Goal: Information Seeking & Learning: Learn about a topic

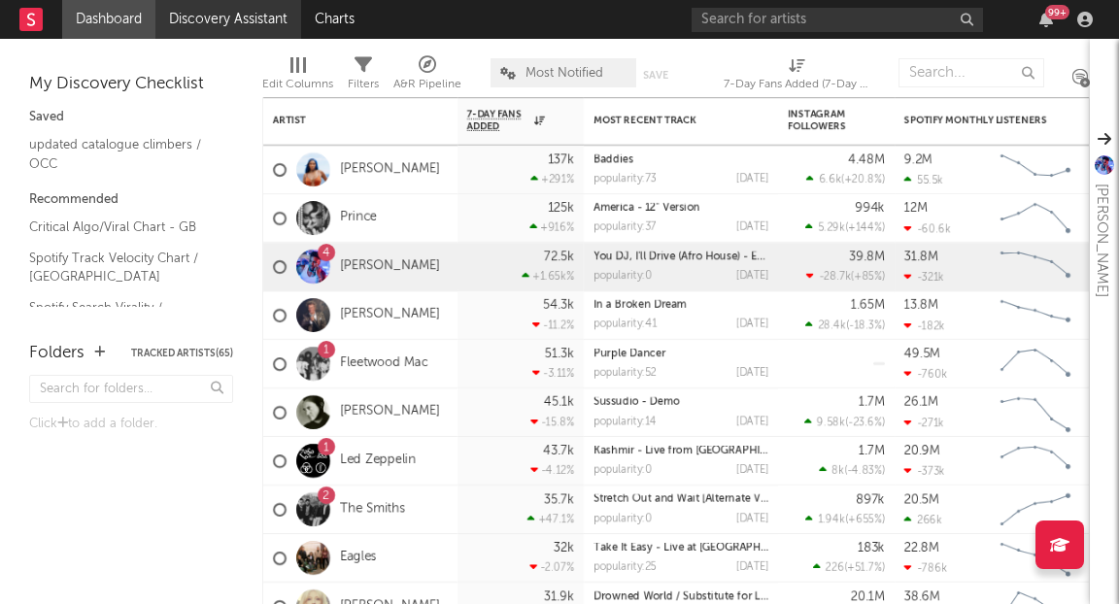
click at [213, 21] on link "Discovery Assistant" at bounding box center [228, 19] width 146 height 39
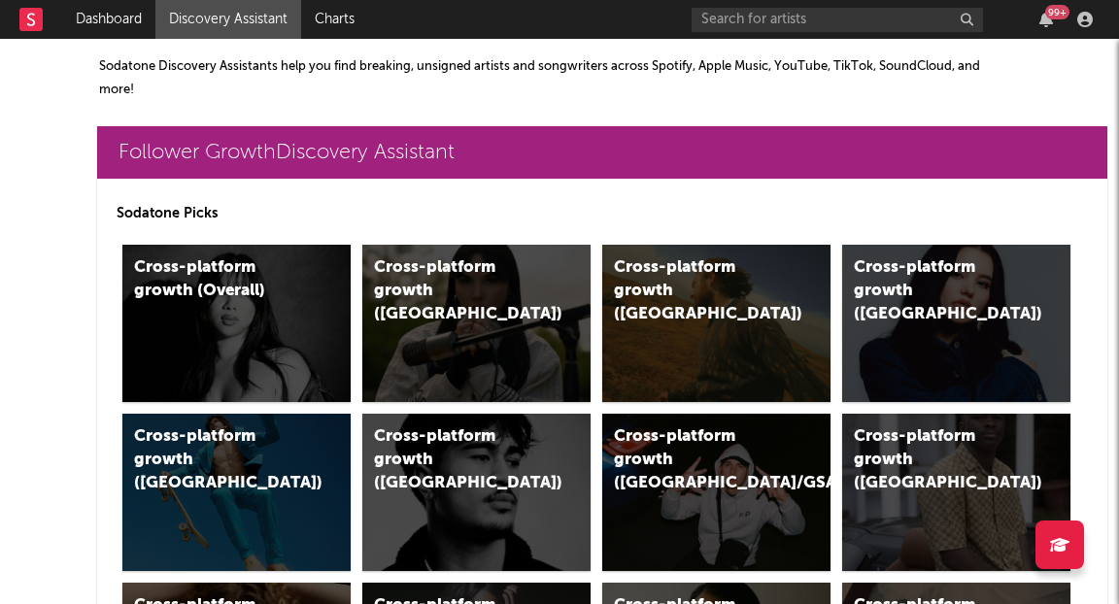
click at [428, 290] on div "Cross-platform growth ([GEOGRAPHIC_DATA])" at bounding box center [456, 291] width 164 height 70
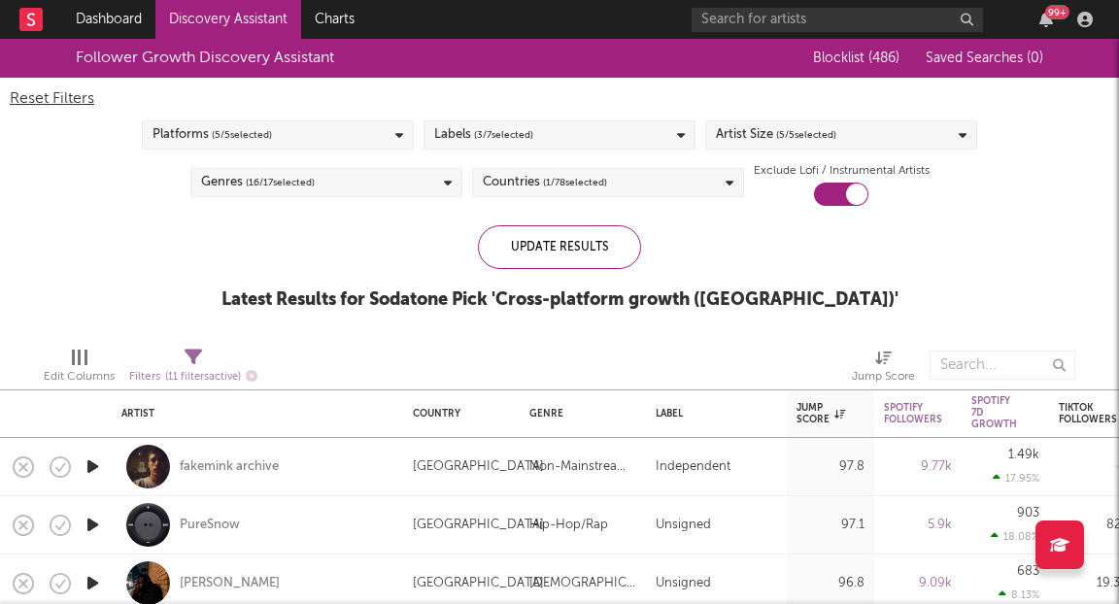
click at [401, 130] on icon at bounding box center [399, 135] width 8 height 13
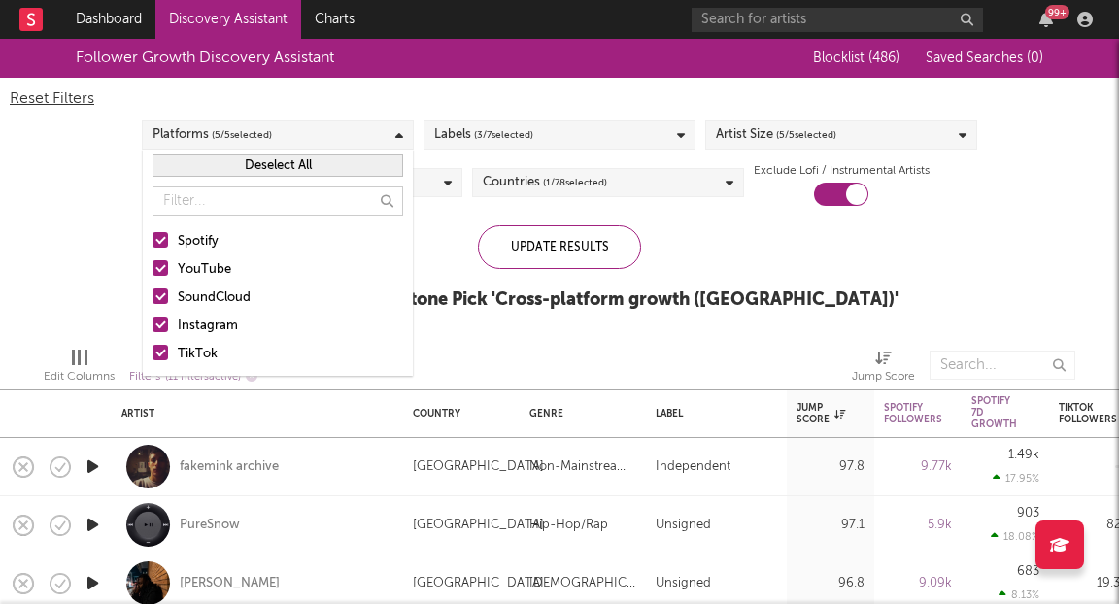
click at [401, 130] on icon at bounding box center [399, 135] width 8 height 13
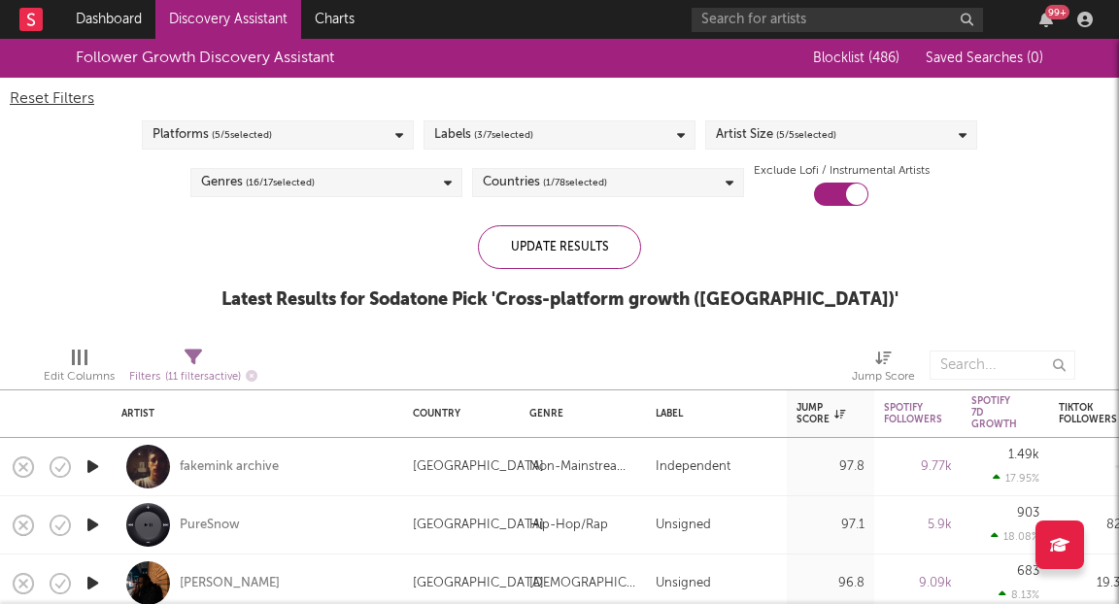
click at [400, 182] on div "Genres ( 16 / 17 selected)" at bounding box center [326, 182] width 272 height 29
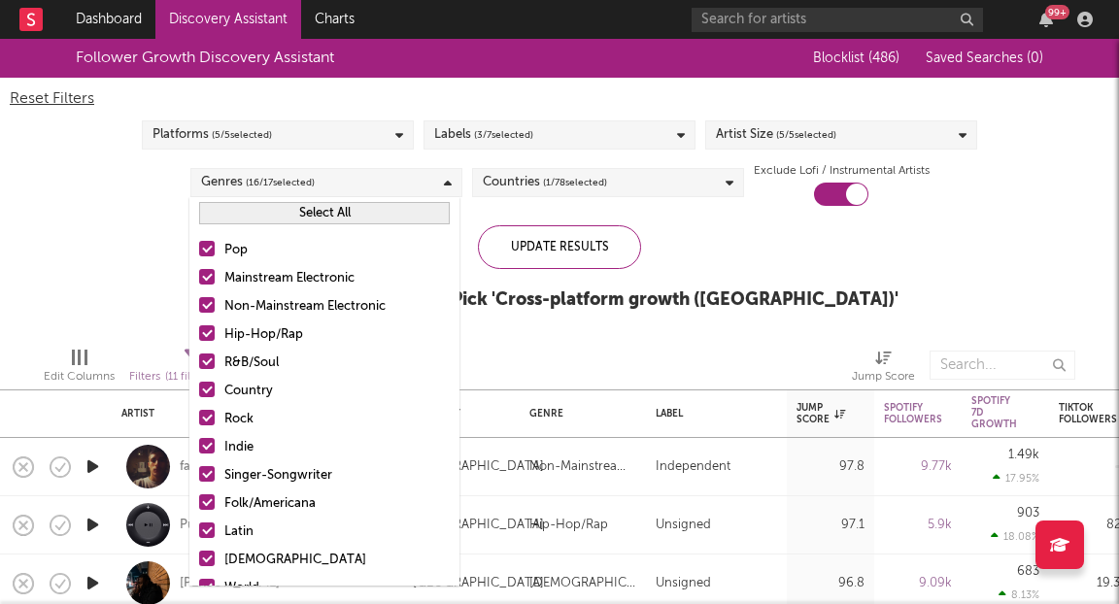
click at [400, 182] on div "Genres ( 16 / 17 selected)" at bounding box center [326, 182] width 272 height 29
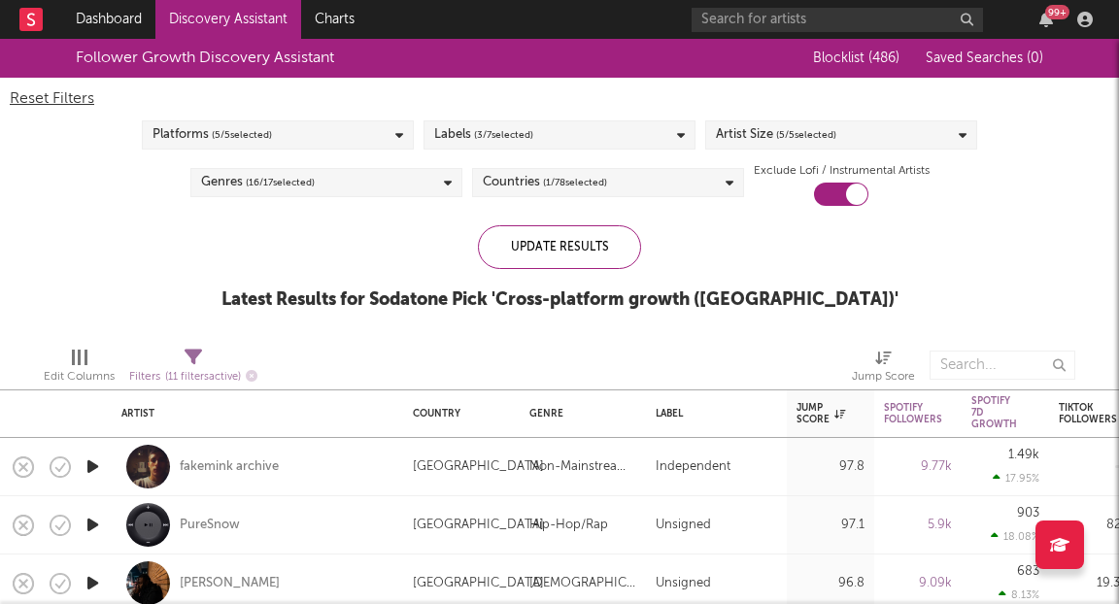
click at [537, 130] on div "Labels ( 3 / 7 selected)" at bounding box center [559, 134] width 272 height 29
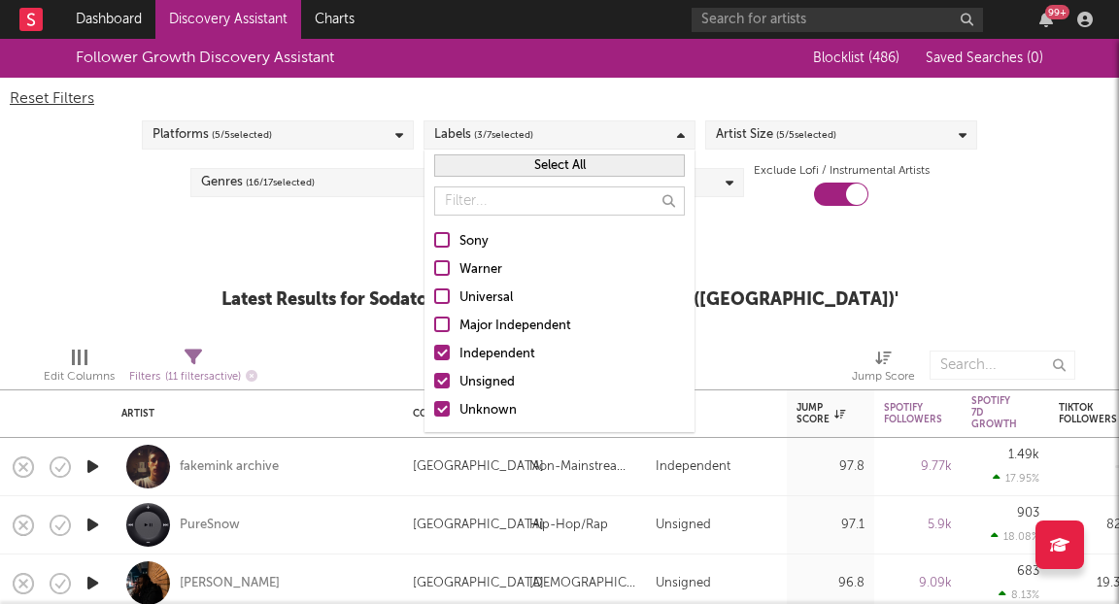
click at [443, 275] on label "Warner" at bounding box center [559, 269] width 251 height 23
click at [434, 275] on input "Warner" at bounding box center [434, 269] width 0 height 23
click at [444, 349] on div at bounding box center [442, 353] width 16 height 16
click at [434, 349] on input "Independent" at bounding box center [434, 354] width 0 height 23
click at [440, 380] on div at bounding box center [442, 381] width 16 height 16
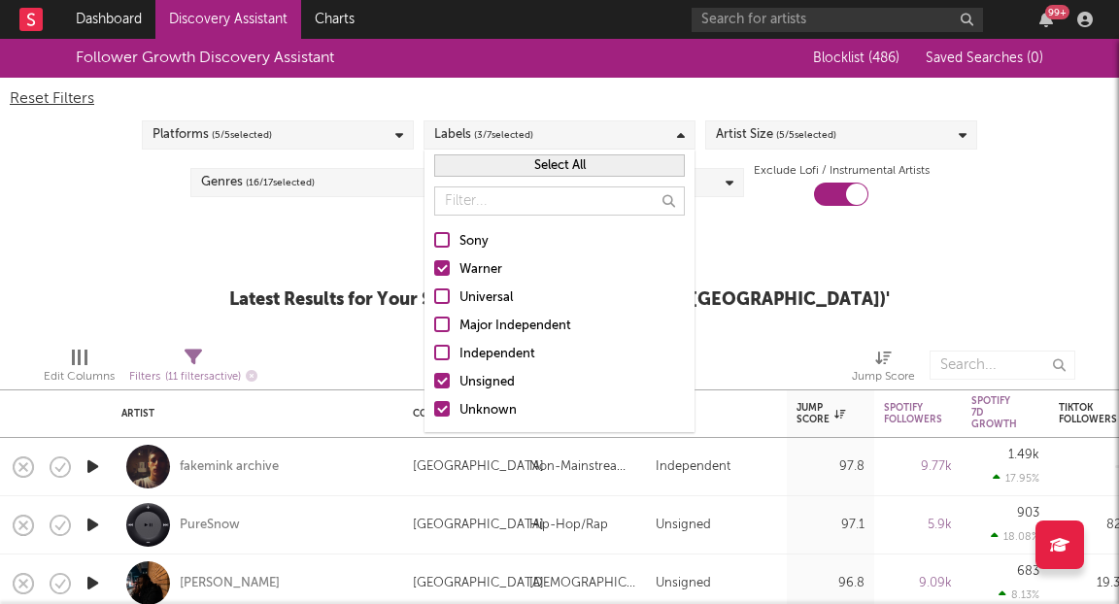
click at [434, 380] on input "Unsigned" at bounding box center [434, 382] width 0 height 23
click at [440, 403] on div at bounding box center [442, 409] width 16 height 16
click at [434, 403] on input "Unknown" at bounding box center [434, 410] width 0 height 23
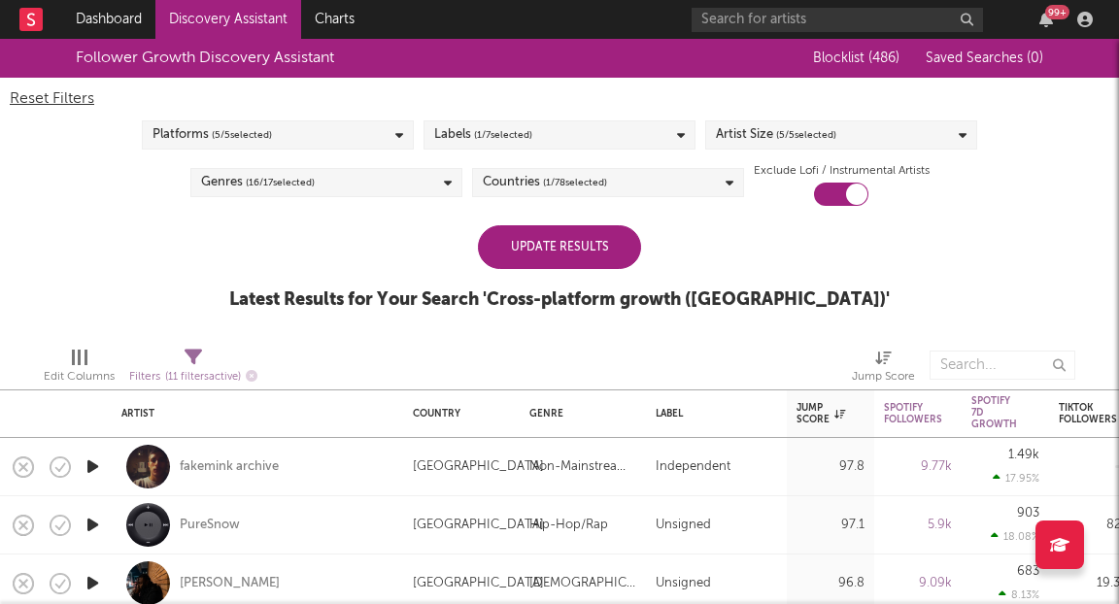
click at [754, 255] on div "Update Results Latest Results for Your Search ' Cross-platform growth (UK) '" at bounding box center [559, 278] width 660 height 106
click at [794, 144] on span "( 5 / 5 selected)" at bounding box center [806, 134] width 60 height 23
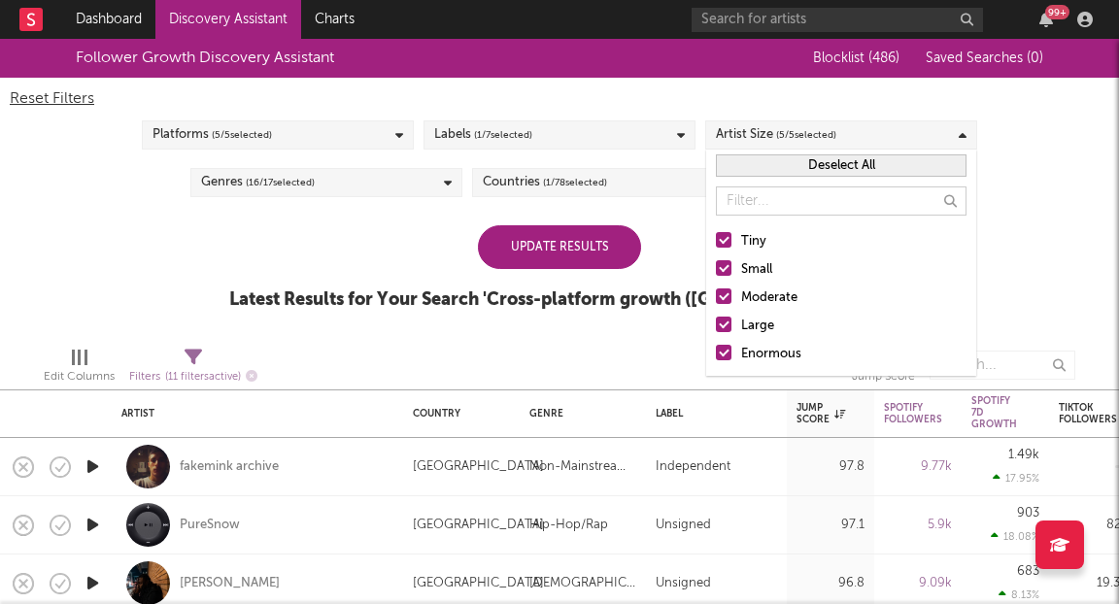
click at [725, 237] on div at bounding box center [724, 240] width 16 height 16
click at [716, 237] on input "Tiny" at bounding box center [716, 241] width 0 height 23
click at [727, 262] on div at bounding box center [724, 268] width 16 height 16
click at [716, 262] on input "Small" at bounding box center [716, 269] width 0 height 23
click at [825, 165] on button "Select All" at bounding box center [841, 165] width 251 height 22
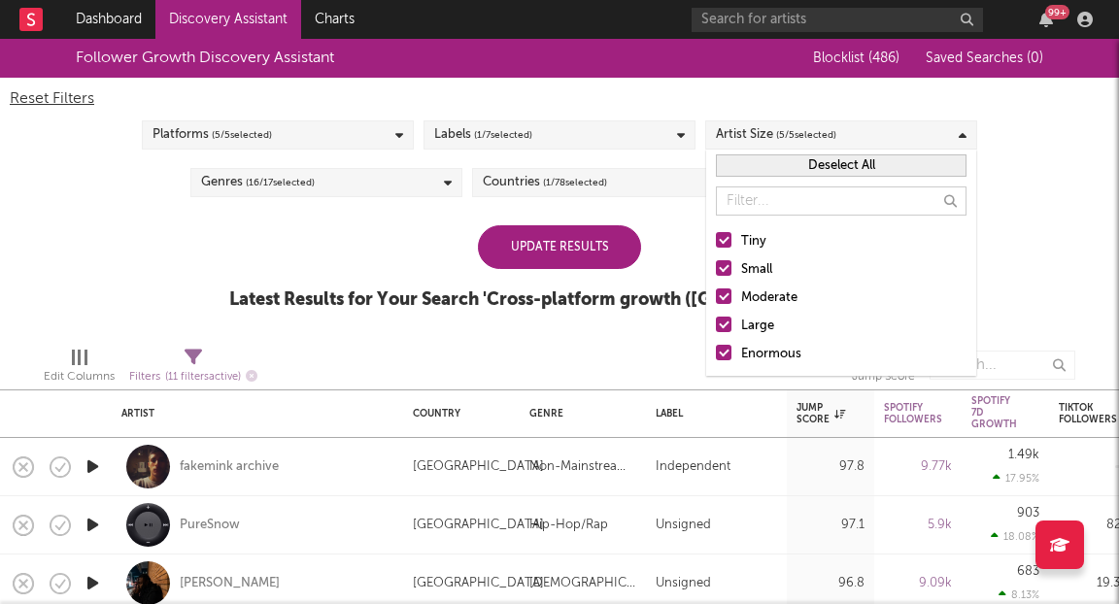
drag, startPoint x: 720, startPoint y: 238, endPoint x: 721, endPoint y: 256, distance: 18.5
click at [720, 238] on div at bounding box center [724, 240] width 16 height 16
click at [716, 238] on input "Tiny" at bounding box center [716, 241] width 0 height 23
click at [721, 256] on div "Tiny Small Moderate Large Enormous" at bounding box center [841, 297] width 270 height 155
click at [725, 265] on div at bounding box center [724, 268] width 16 height 16
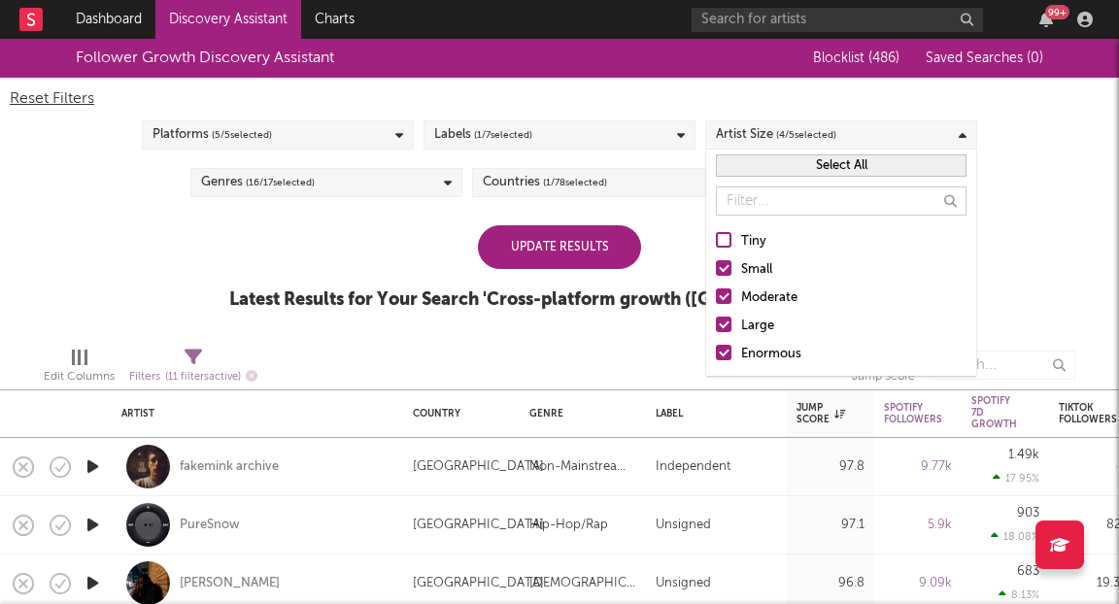
click at [716, 265] on input "Small" at bounding box center [716, 269] width 0 height 23
click at [1032, 230] on div "Follower Growth Discovery Assistant Blocklist ( 486 ) Saved Searches ( 0 ) Rese…" at bounding box center [559, 185] width 1119 height 292
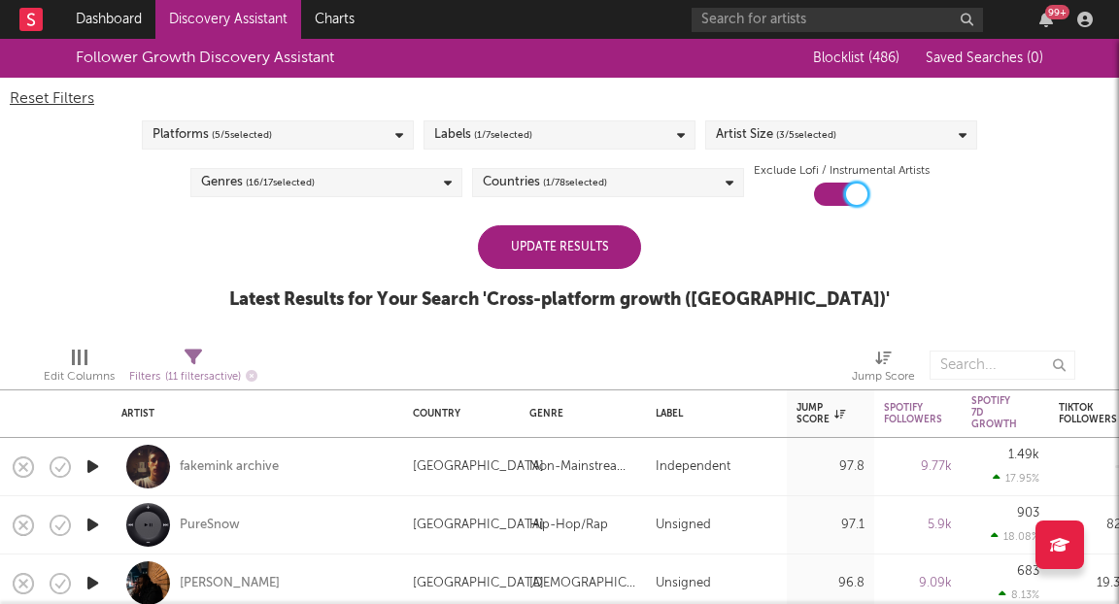
click at [853, 195] on div at bounding box center [856, 194] width 21 height 21
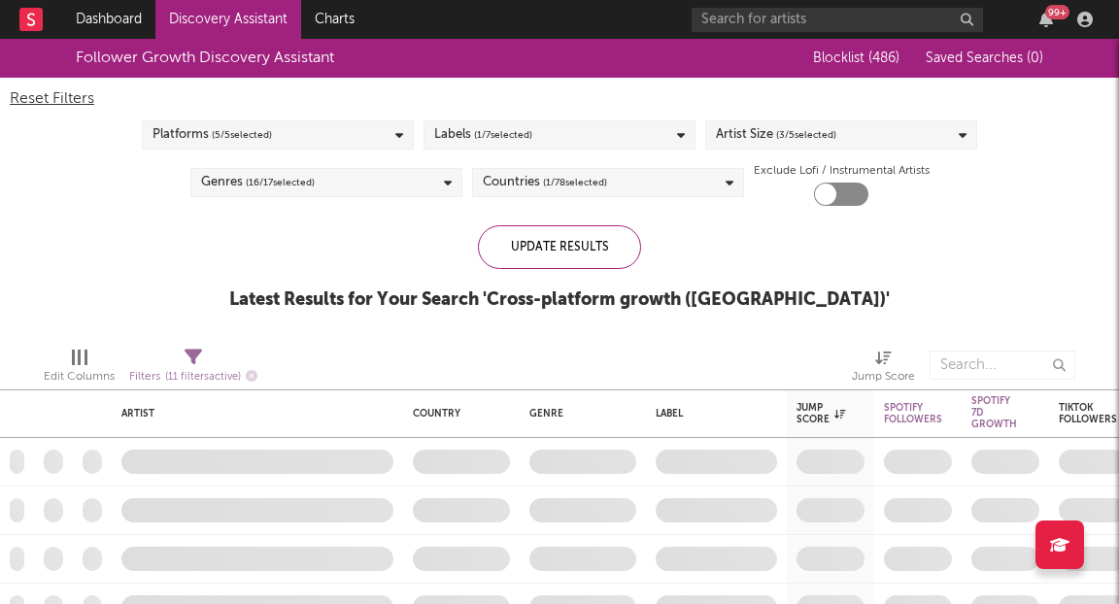
checkbox input "false"
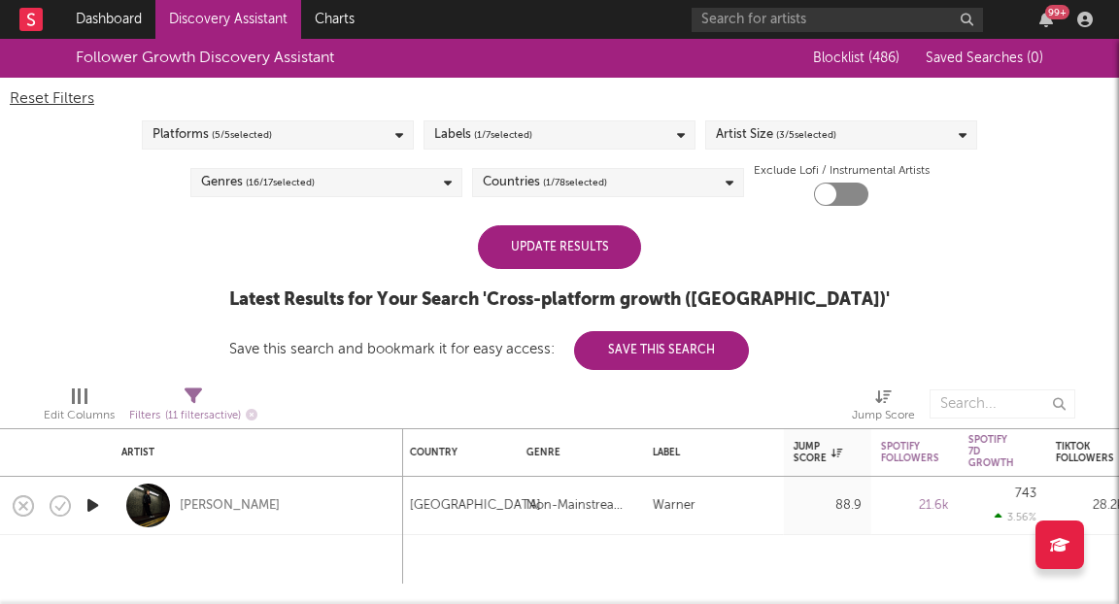
click at [545, 254] on div "Update Results" at bounding box center [559, 247] width 163 height 44
click at [307, 141] on div "Platforms ( 5 / 5 selected)" at bounding box center [278, 134] width 272 height 29
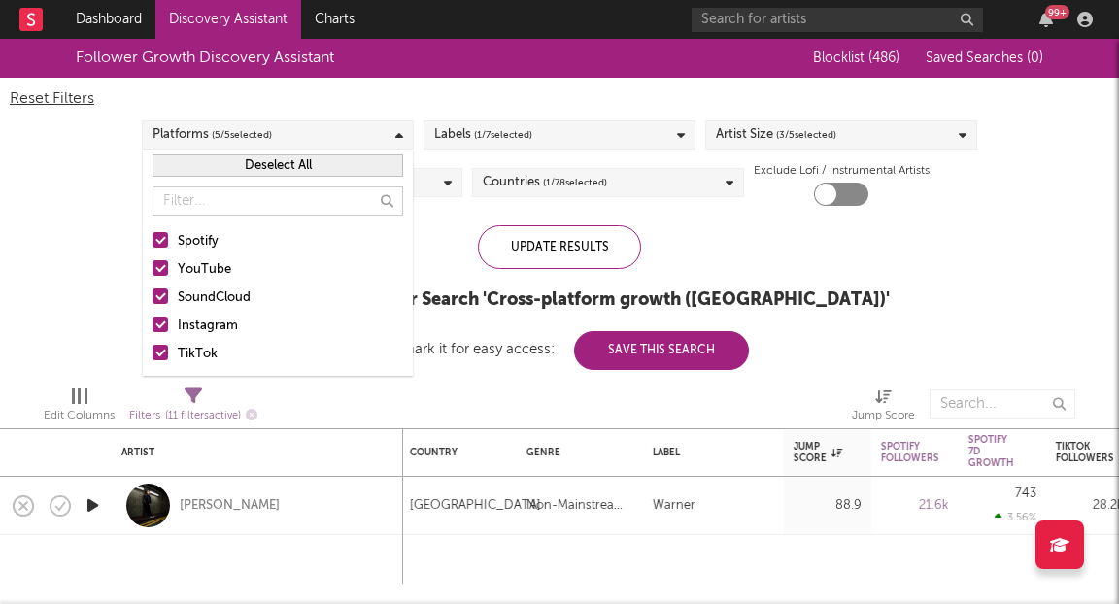
click at [167, 265] on div at bounding box center [160, 268] width 16 height 16
click at [152, 265] on input "YouTube" at bounding box center [152, 269] width 0 height 23
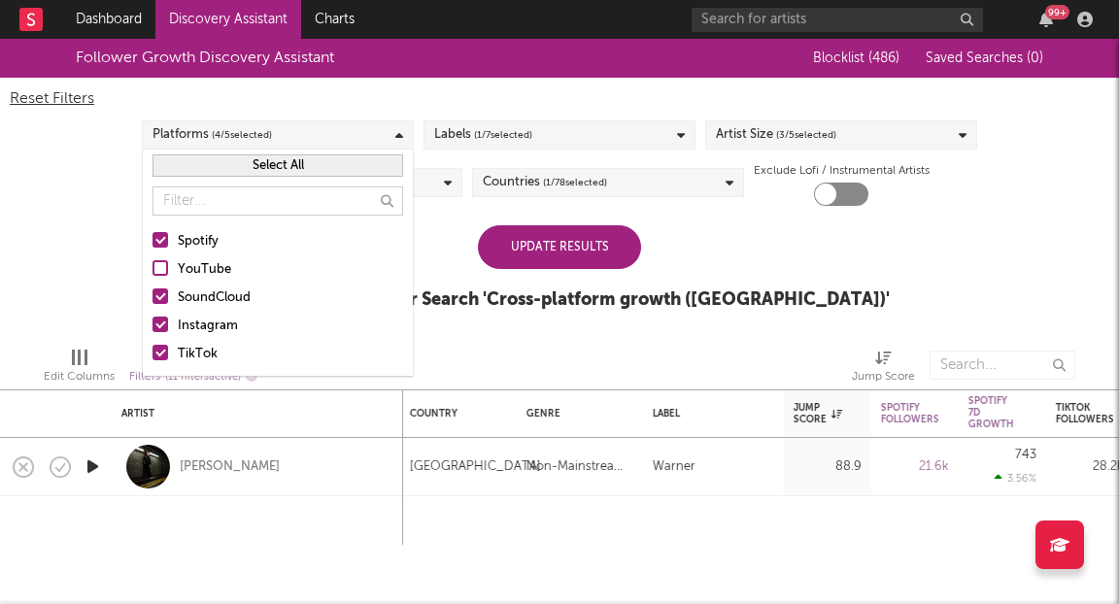
click at [163, 296] on div at bounding box center [160, 296] width 16 height 16
click at [152, 296] on input "SoundCloud" at bounding box center [152, 297] width 0 height 23
click at [166, 326] on div at bounding box center [160, 325] width 16 height 16
click at [152, 326] on input "Instagram" at bounding box center [152, 326] width 0 height 23
click at [555, 244] on div "Update Results" at bounding box center [559, 247] width 163 height 44
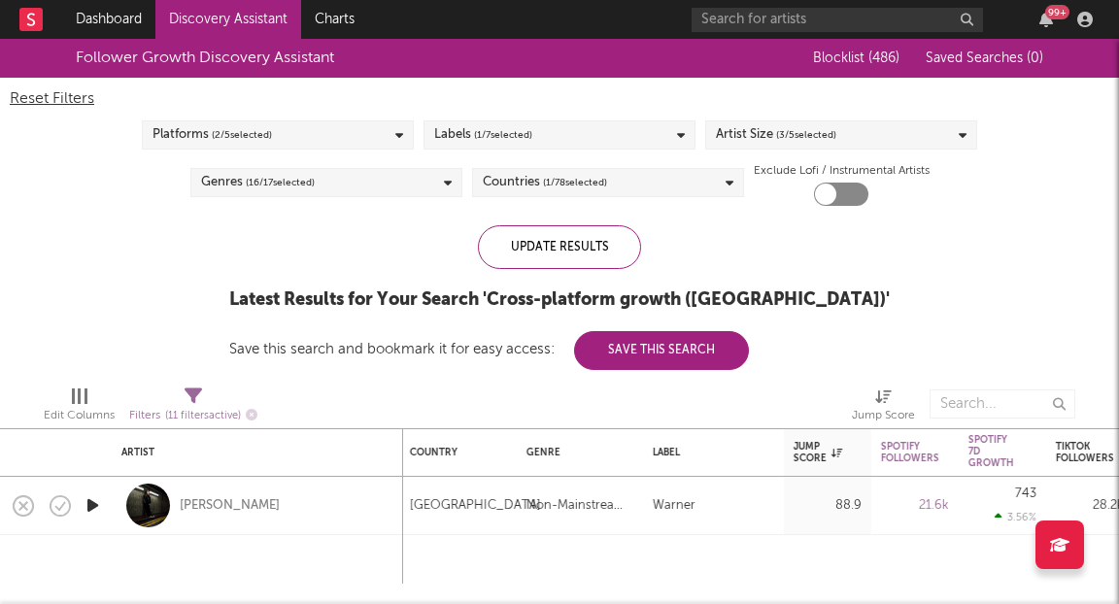
click at [524, 132] on span "( 1 / 7 selected)" at bounding box center [503, 134] width 58 height 23
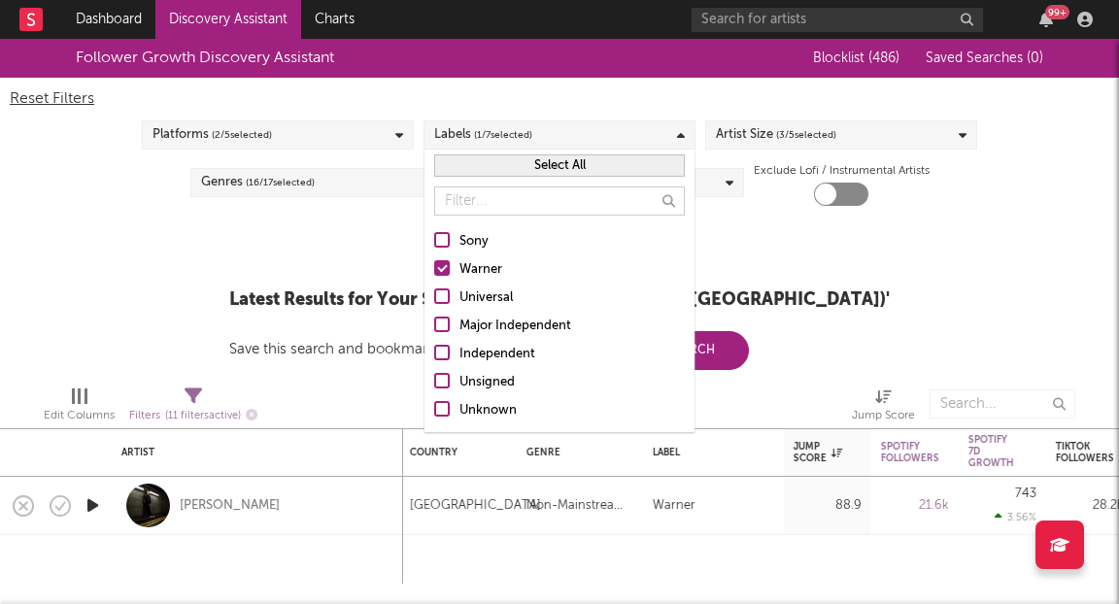
click at [524, 132] on span "( 1 / 7 selected)" at bounding box center [503, 134] width 58 height 23
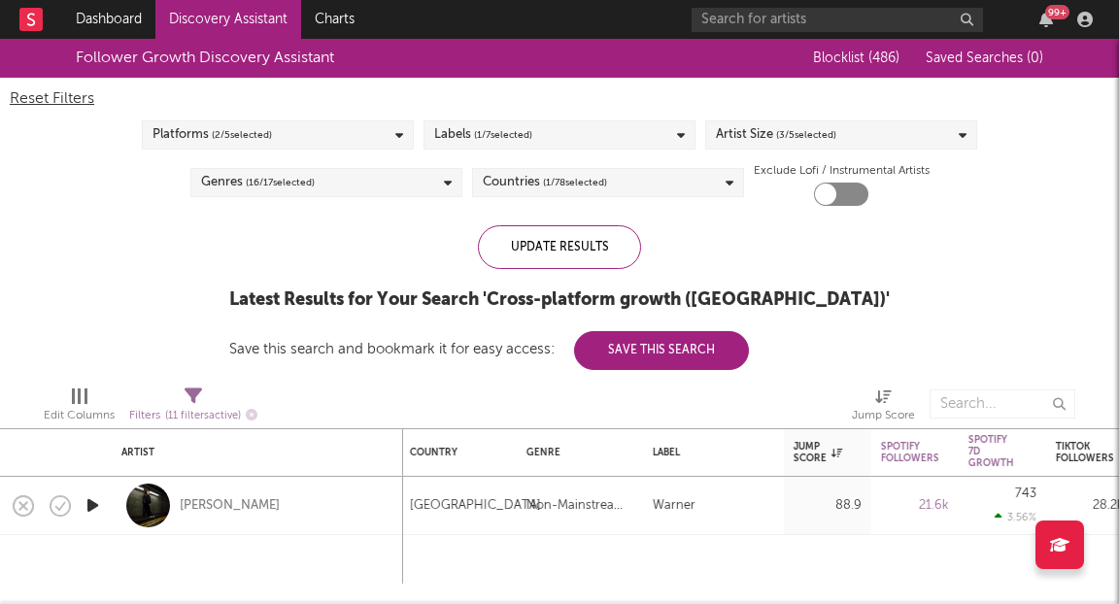
click at [769, 133] on div "Artist Size ( 3 / 5 selected)" at bounding box center [776, 134] width 120 height 23
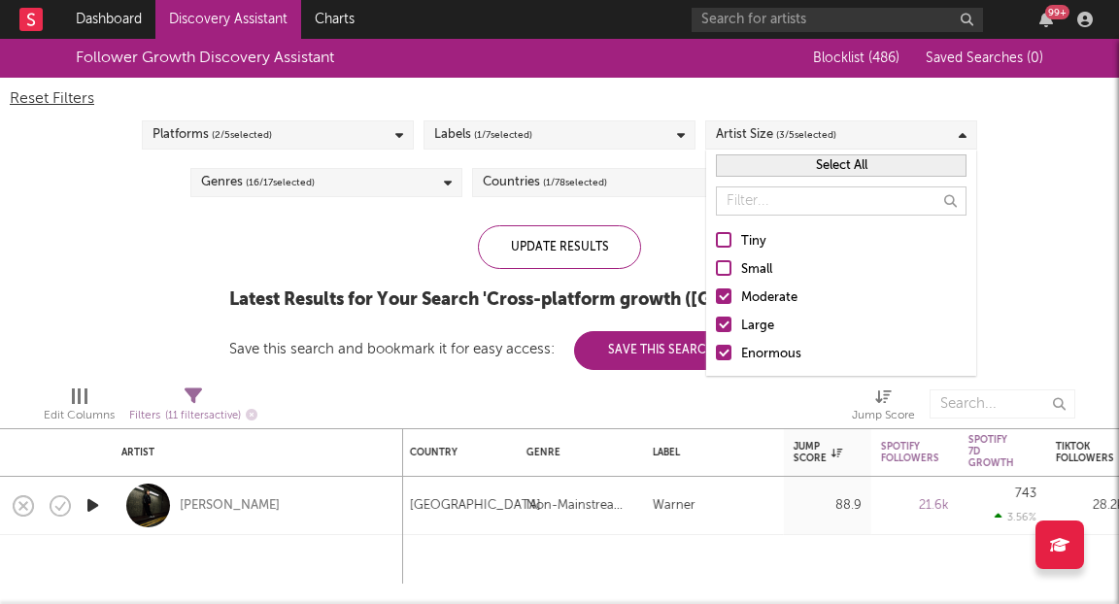
click at [724, 272] on div at bounding box center [724, 268] width 16 height 16
click at [716, 272] on input "Small" at bounding box center [716, 269] width 0 height 23
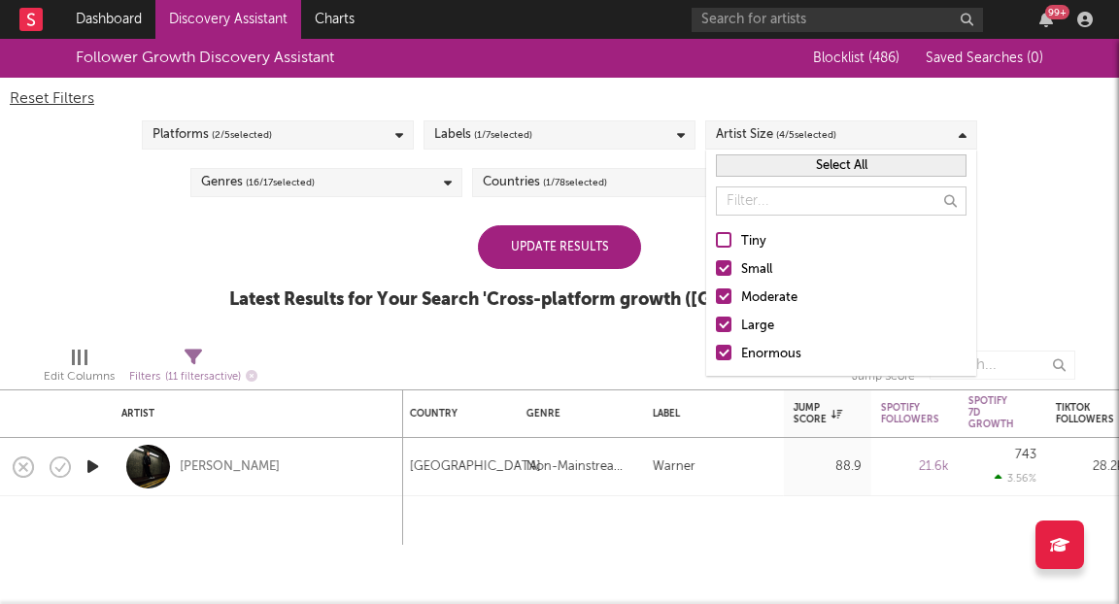
click at [725, 240] on div at bounding box center [724, 240] width 16 height 16
click at [716, 240] on input "Tiny" at bounding box center [716, 241] width 0 height 23
click at [648, 212] on div "Follower Growth Discovery Assistant Blocklist ( 486 ) Saved Searches ( 0 ) Rese…" at bounding box center [559, 185] width 1119 height 292
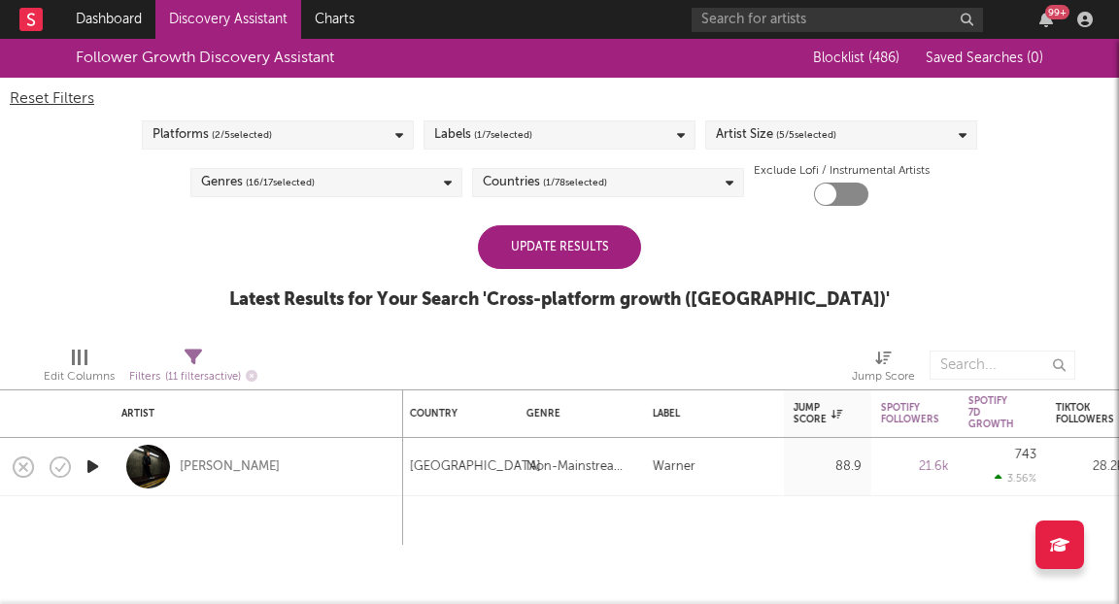
click at [620, 183] on div "Countries ( 1 / 78 selected)" at bounding box center [608, 182] width 272 height 29
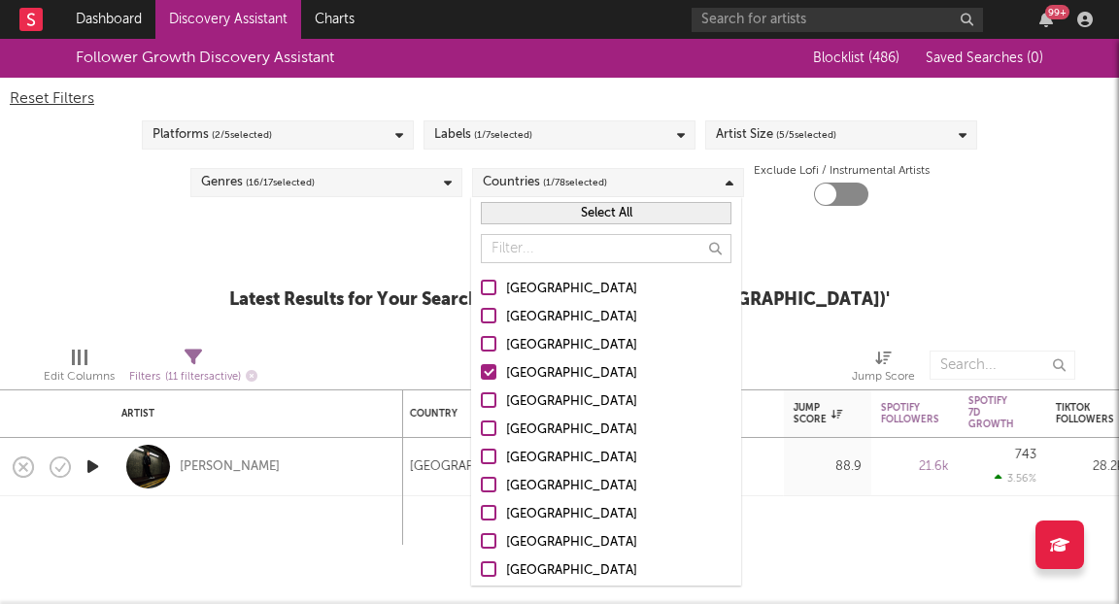
click at [880, 253] on div "Follower Growth Discovery Assistant Blocklist ( 486 ) Saved Searches ( 0 ) Rese…" at bounding box center [559, 185] width 1119 height 292
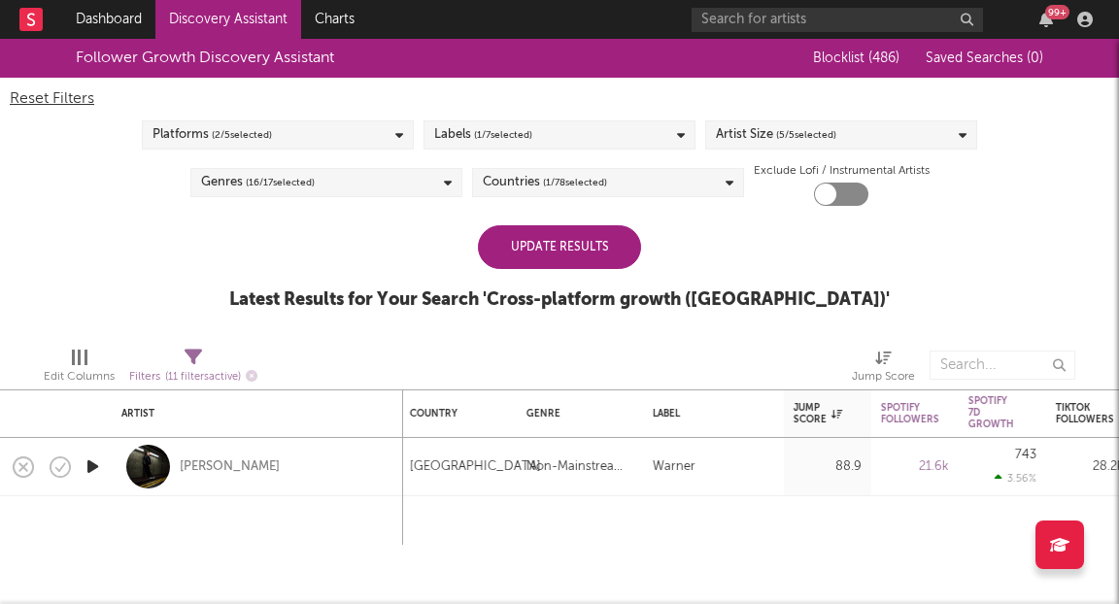
click at [584, 258] on div "Update Results" at bounding box center [559, 247] width 163 height 44
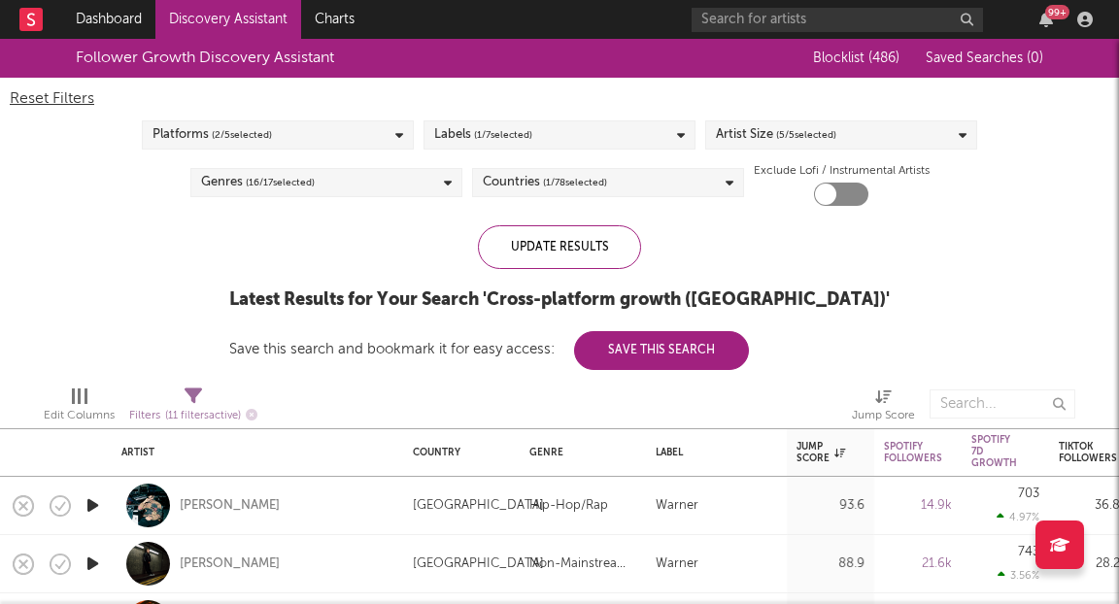
click at [844, 61] on span "Blocklist ( 486 )" at bounding box center [856, 58] width 86 height 14
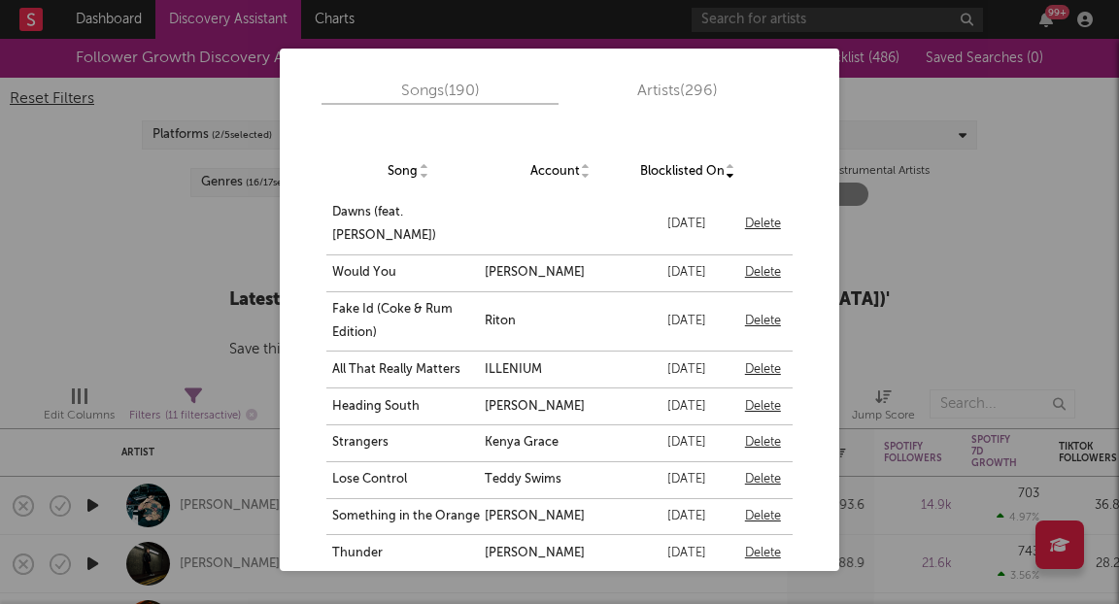
click at [959, 189] on div "Songs ( 190 ) Artists ( 296 ) Song Account Blocklisted On Dawns (feat. Maggie R…" at bounding box center [559, 302] width 1119 height 604
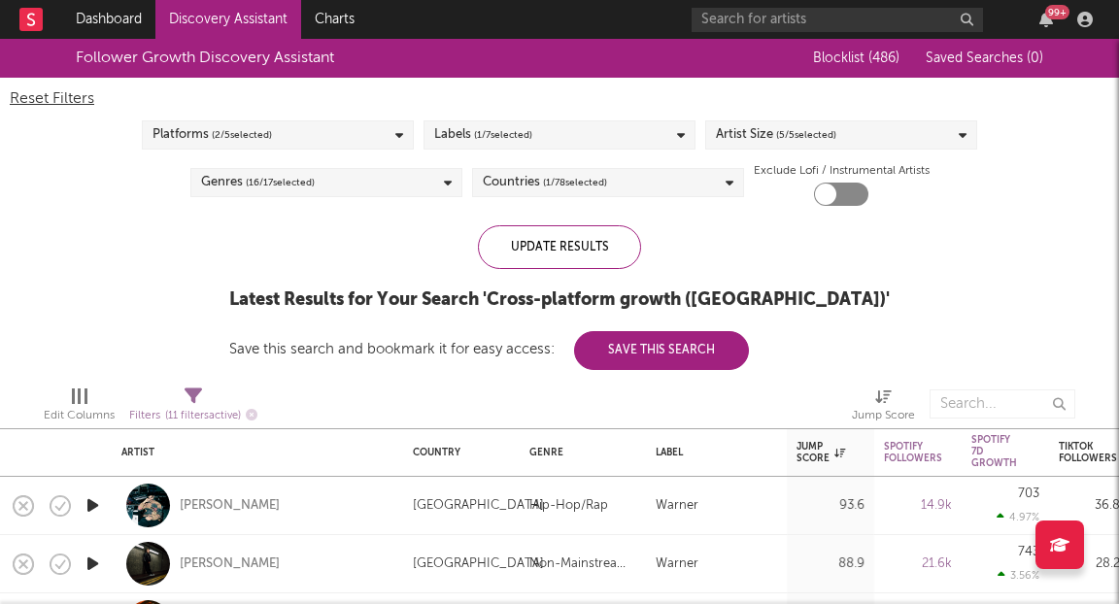
click at [625, 180] on div "Countries ( 1 / 78 selected)" at bounding box center [608, 182] width 272 height 29
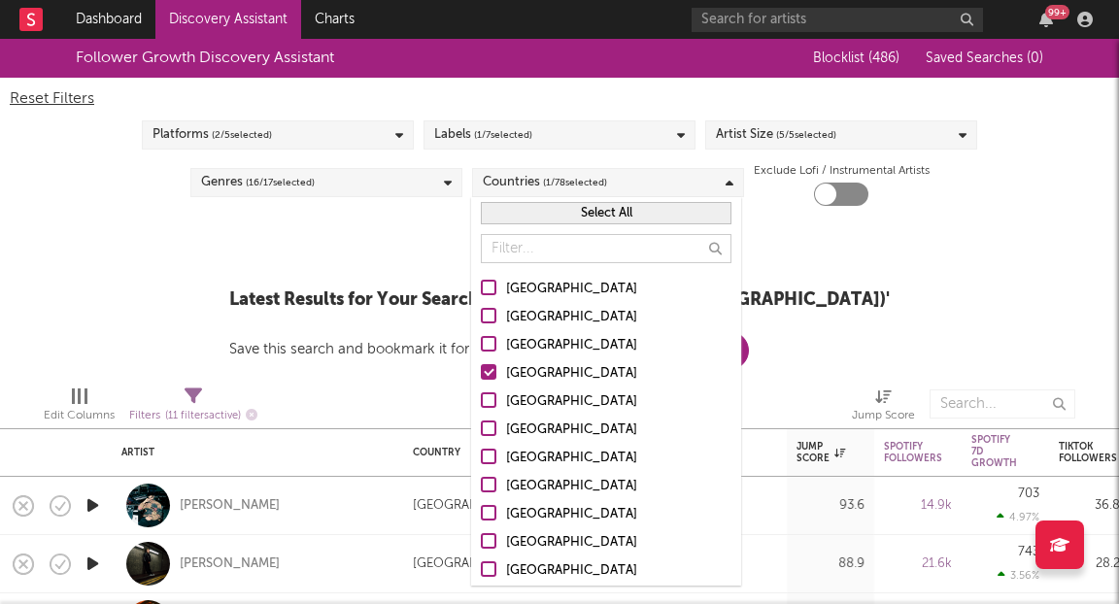
click at [803, 238] on div "Update Results Latest Results for Your Search ' Cross-platform growth (UK) ' Sa…" at bounding box center [559, 297] width 660 height 145
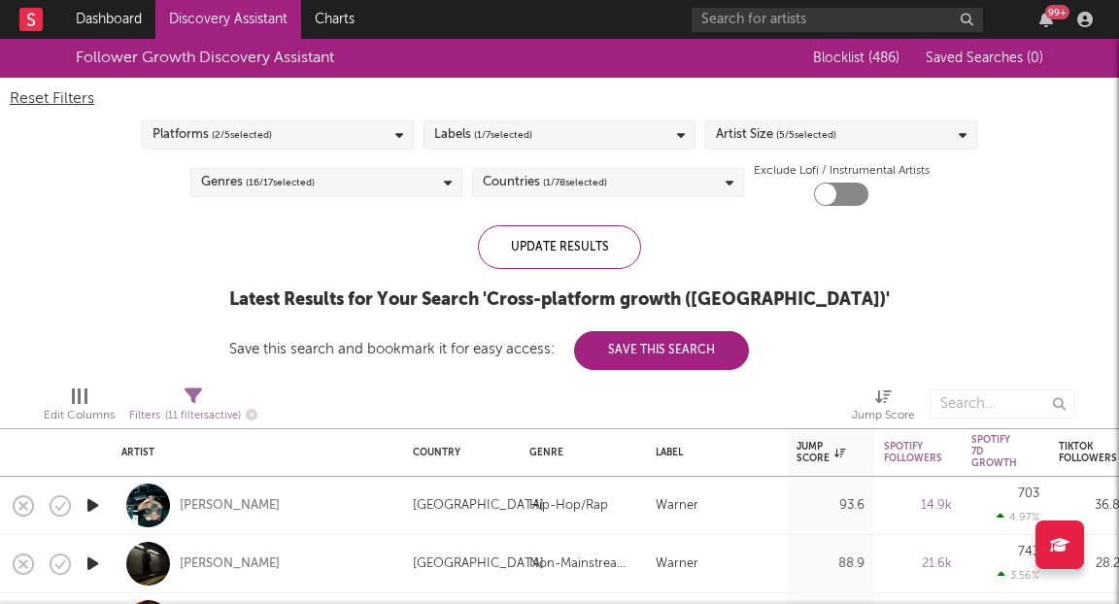
click at [386, 182] on div "Genres ( 16 / 17 selected)" at bounding box center [326, 182] width 272 height 29
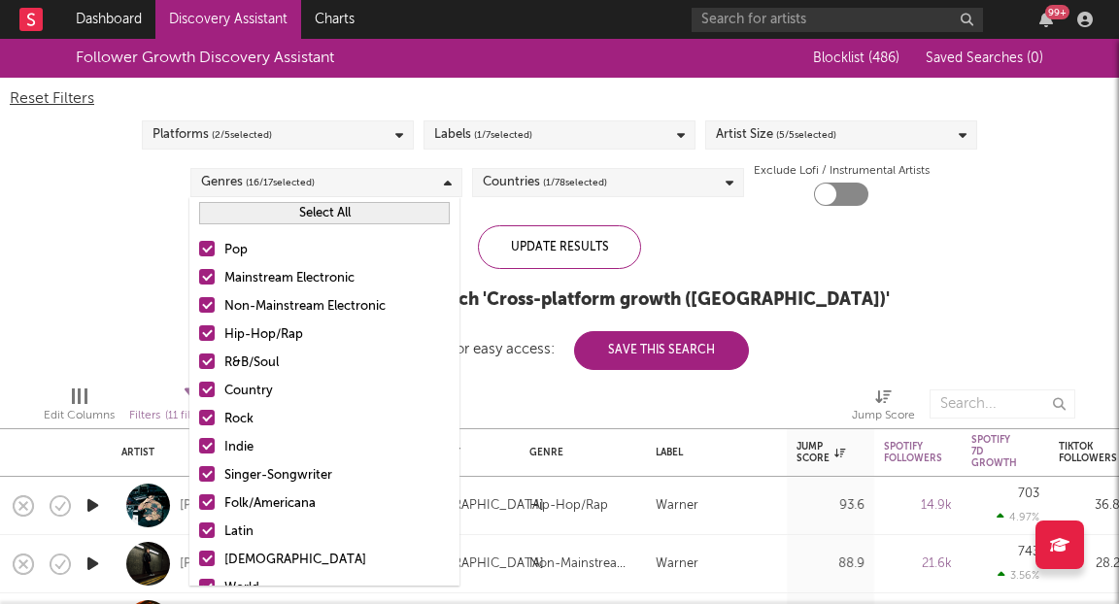
click at [350, 141] on div "Platforms ( 2 / 5 selected)" at bounding box center [278, 134] width 272 height 29
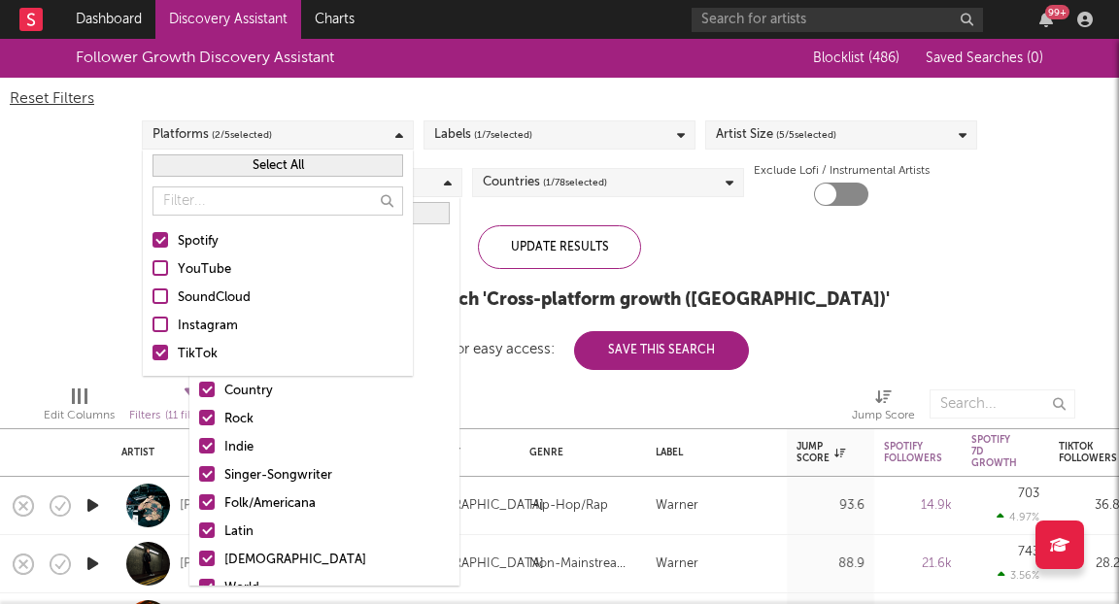
click at [163, 353] on div at bounding box center [160, 353] width 16 height 16
click at [152, 353] on input "TikTok" at bounding box center [152, 354] width 0 height 23
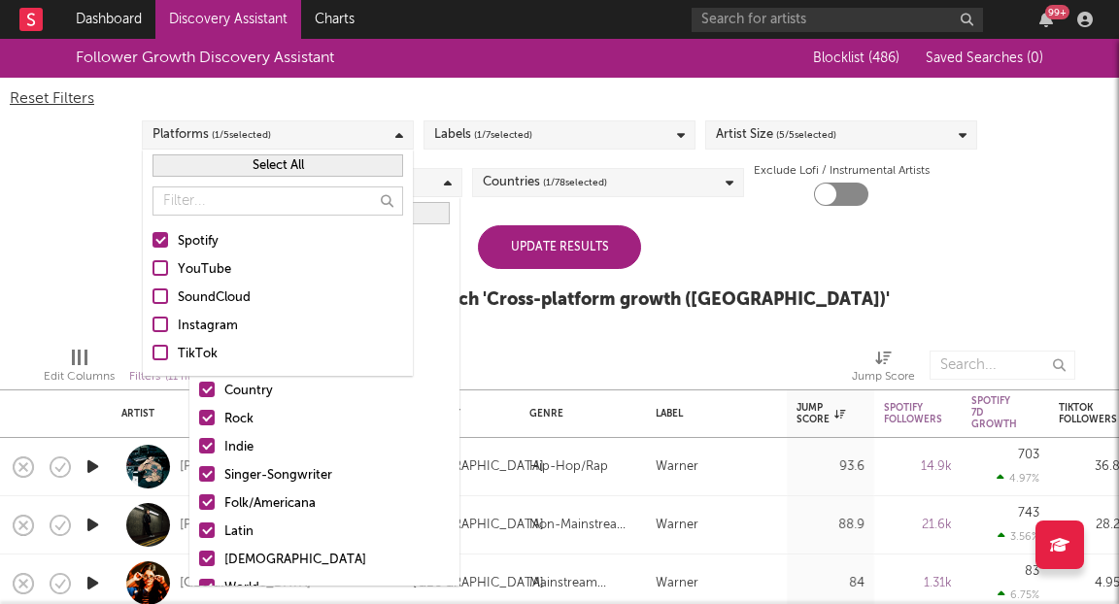
click at [650, 352] on div at bounding box center [703, 365] width 268 height 49
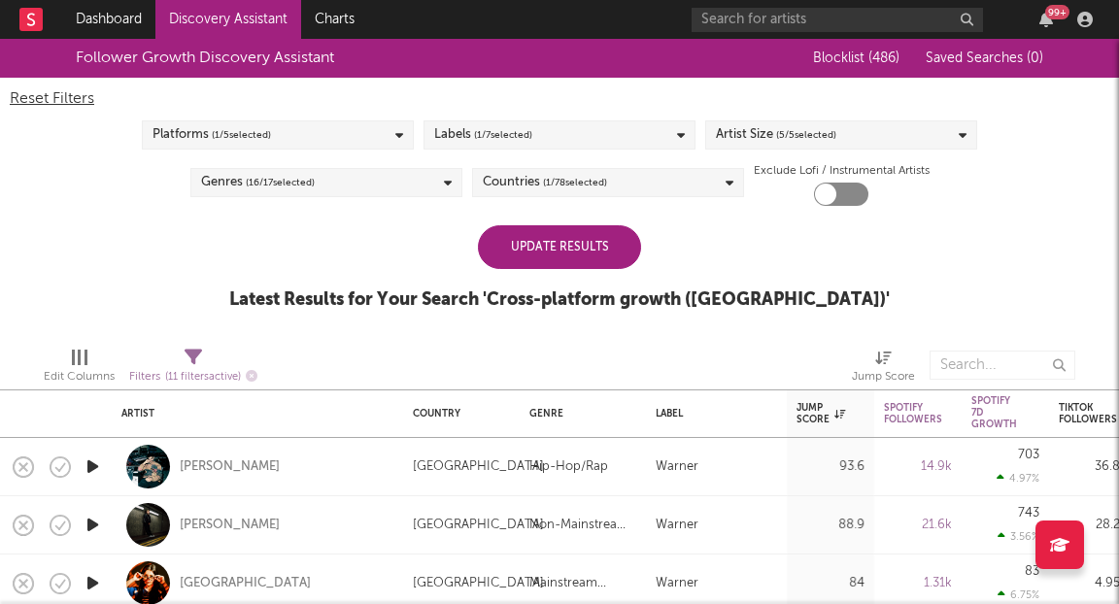
click at [566, 251] on div "Update Results" at bounding box center [559, 247] width 163 height 44
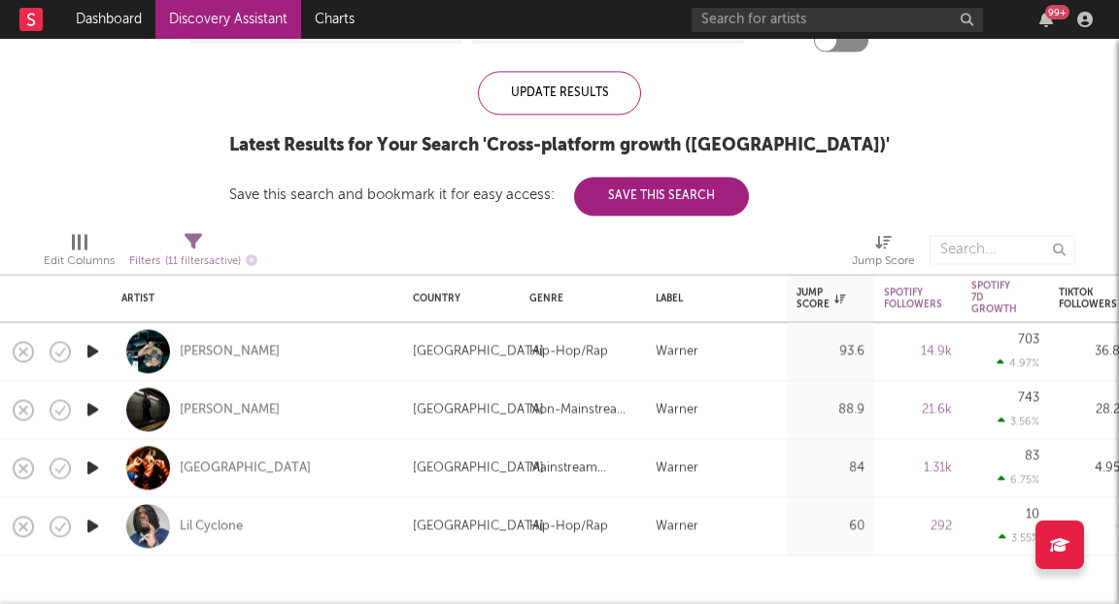
click at [190, 234] on icon at bounding box center [192, 241] width 17 height 17
select select "or"
select select "between"
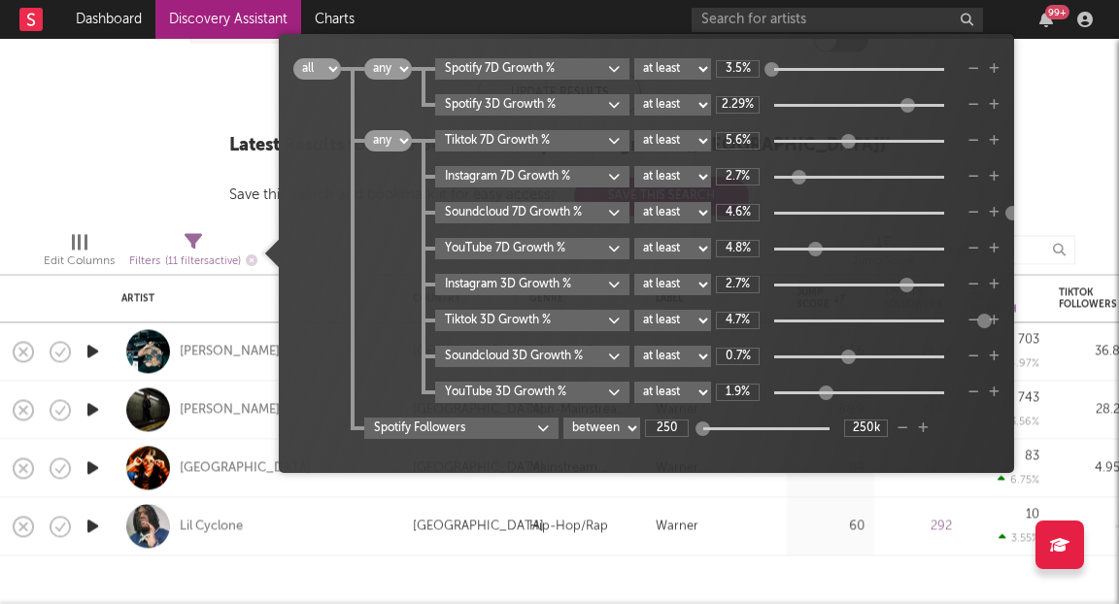
type input "2.32%"
drag, startPoint x: 786, startPoint y: 105, endPoint x: 927, endPoint y: 119, distance: 142.5
click at [927, 119] on div "all any Spotify 7D Growth % at least at most between 3.5% Spotify 3D Growth % a…" at bounding box center [670, 248] width 658 height 381
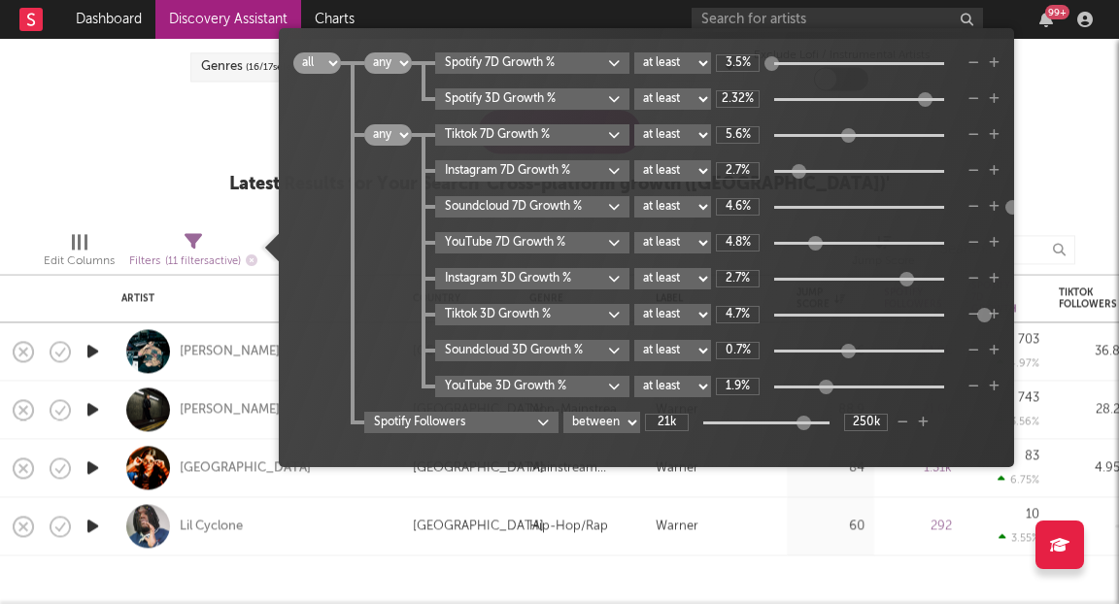
type input "21.6k"
drag, startPoint x: 703, startPoint y: 423, endPoint x: 885, endPoint y: 417, distance: 181.7
click at [885, 417] on div "21.6k 250k" at bounding box center [766, 422] width 243 height 17
type input "21.6k"
click at [909, 420] on div "Spotify Followers at least at most between 21.6k 21.6k" at bounding box center [681, 422] width 635 height 21
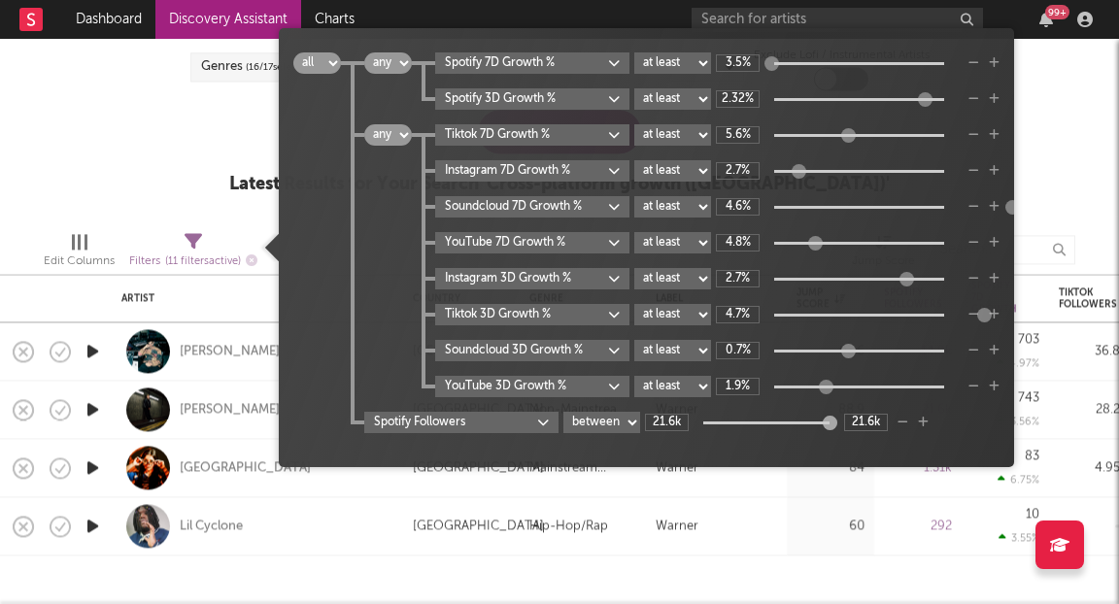
click at [903, 420] on icon "button" at bounding box center [902, 423] width 11 height 12
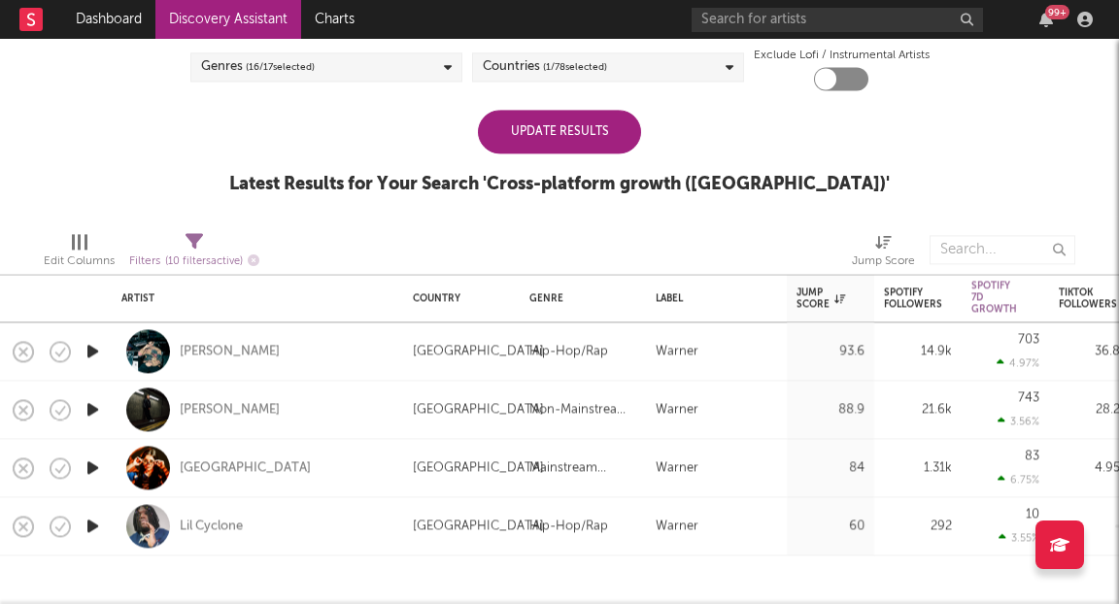
click at [801, 508] on div "60" at bounding box center [830, 526] width 87 height 58
select select "1w"
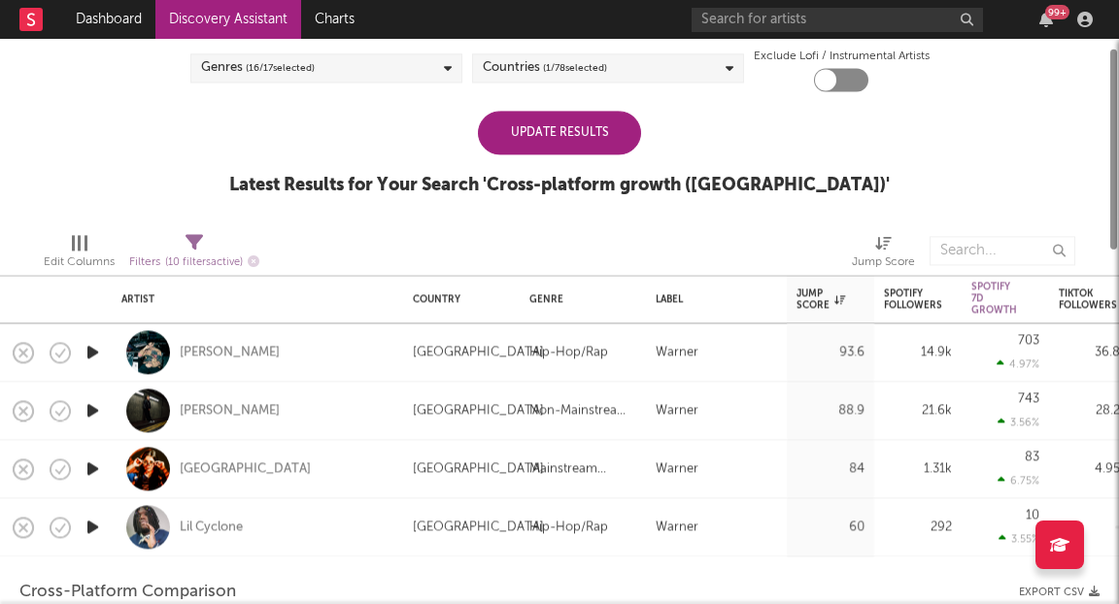
select select "1w"
click at [595, 138] on div "Update Results" at bounding box center [559, 133] width 163 height 44
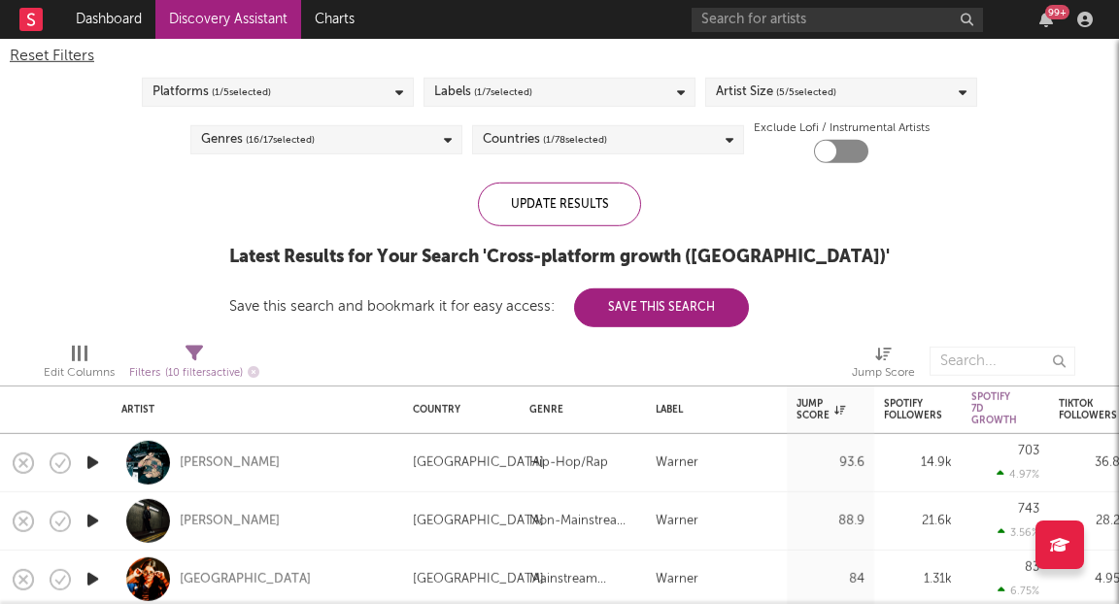
click at [196, 351] on icon at bounding box center [193, 352] width 17 height 17
select select "or"
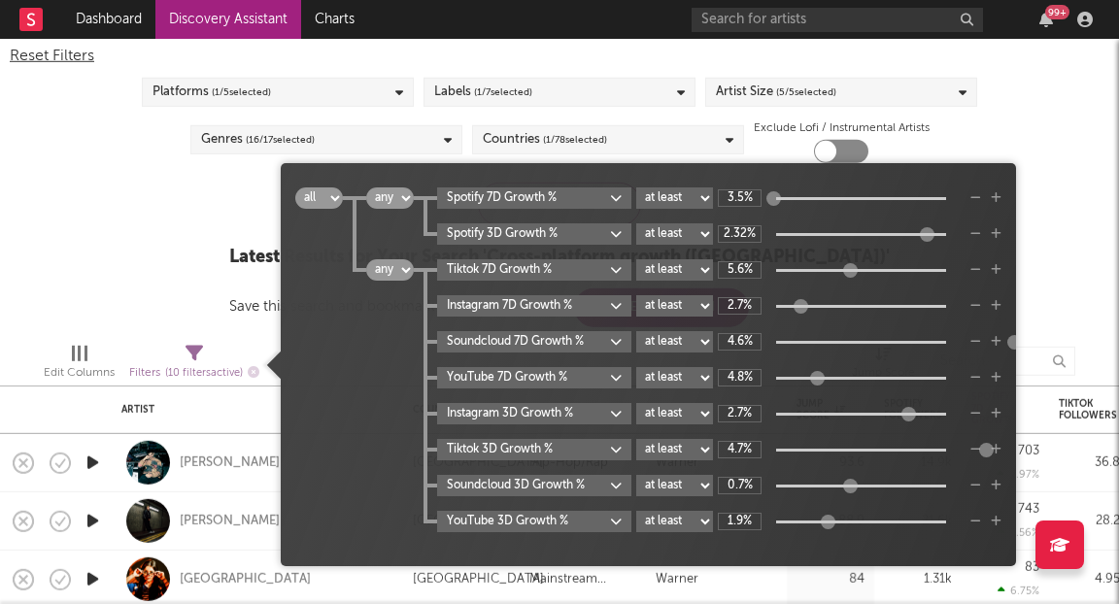
type input "3.56%"
drag, startPoint x: 1013, startPoint y: 343, endPoint x: 1008, endPoint y: 533, distance: 190.4
click at [1008, 533] on span "all any all any Spotify 7D Growth % at least at most between 3.5% Spotify 3D Gr…" at bounding box center [648, 365] width 735 height 384
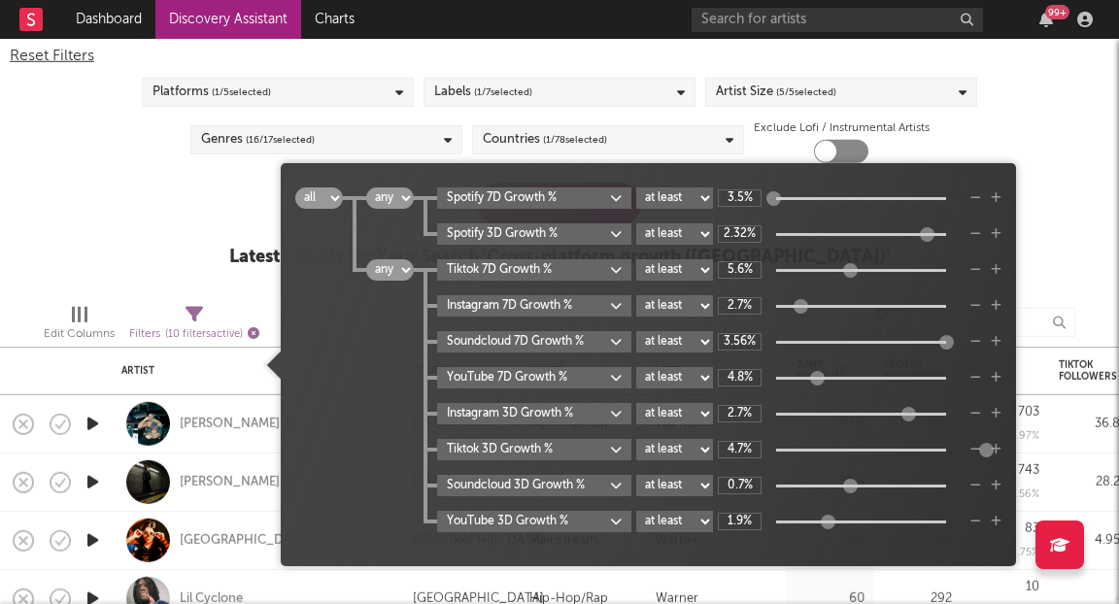
click at [258, 336] on icon "button" at bounding box center [254, 332] width 12 height 12
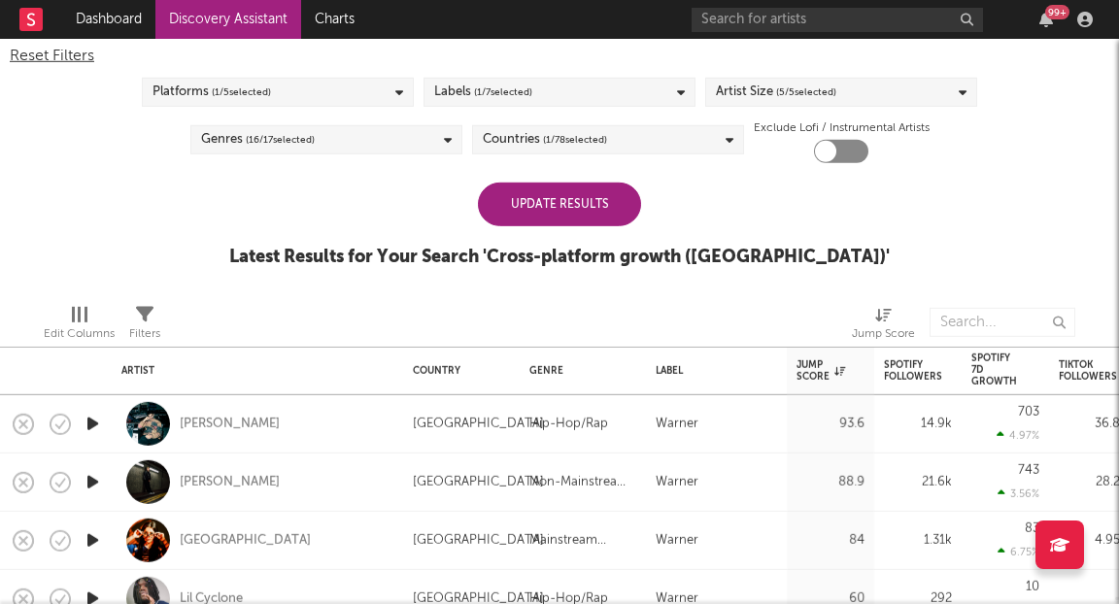
click at [494, 327] on div "Edit Columns Filters Jump Score" at bounding box center [559, 317] width 1119 height 58
click at [563, 202] on div "Update Results" at bounding box center [559, 205] width 163 height 44
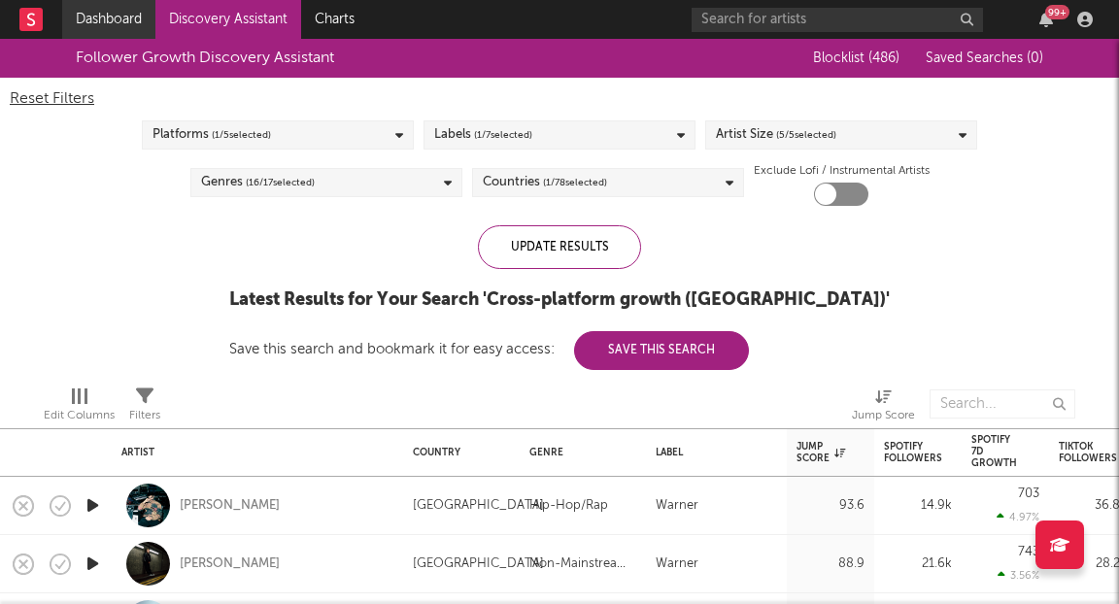
click at [124, 19] on link "Dashboard" at bounding box center [108, 19] width 93 height 39
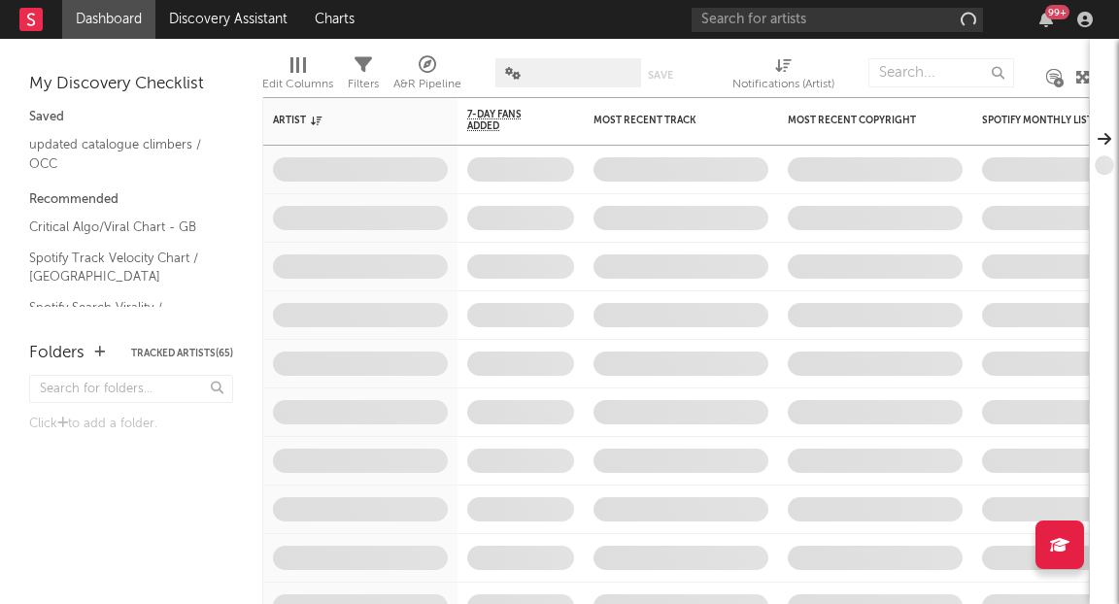
click at [24, 19] on rect at bounding box center [30, 19] width 23 height 23
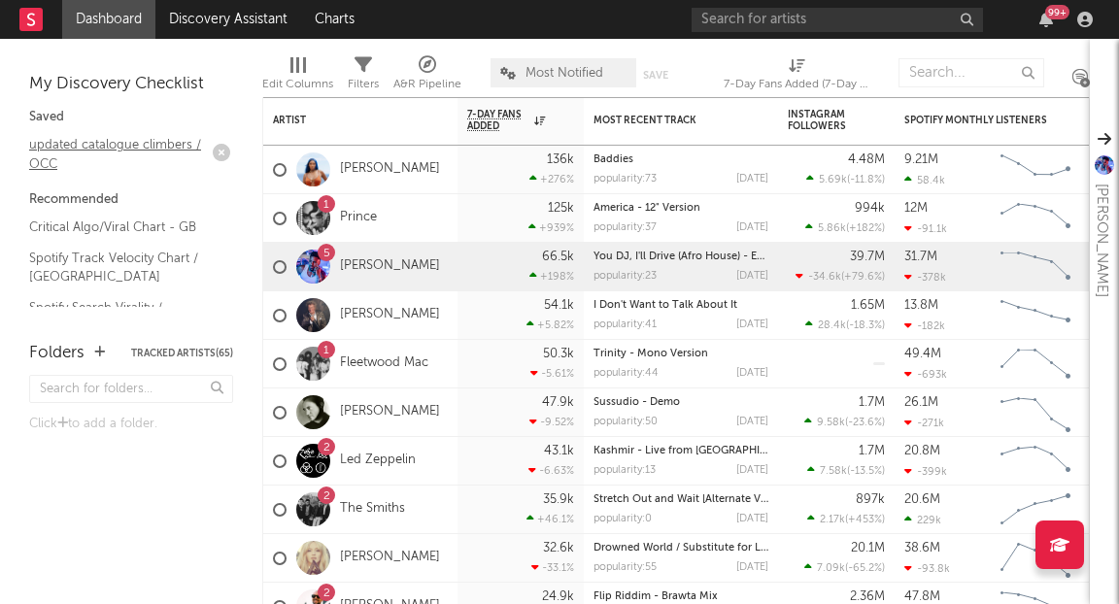
click at [98, 144] on link "updated catalogue climbers / OCC" at bounding box center [121, 154] width 184 height 40
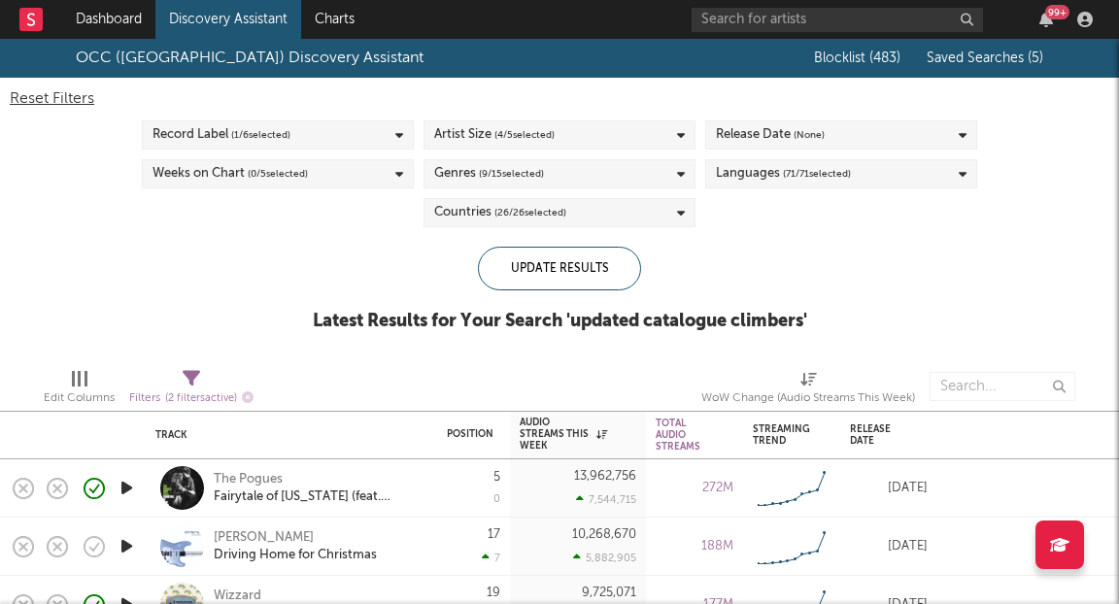
click at [80, 97] on div "Reset Filters" at bounding box center [559, 98] width 1099 height 23
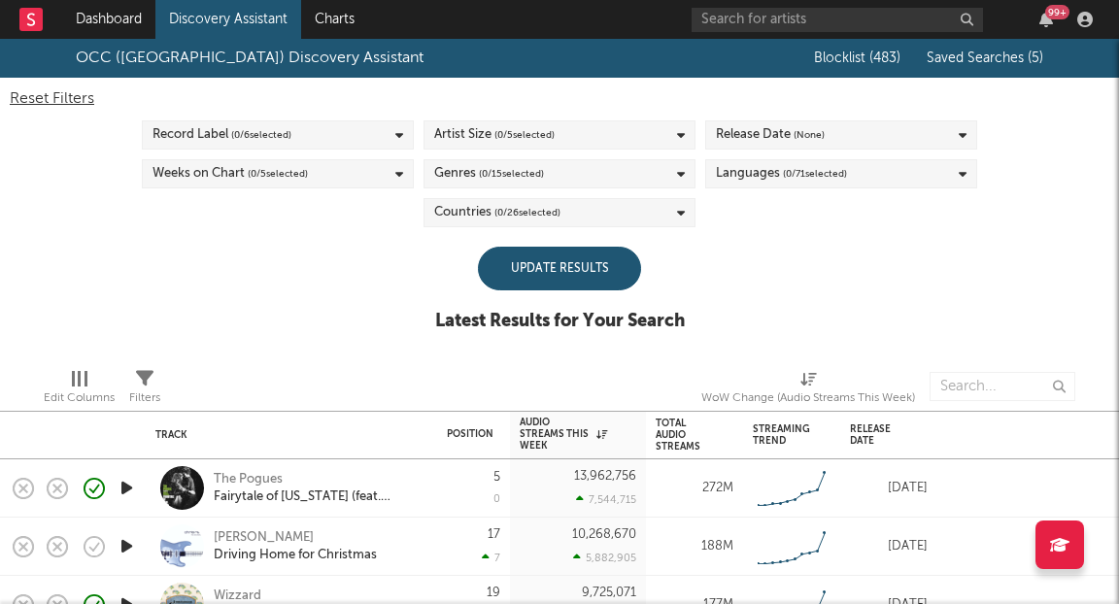
click at [590, 274] on div "Update Results" at bounding box center [559, 269] width 163 height 44
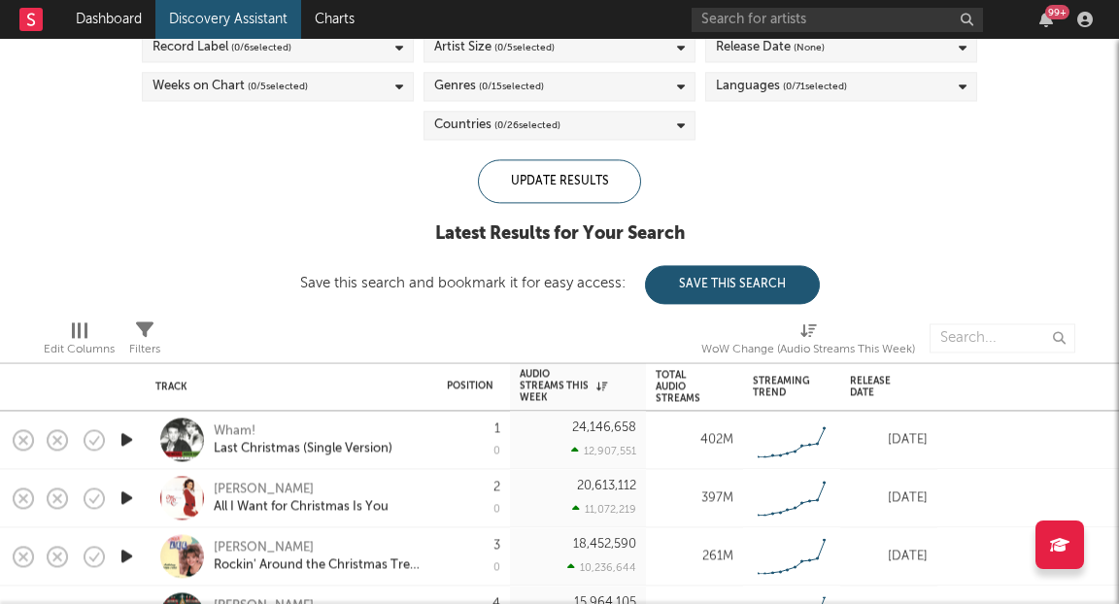
click at [151, 337] on icon at bounding box center [144, 329] width 17 height 17
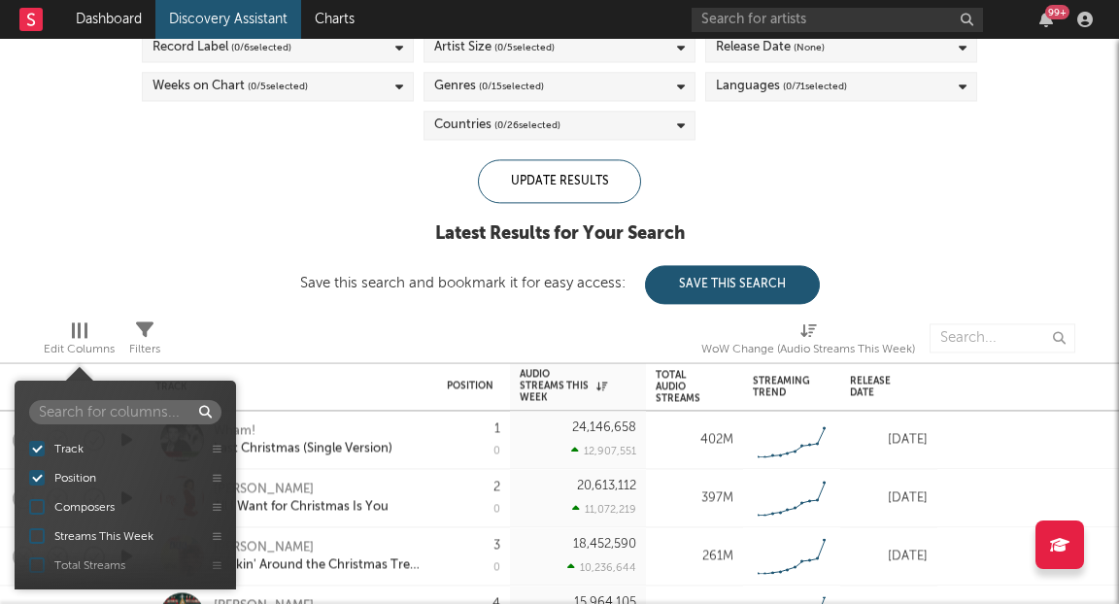
click at [80, 334] on div at bounding box center [79, 330] width 3 height 16
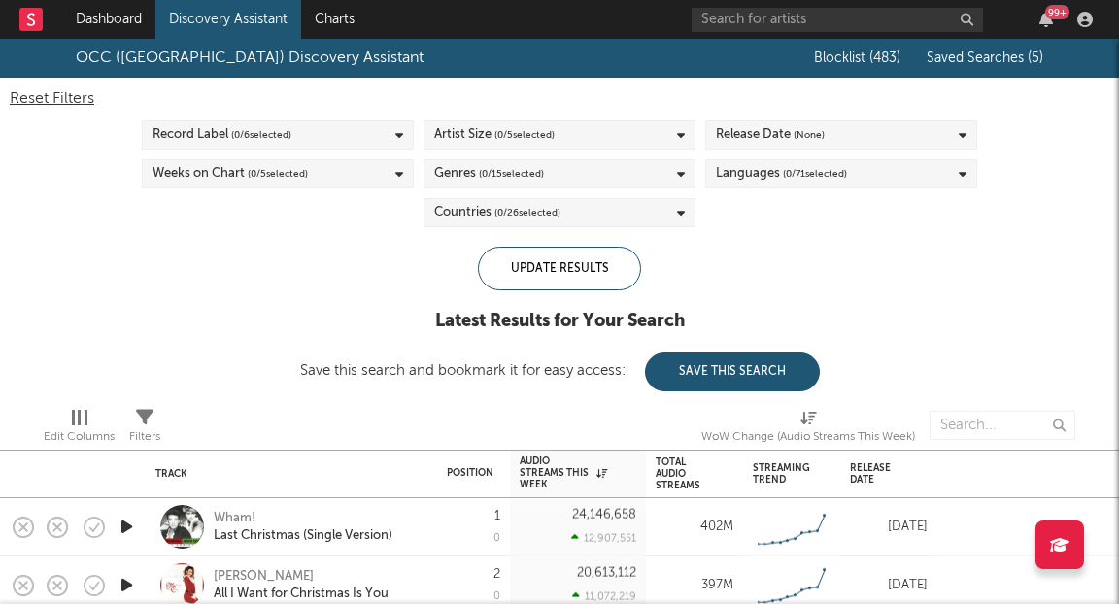
click at [963, 59] on span "Saved Searches ( 5 )" at bounding box center [984, 58] width 117 height 14
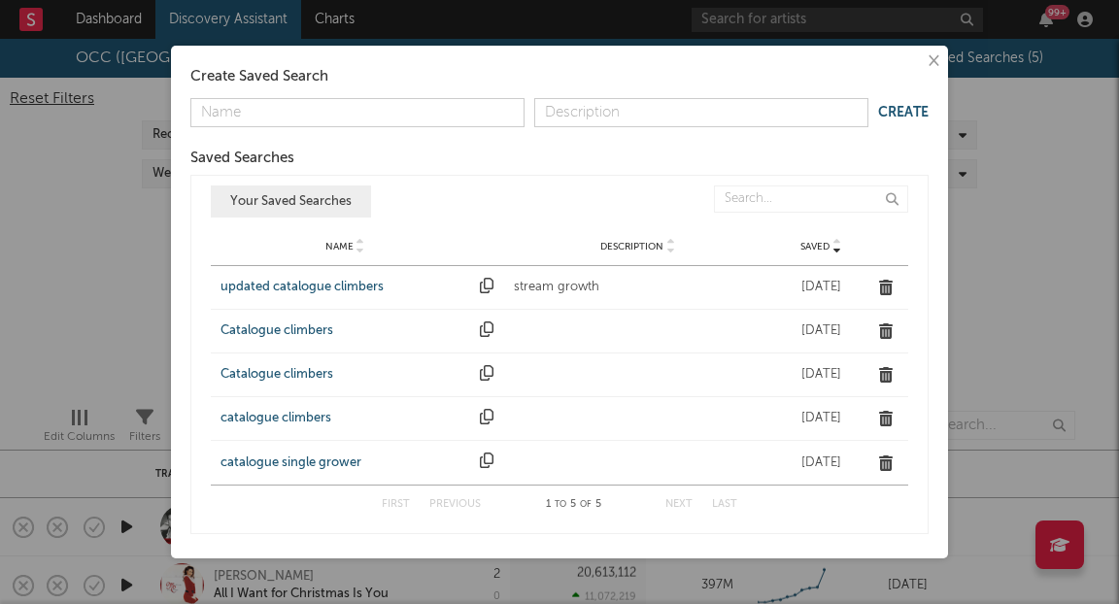
click at [283, 332] on div "Catalogue climbers" at bounding box center [345, 330] width 250 height 19
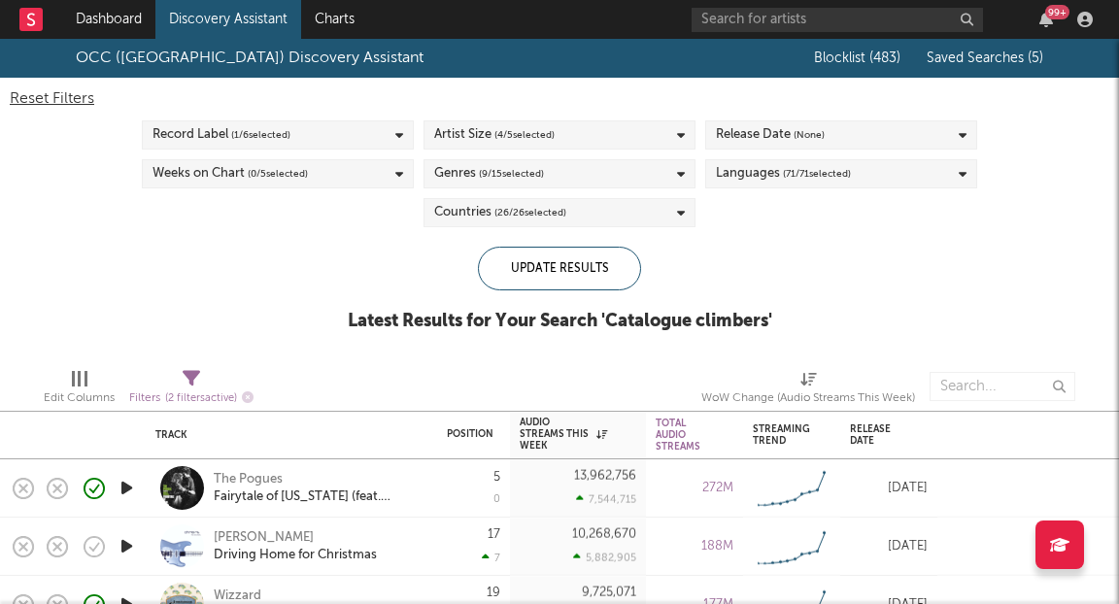
select select "-1"
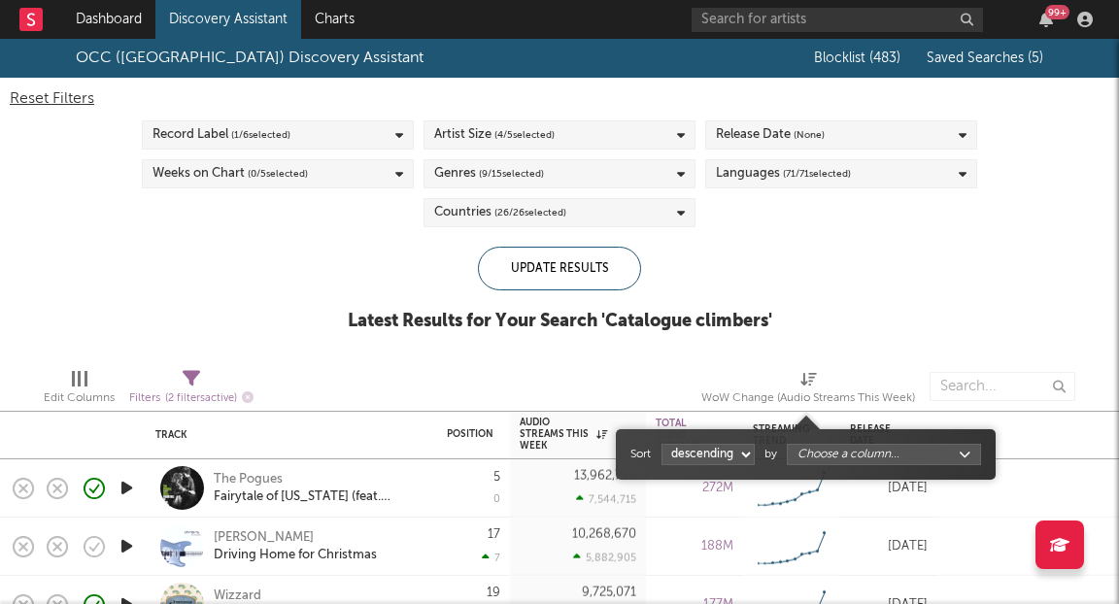
click at [806, 375] on icon at bounding box center [808, 379] width 17 height 15
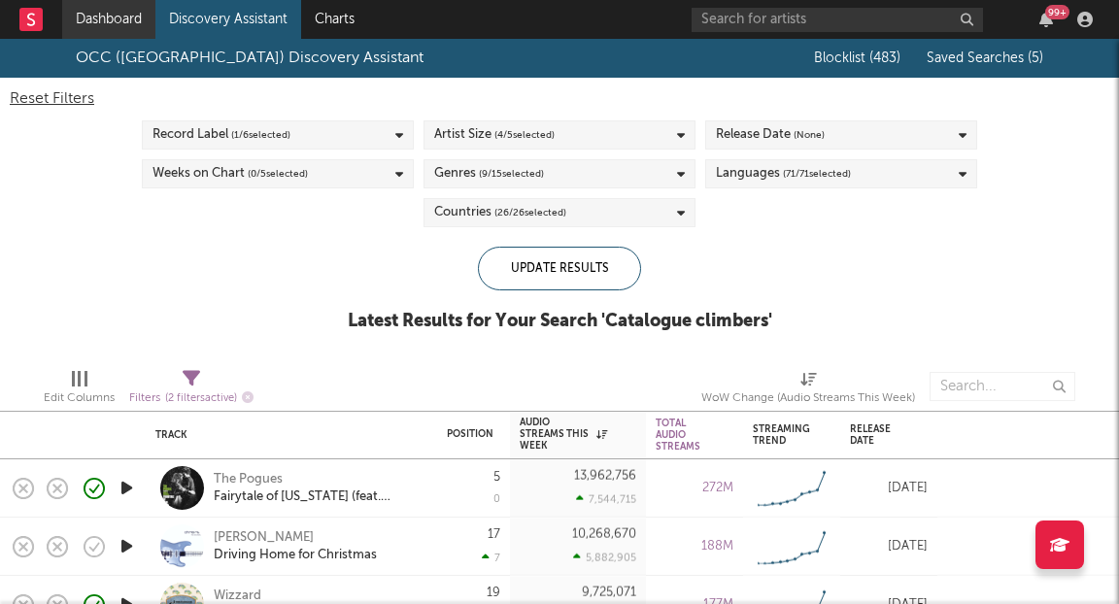
click at [119, 24] on link "Dashboard" at bounding box center [108, 19] width 93 height 39
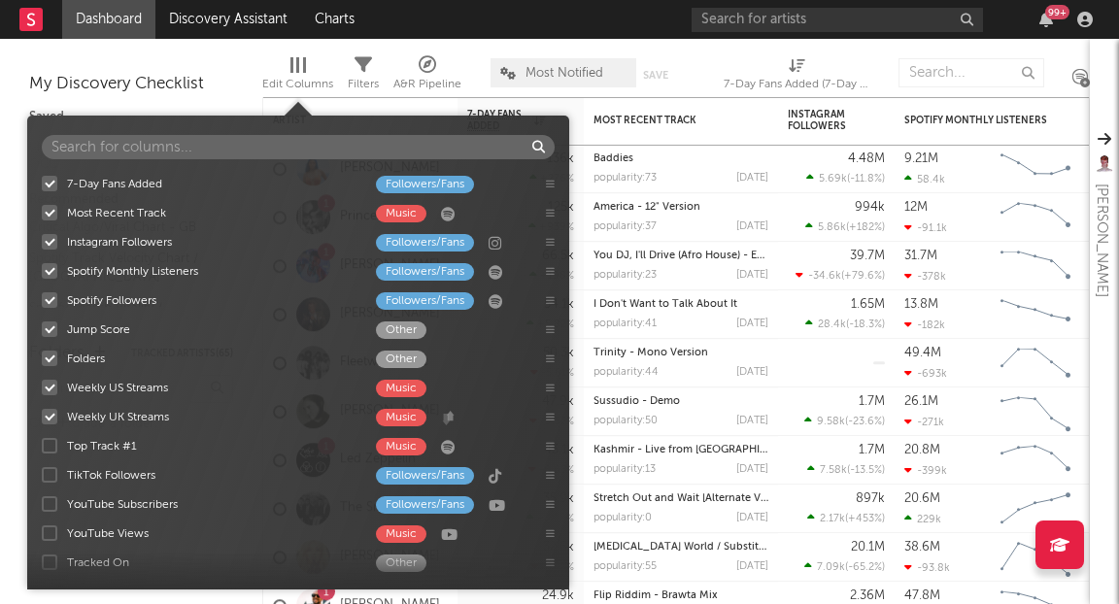
click at [309, 69] on span "Edit Columns" at bounding box center [297, 76] width 71 height 39
click at [48, 389] on div at bounding box center [50, 388] width 16 height 16
click at [42, 389] on input "Weekly US Streams Music" at bounding box center [42, 387] width 0 height 19
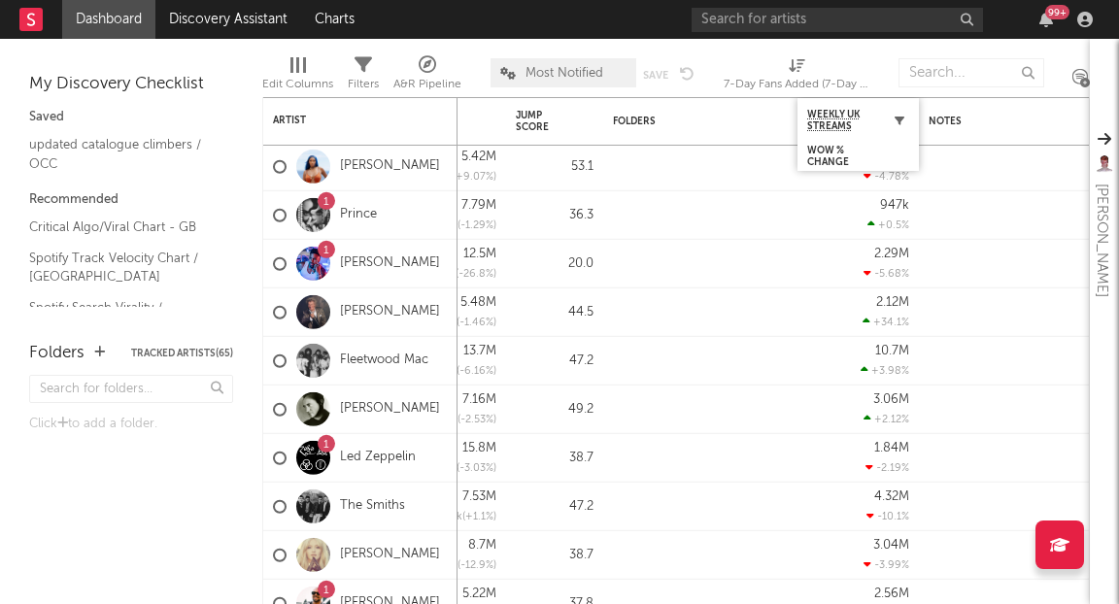
click at [894, 118] on icon "button" at bounding box center [899, 121] width 10 height 10
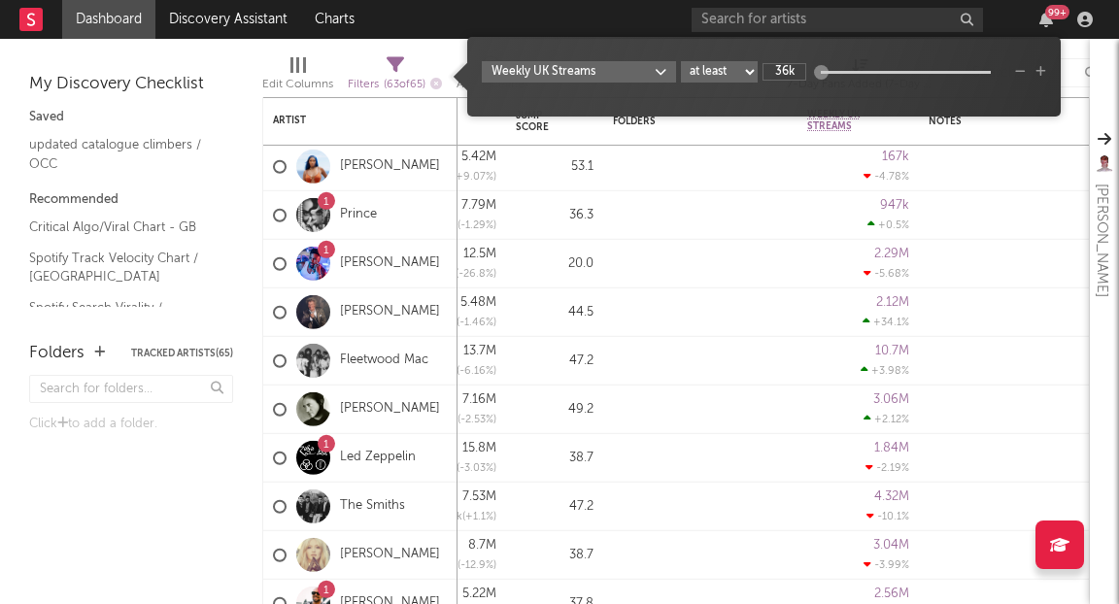
click at [817, 74] on div at bounding box center [820, 72] width 15 height 15
type input "16.8M"
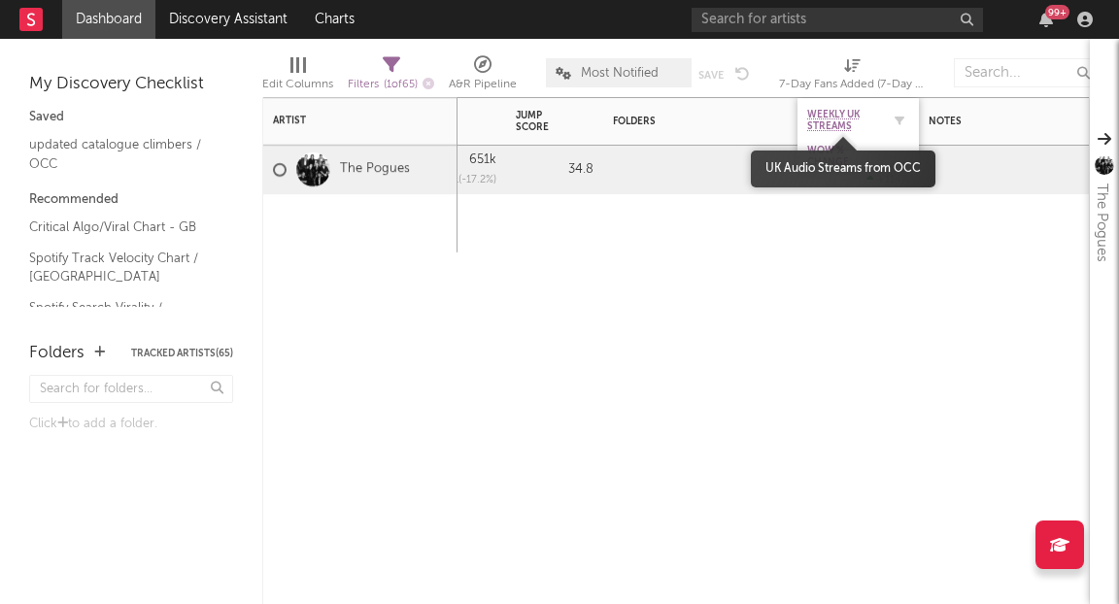
click at [845, 118] on span "Weekly UK Streams" at bounding box center [843, 120] width 73 height 23
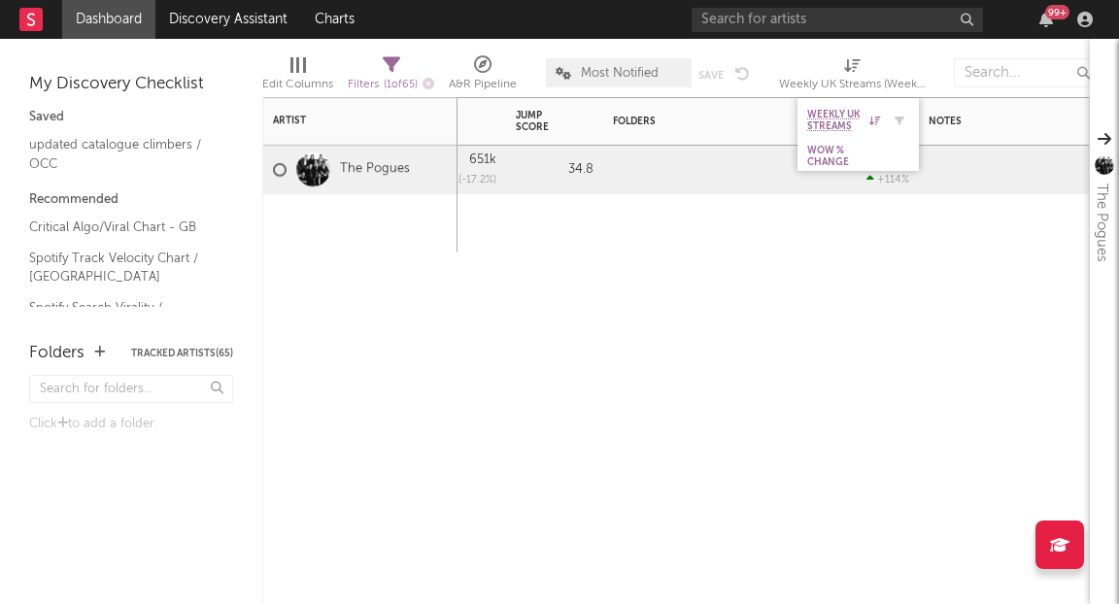
click at [880, 122] on div at bounding box center [894, 120] width 29 height 19
click at [897, 122] on icon "button" at bounding box center [899, 121] width 10 height 10
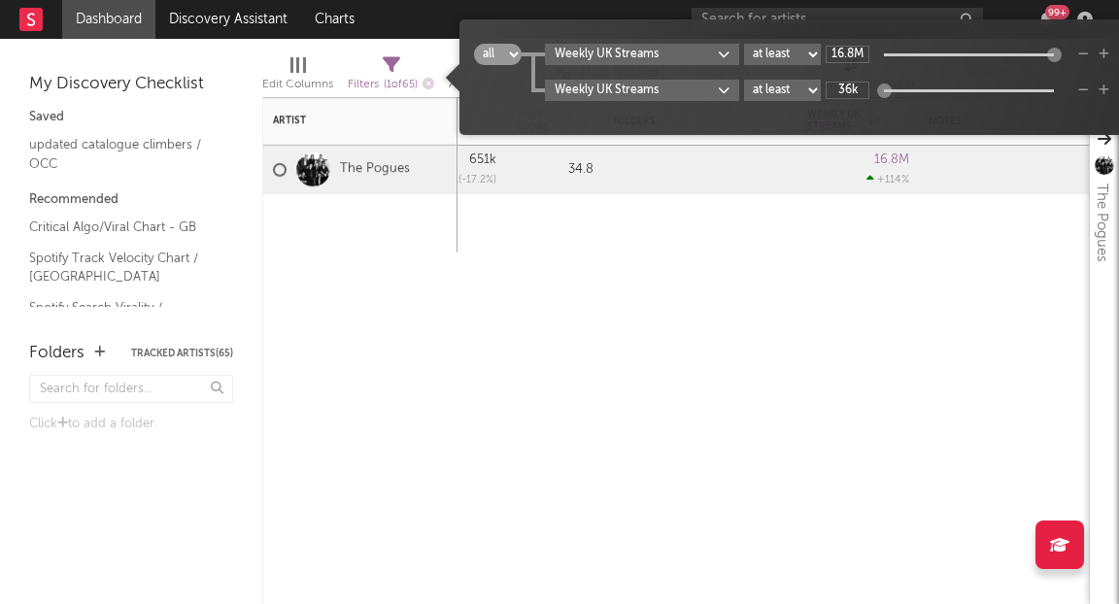
click at [766, 257] on div "7-Day Fans Added WoW % Change Most Recent Track Popularity Released Instagram F…" at bounding box center [675, 350] width 827 height 507
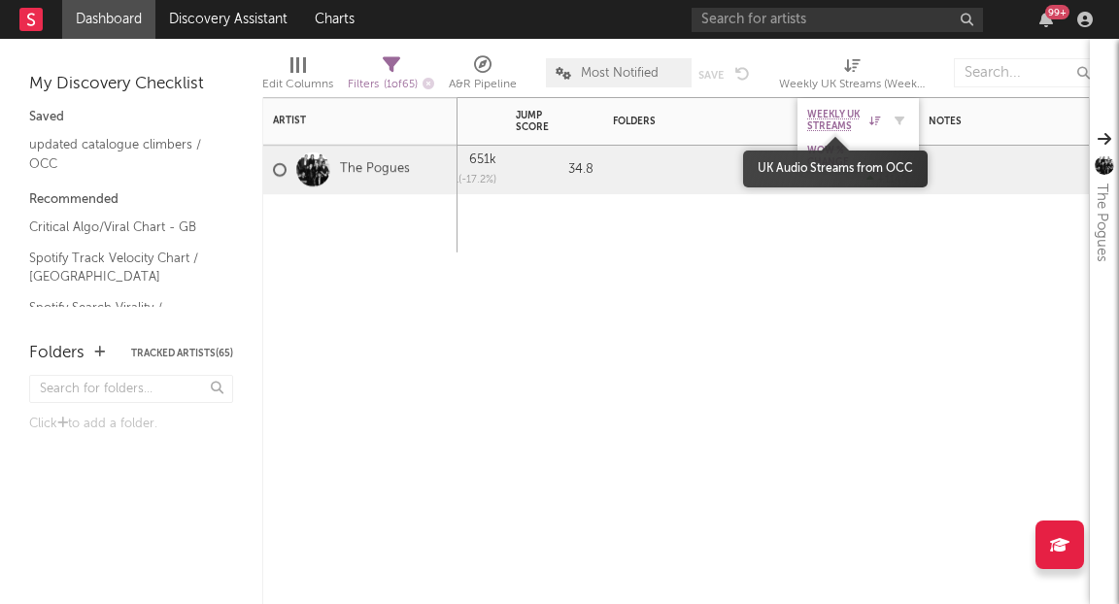
click at [843, 117] on span "Weekly UK Streams" at bounding box center [835, 120] width 57 height 23
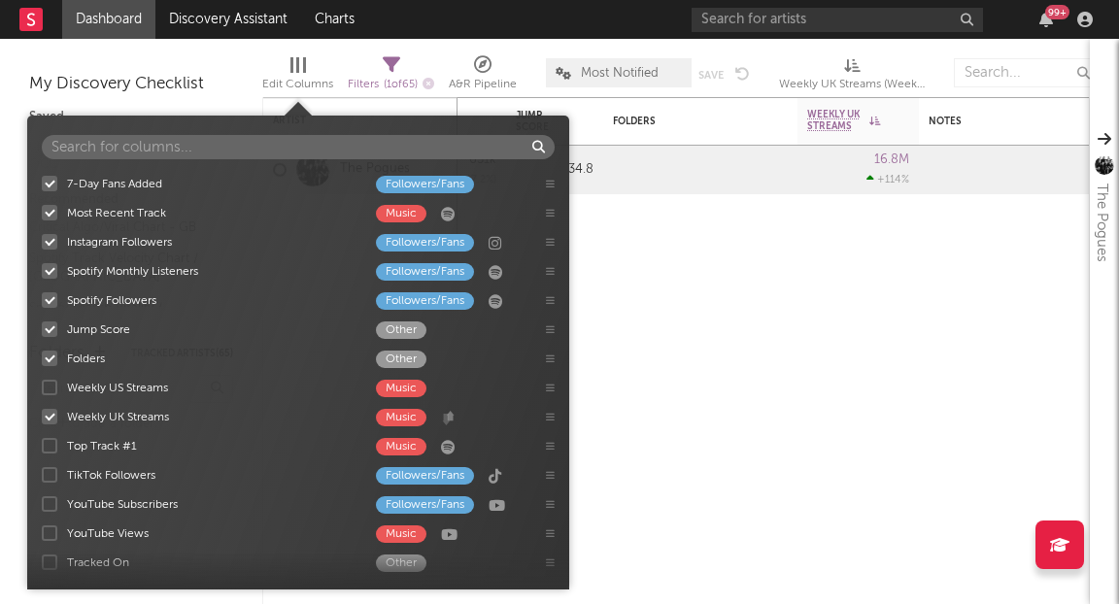
click at [299, 69] on div at bounding box center [298, 65] width 16 height 16
click at [430, 85] on icon "button" at bounding box center [428, 84] width 12 height 12
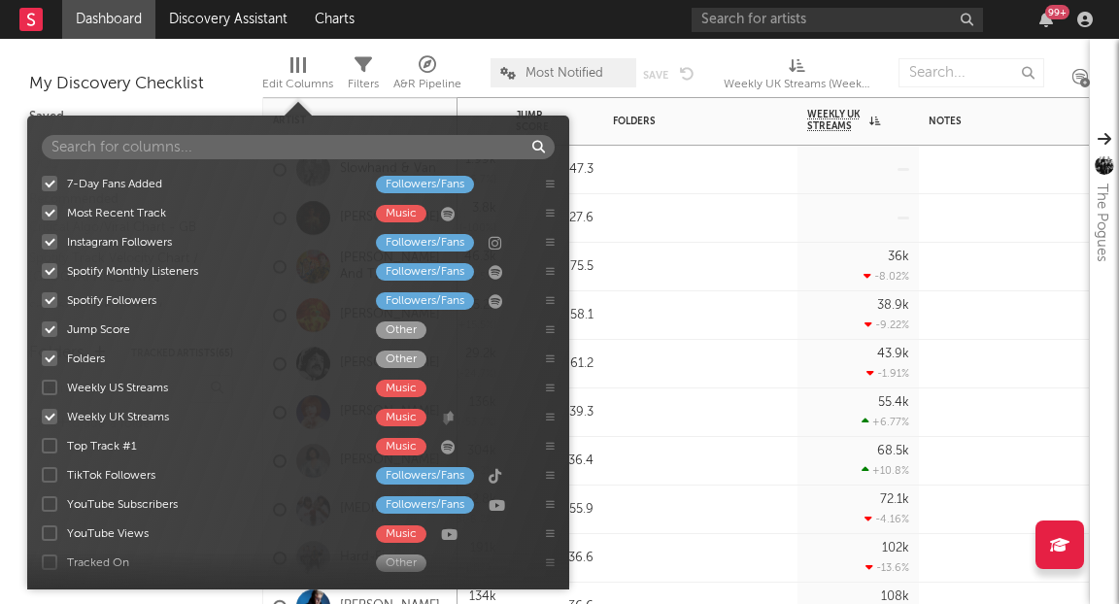
click at [707, 176] on div at bounding box center [700, 165] width 194 height 39
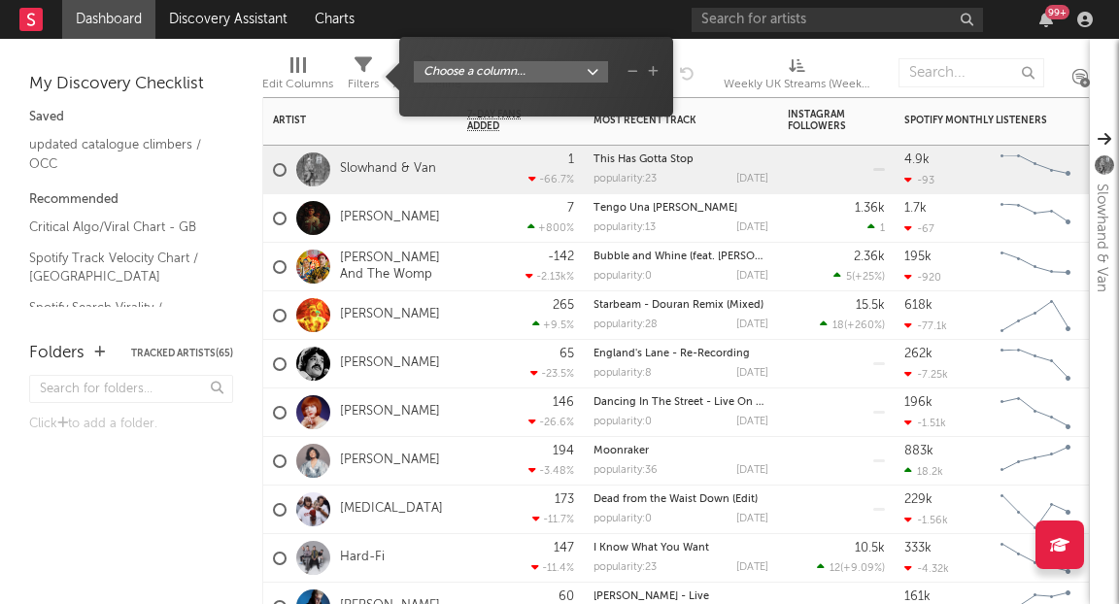
click at [366, 66] on icon at bounding box center [362, 64] width 17 height 17
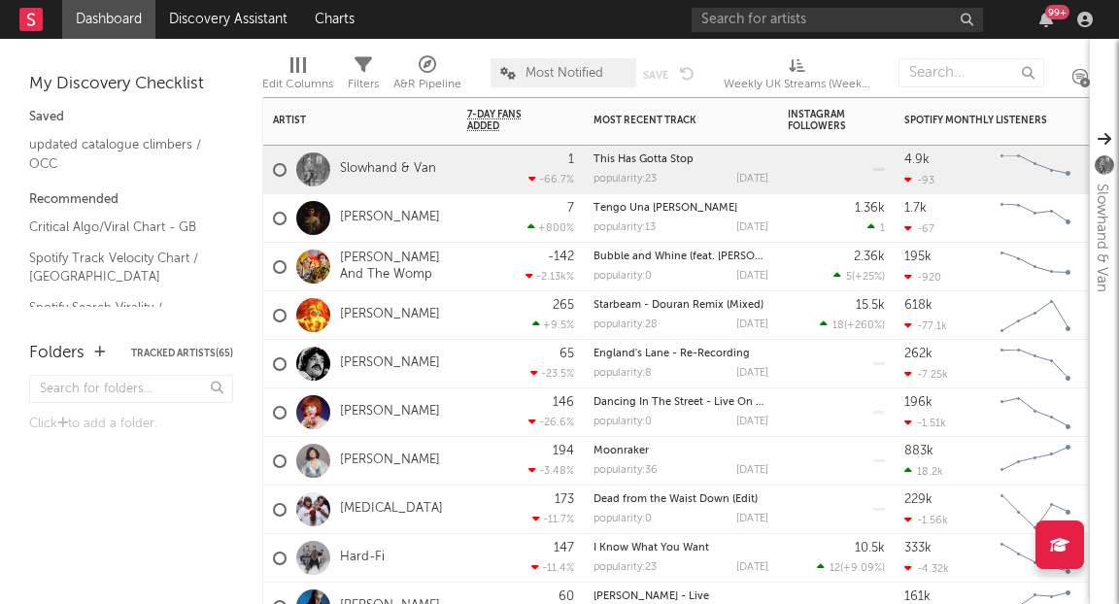
click at [366, 66] on icon at bounding box center [362, 64] width 17 height 17
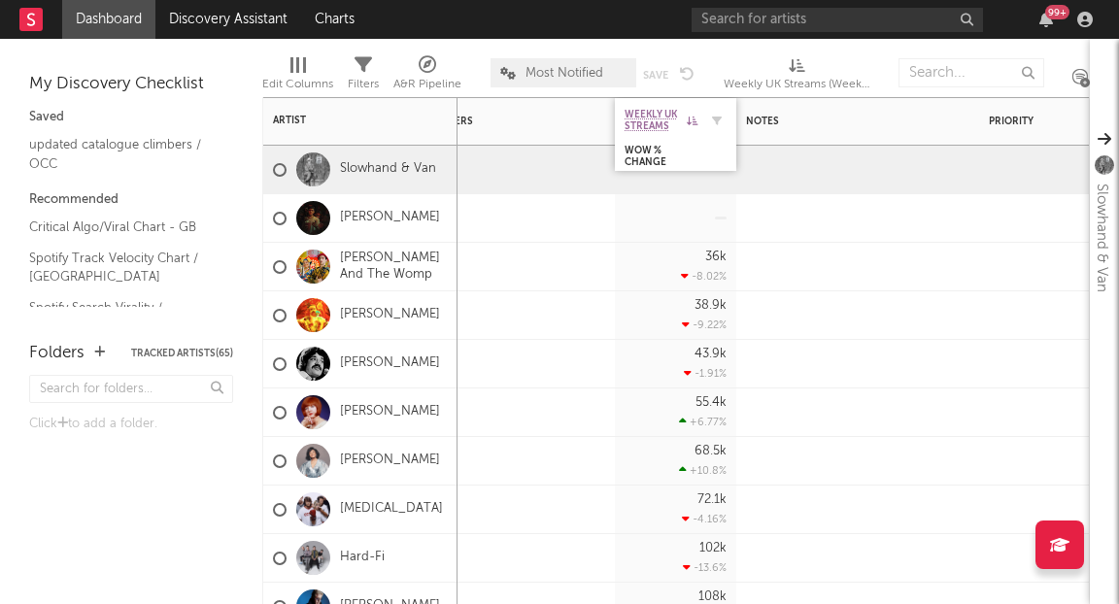
click at [694, 117] on icon at bounding box center [692, 121] width 11 height 10
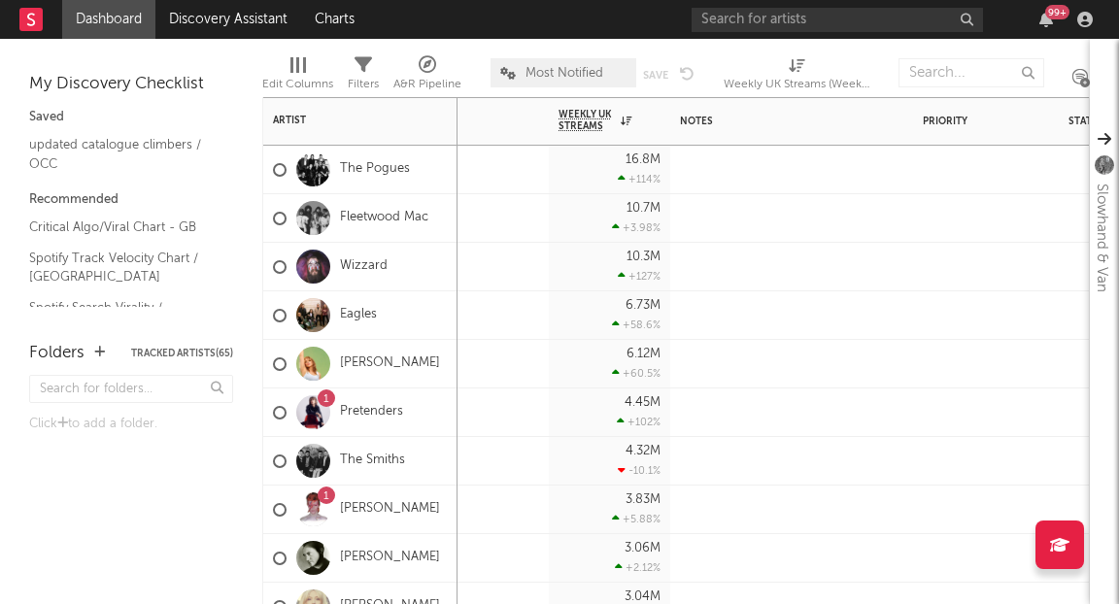
click at [796, 60] on icon at bounding box center [796, 65] width 17 height 15
select select "-1"
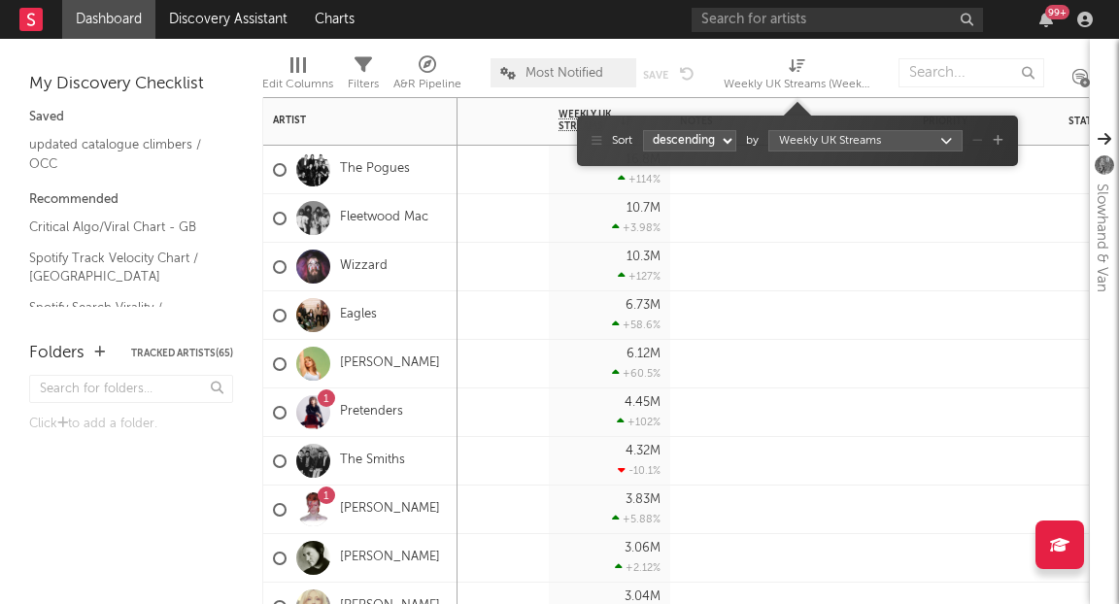
click at [796, 60] on icon at bounding box center [796, 65] width 17 height 15
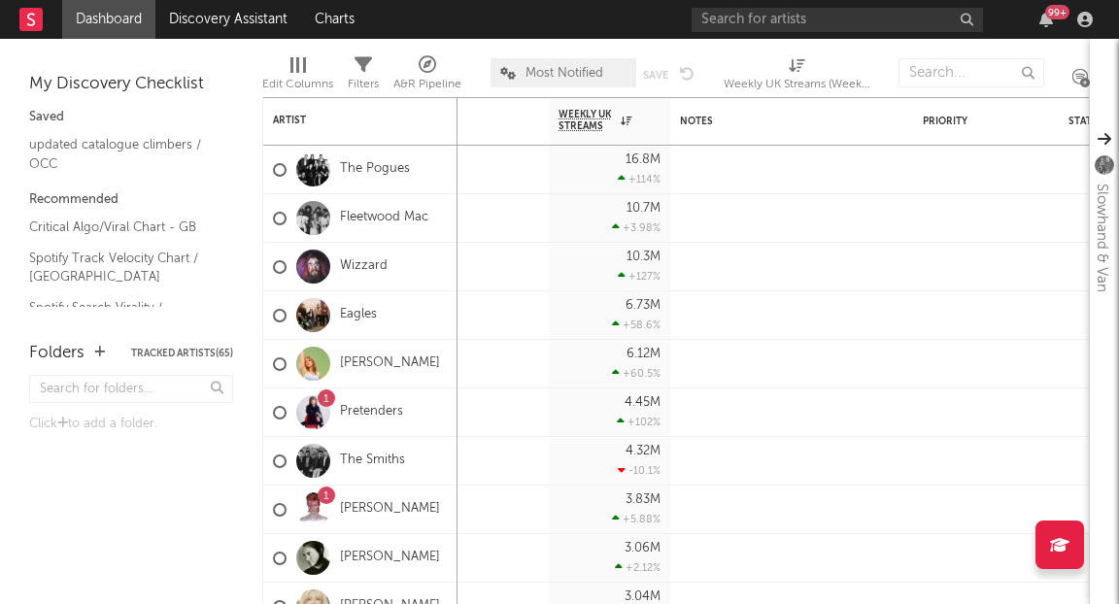
click at [33, 21] on icon at bounding box center [31, 19] width 8 height 13
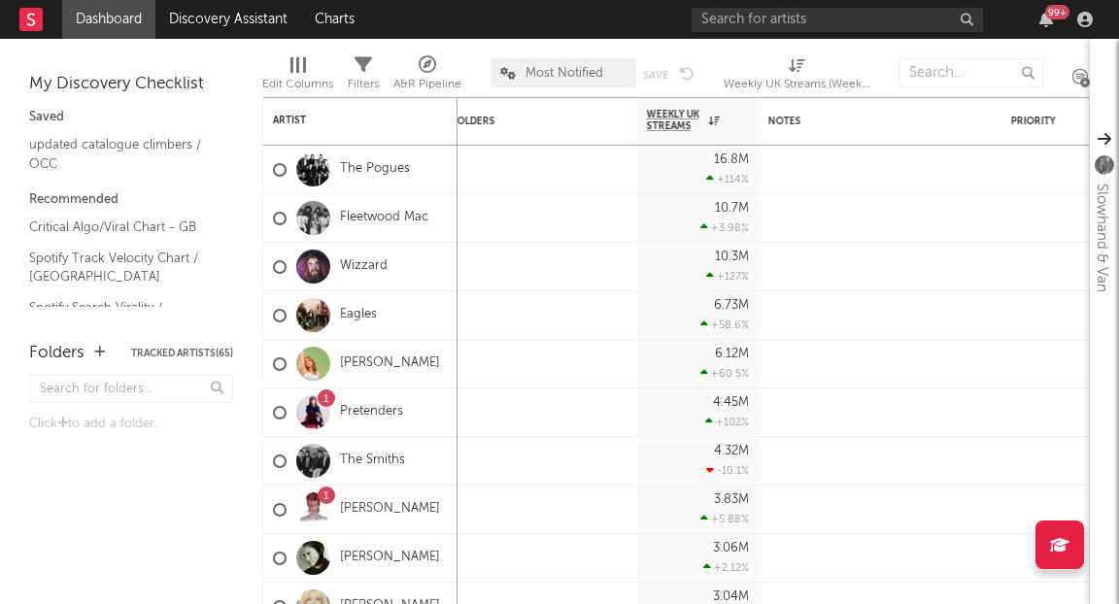
click at [426, 67] on icon at bounding box center [427, 64] width 17 height 17
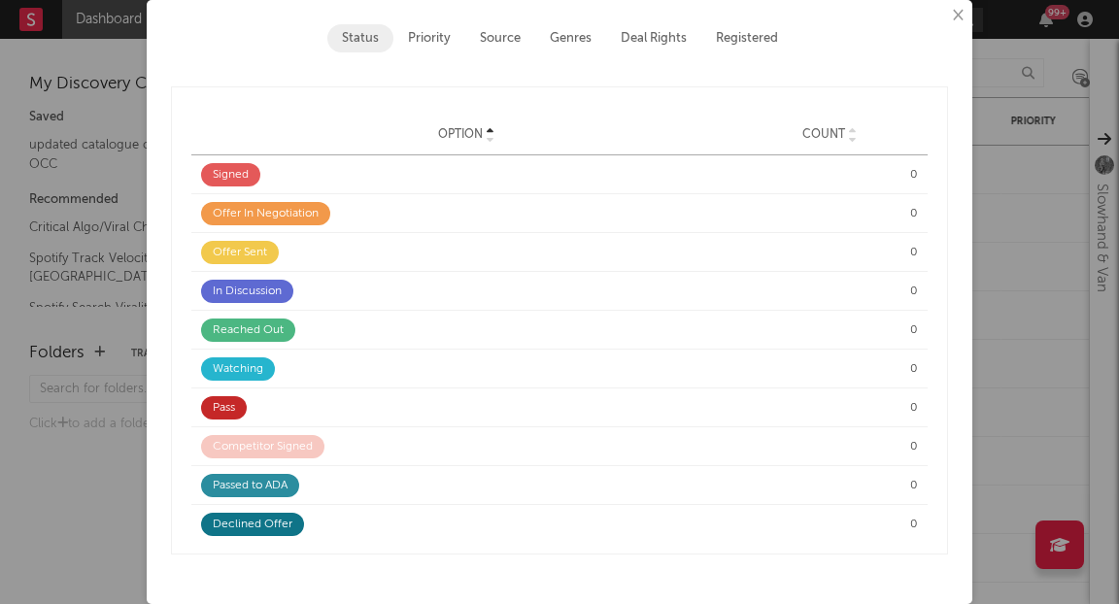
click at [424, 36] on button "Priority" at bounding box center [429, 38] width 72 height 28
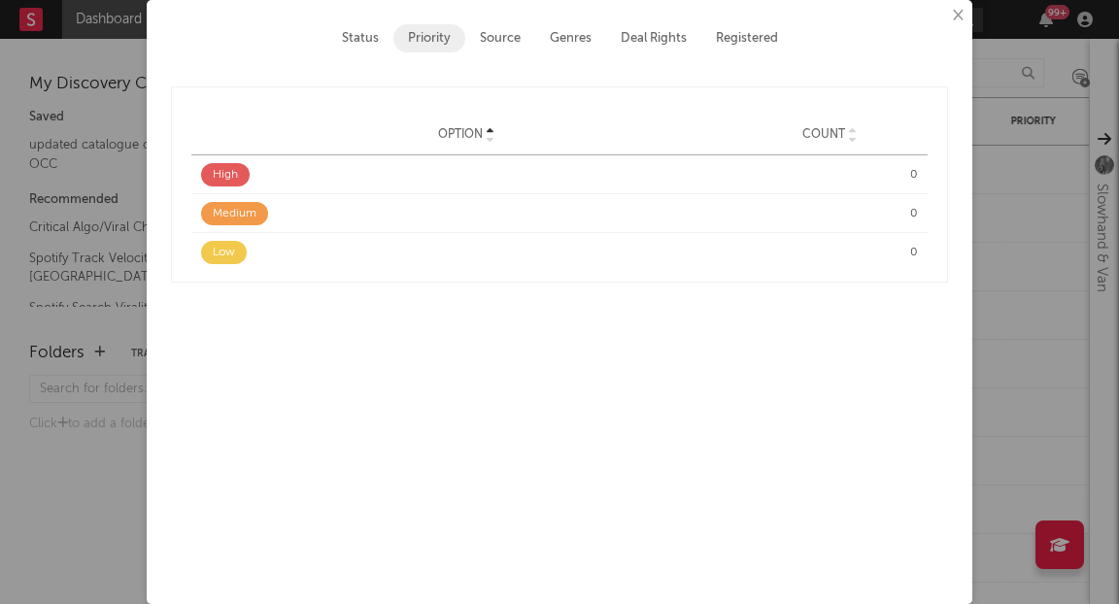
click at [954, 18] on button "×" at bounding box center [956, 15] width 21 height 21
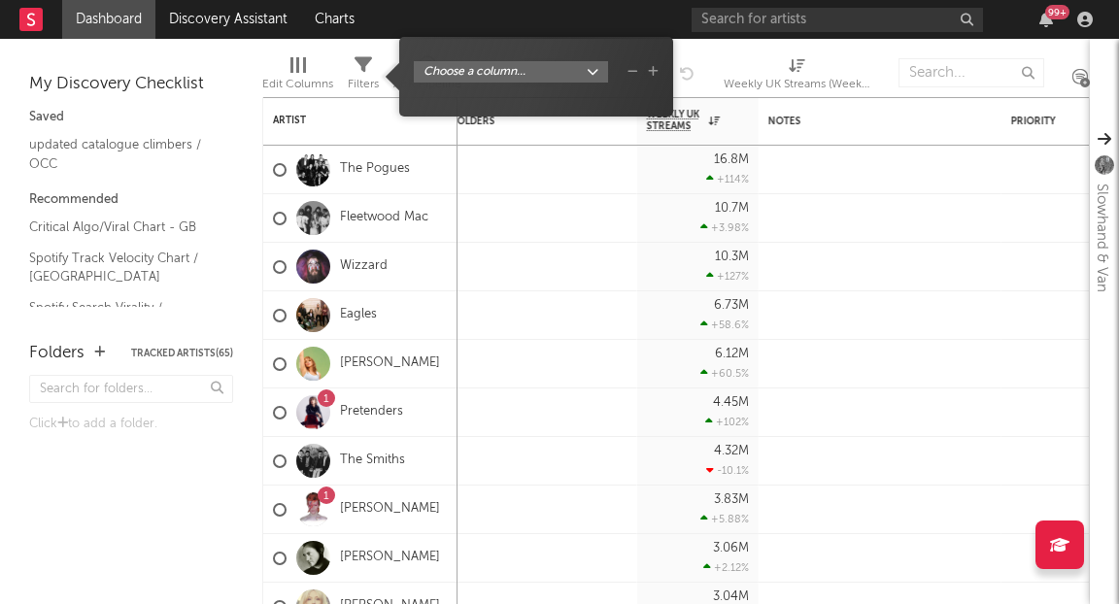
click at [369, 70] on icon at bounding box center [362, 64] width 17 height 17
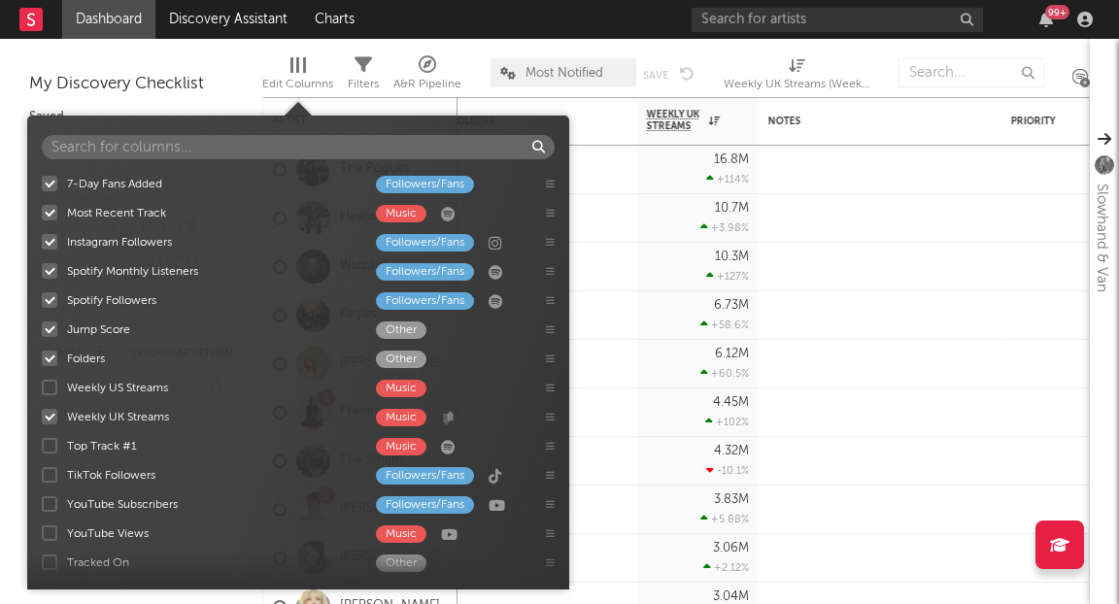
click at [301, 69] on div at bounding box center [298, 65] width 16 height 16
click at [50, 298] on div at bounding box center [50, 300] width 16 height 16
click at [42, 298] on input "Spotify Followers Followers/Fans" at bounding box center [42, 299] width 0 height 19
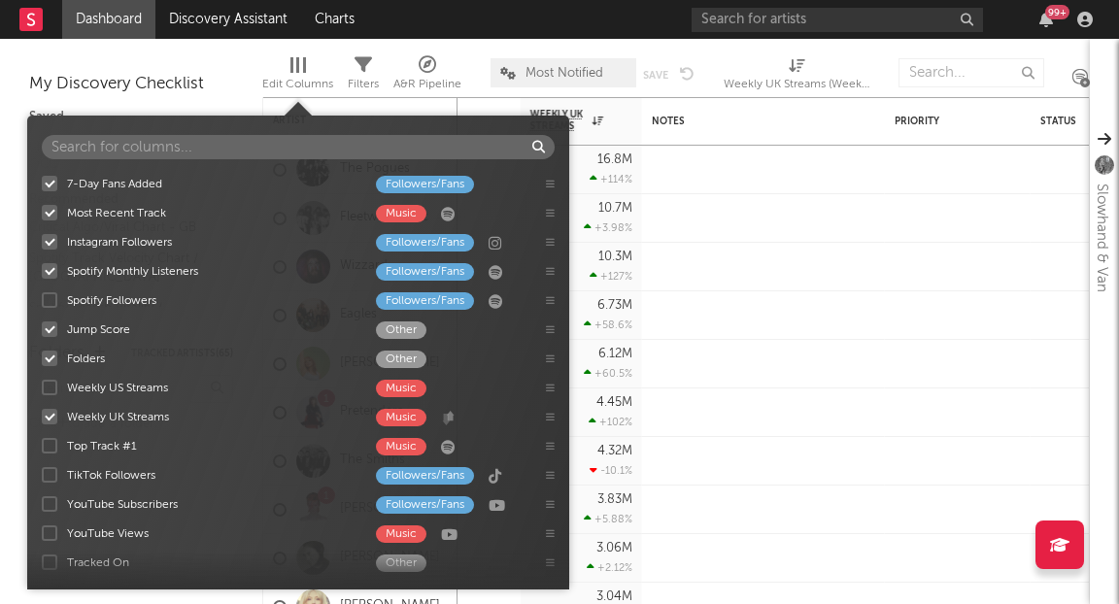
click at [48, 267] on div at bounding box center [50, 271] width 16 height 16
click at [42, 267] on input "Spotify Monthly Listeners Followers/Fans" at bounding box center [42, 270] width 0 height 19
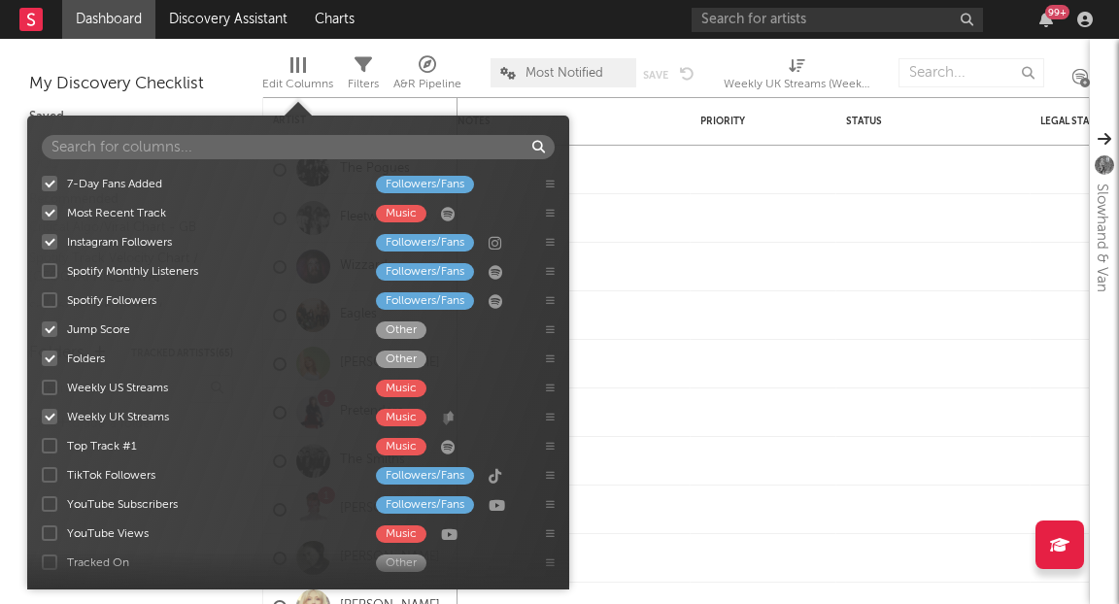
click at [49, 241] on div at bounding box center [50, 242] width 16 height 16
click at [42, 241] on input "Instagram Followers Followers/Fans" at bounding box center [42, 241] width 0 height 19
click at [49, 217] on div at bounding box center [50, 213] width 16 height 16
click at [42, 217] on input "Most Recent Track Music" at bounding box center [42, 212] width 0 height 19
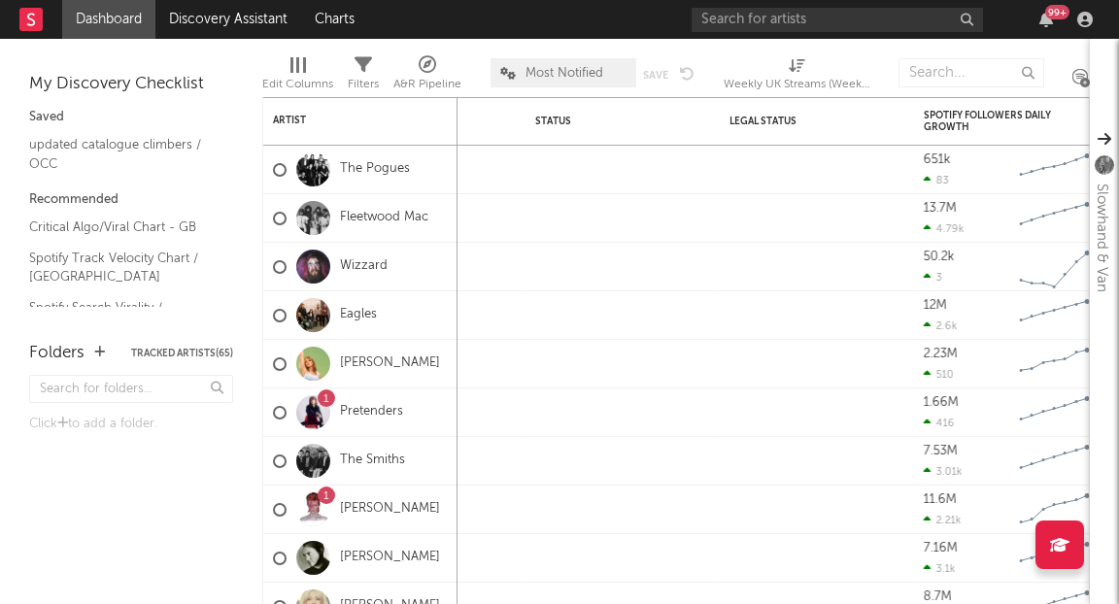
click at [93, 23] on link "Dashboard" at bounding box center [108, 19] width 93 height 39
click at [94, 21] on link "Dashboard" at bounding box center [108, 19] width 93 height 39
click at [226, 18] on link "Discovery Assistant" at bounding box center [228, 19] width 146 height 39
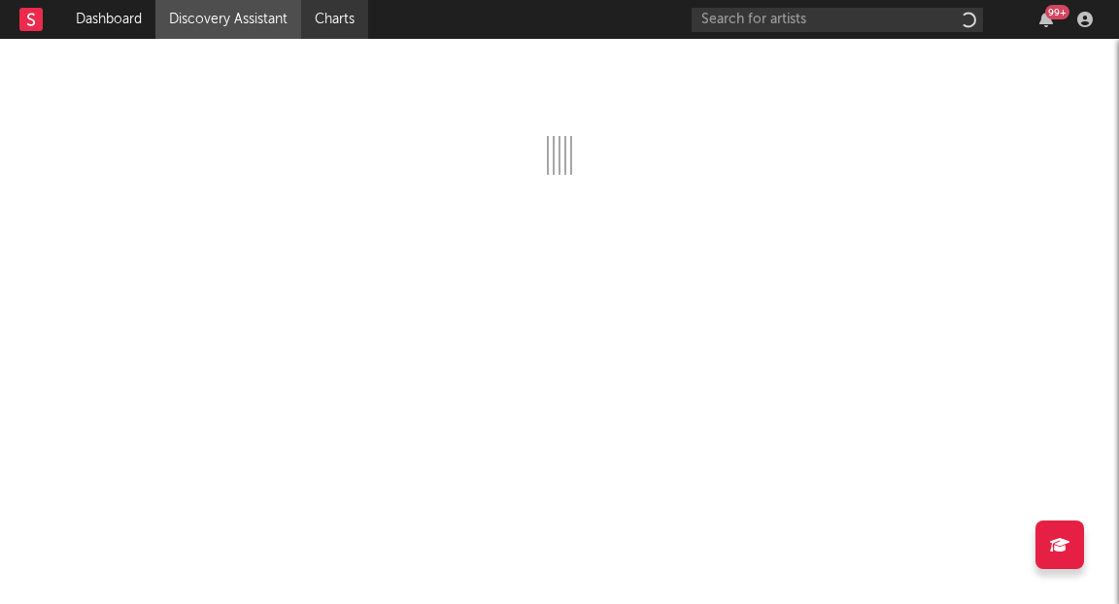
click at [347, 20] on link "Charts" at bounding box center [334, 19] width 67 height 39
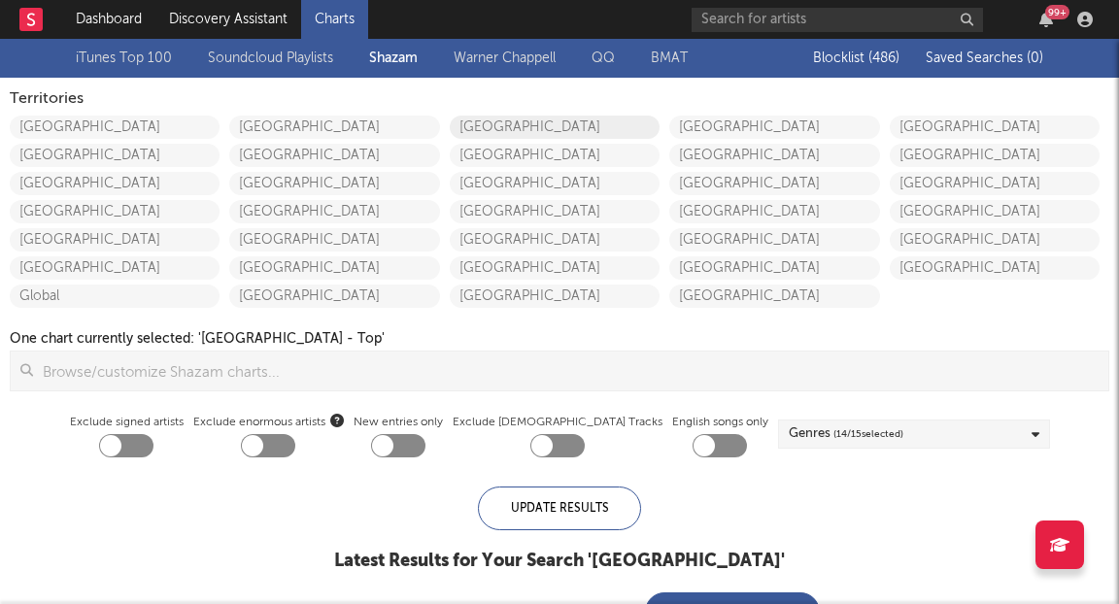
click at [510, 122] on link "[GEOGRAPHIC_DATA]" at bounding box center [555, 127] width 210 height 23
checkbox input "true"
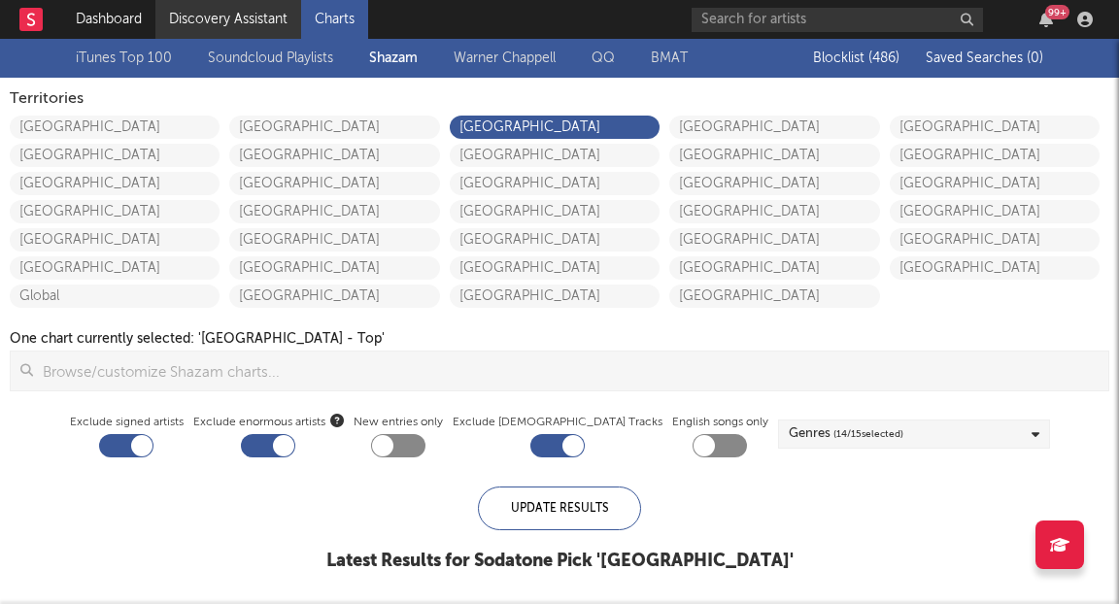
click at [214, 17] on link "Discovery Assistant" at bounding box center [228, 19] width 146 height 39
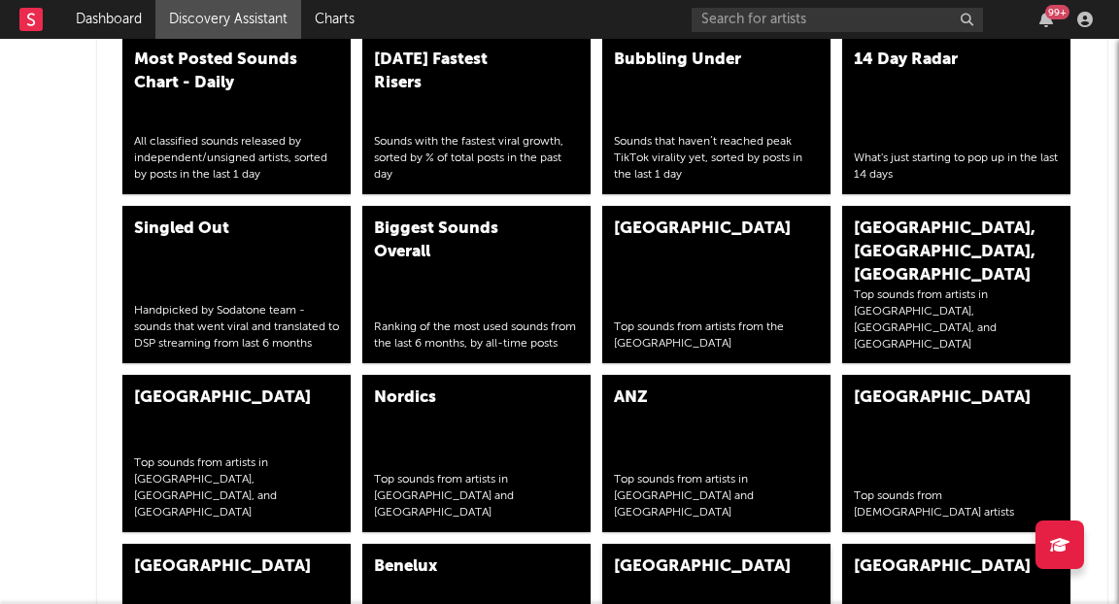
scroll to position [6616, 0]
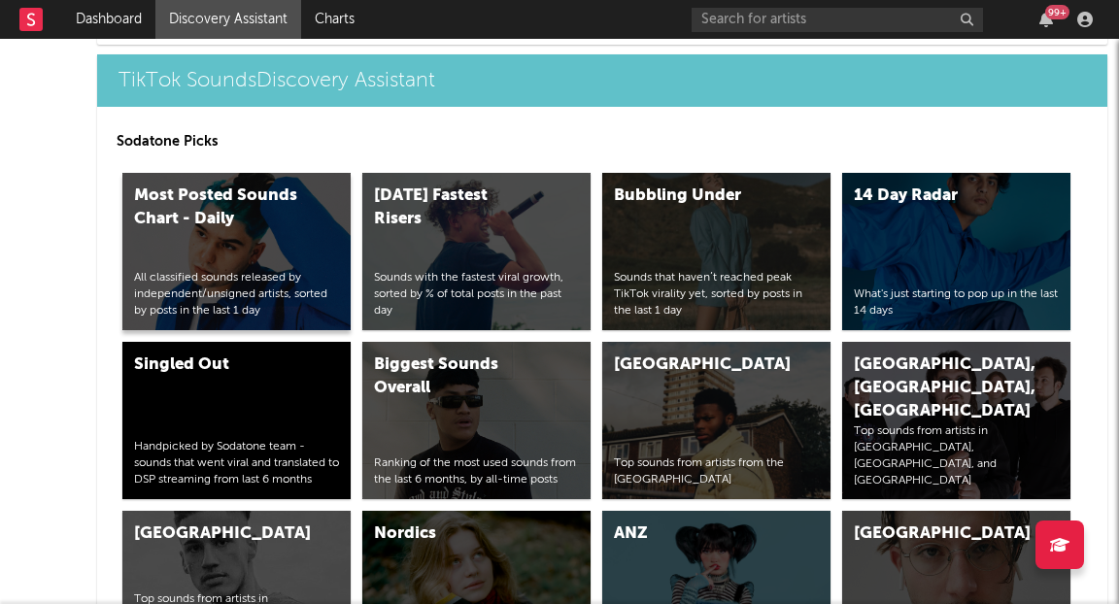
click at [246, 205] on div "Most Posted Sounds Chart - Daily" at bounding box center [216, 207] width 164 height 47
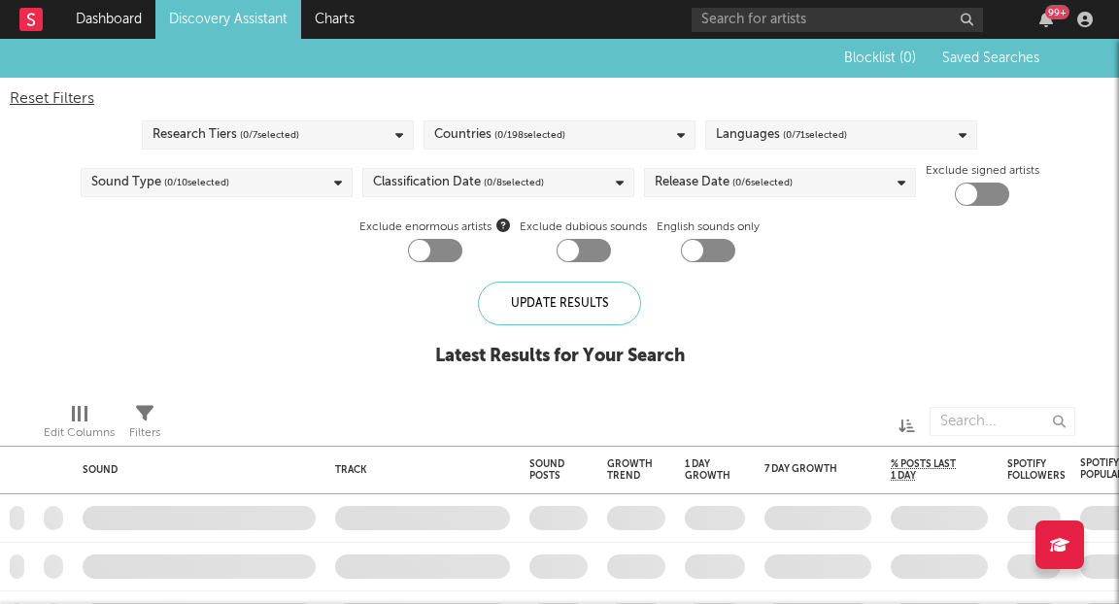
checkbox input "true"
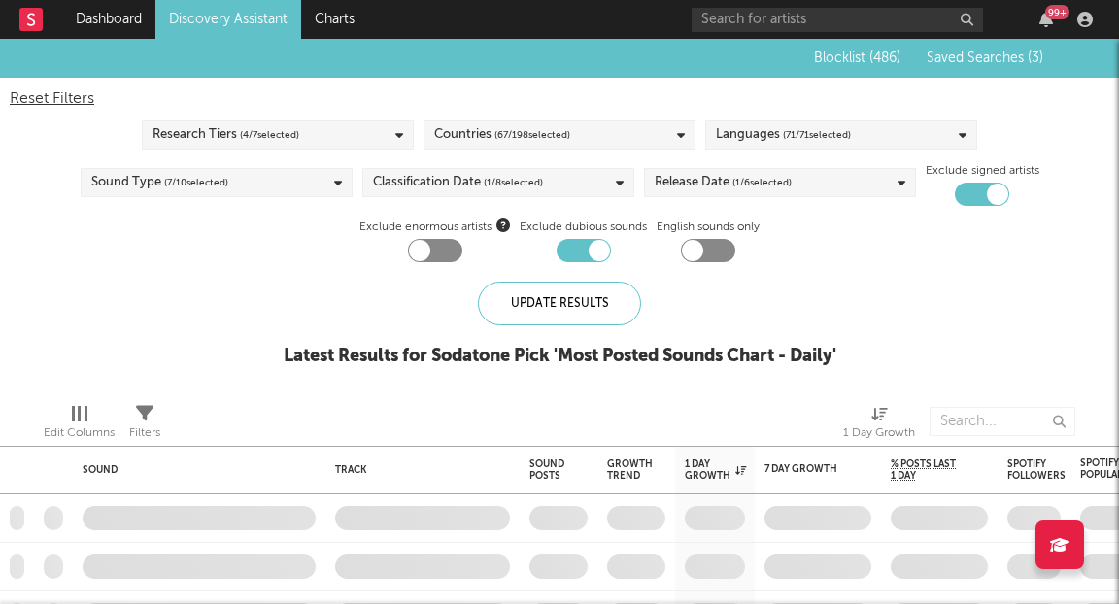
click at [994, 197] on div at bounding box center [997, 194] width 21 height 21
checkbox input "false"
click at [326, 136] on div "Research Tiers ( 4 / 7 selected)" at bounding box center [278, 134] width 272 height 29
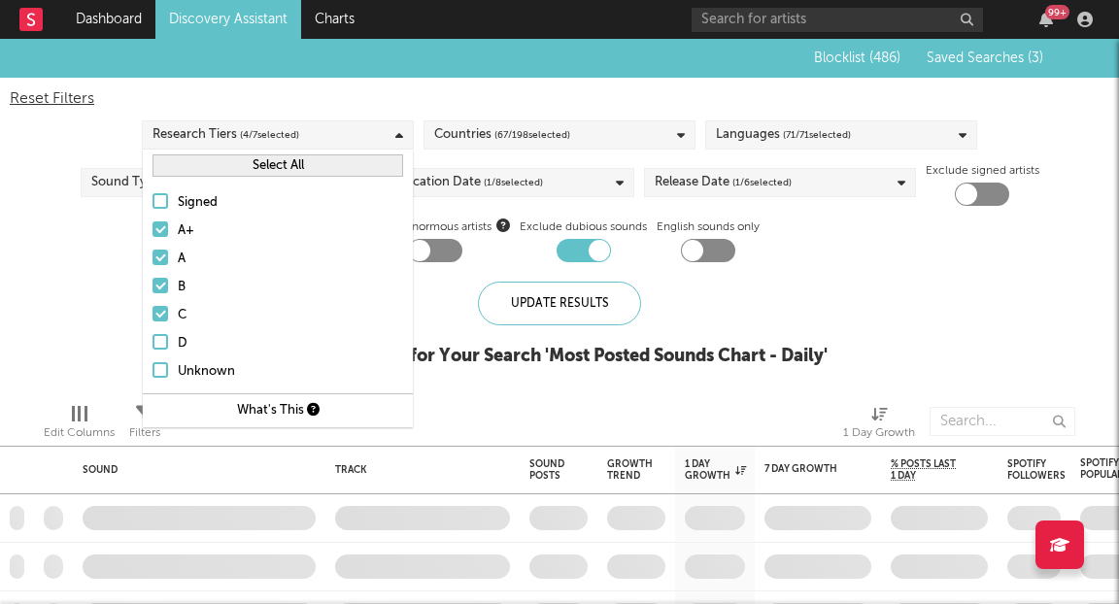
click at [166, 198] on div at bounding box center [160, 201] width 16 height 16
click at [152, 198] on input "Signed" at bounding box center [152, 202] width 0 height 23
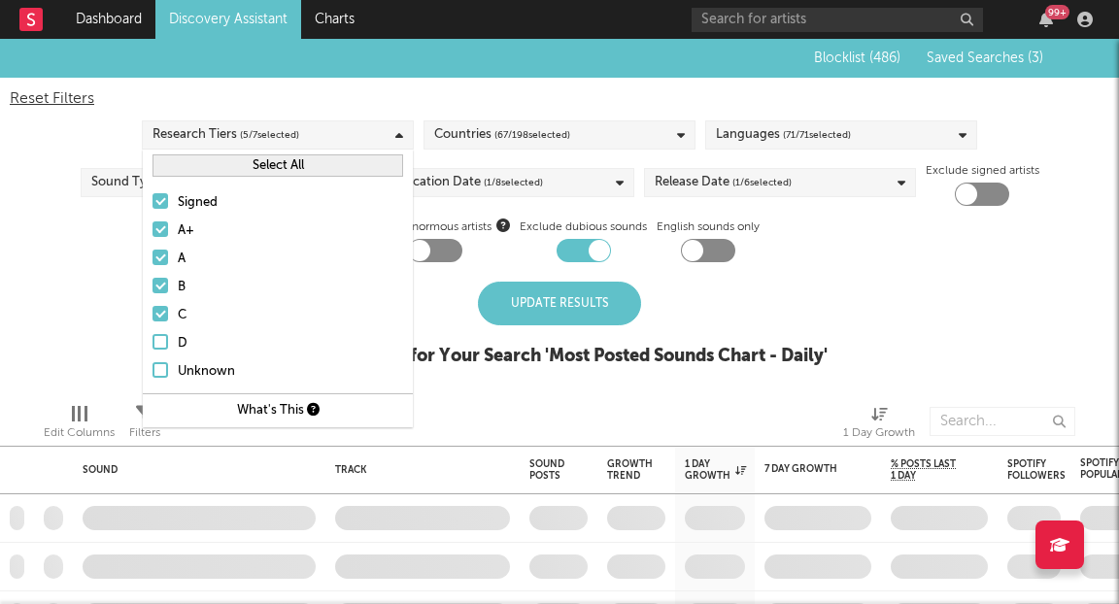
click at [581, 311] on div "Update Results" at bounding box center [559, 304] width 163 height 44
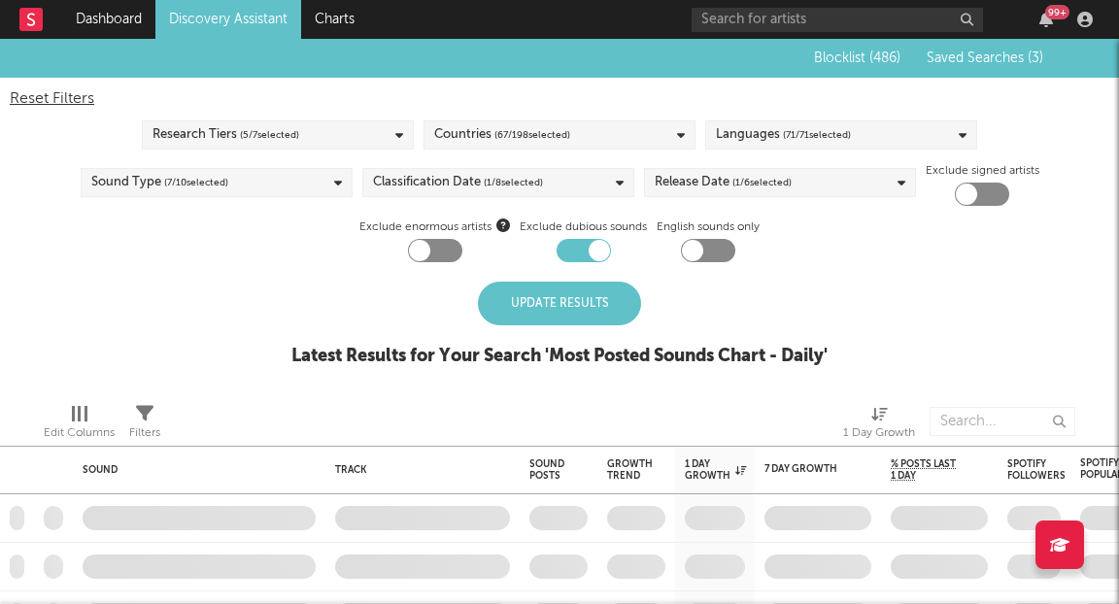
click at [581, 311] on div "Update Results" at bounding box center [559, 304] width 163 height 44
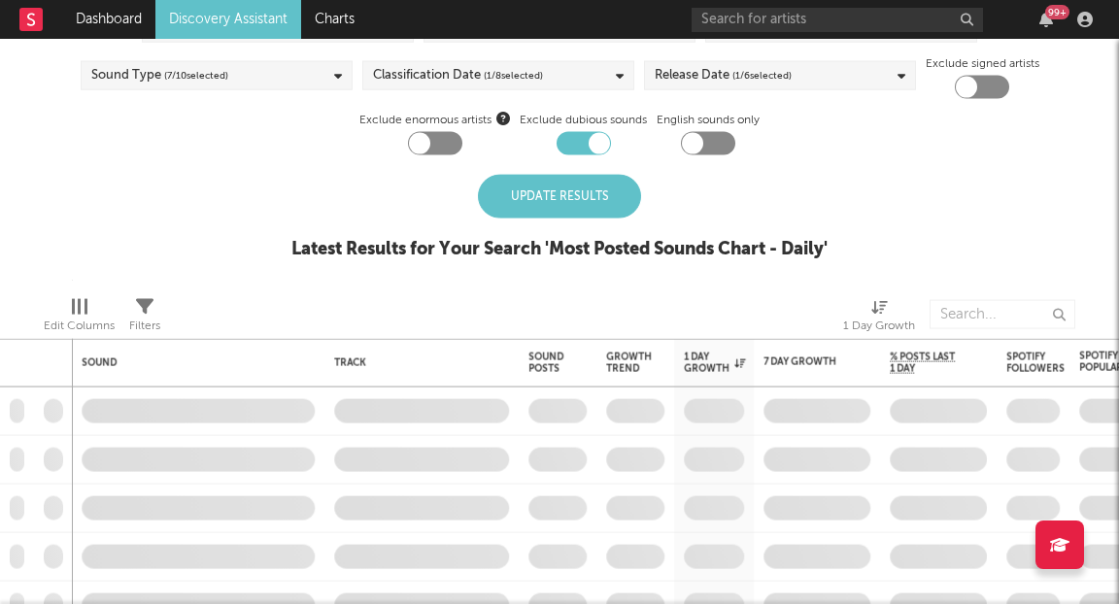
click at [571, 198] on div "Update Results" at bounding box center [559, 197] width 163 height 44
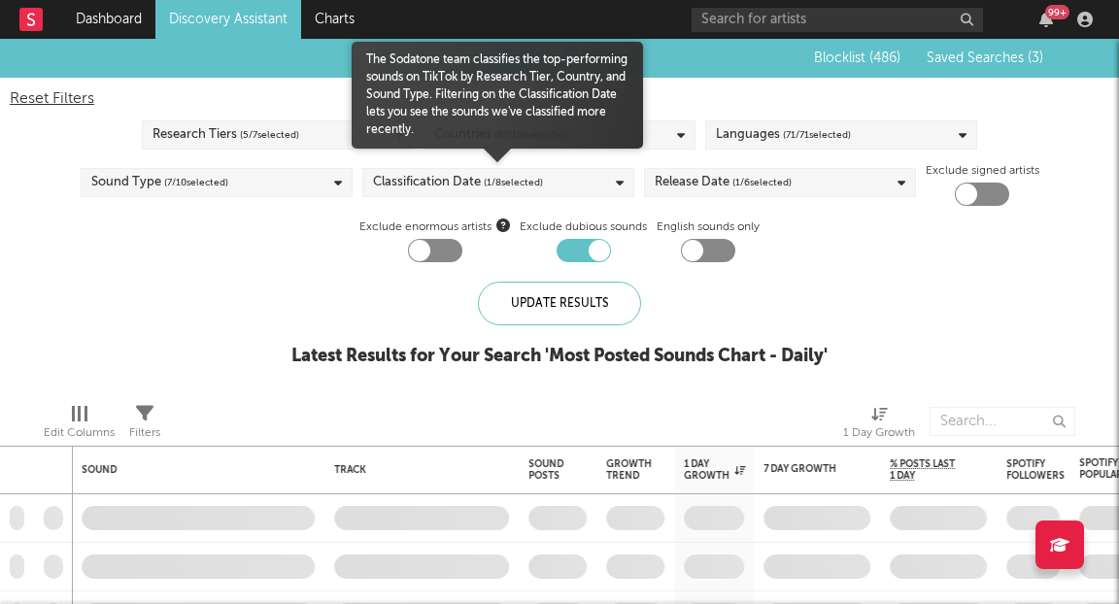
click at [558, 176] on div "Classification Date ( 1 / 8 selected)" at bounding box center [498, 182] width 272 height 29
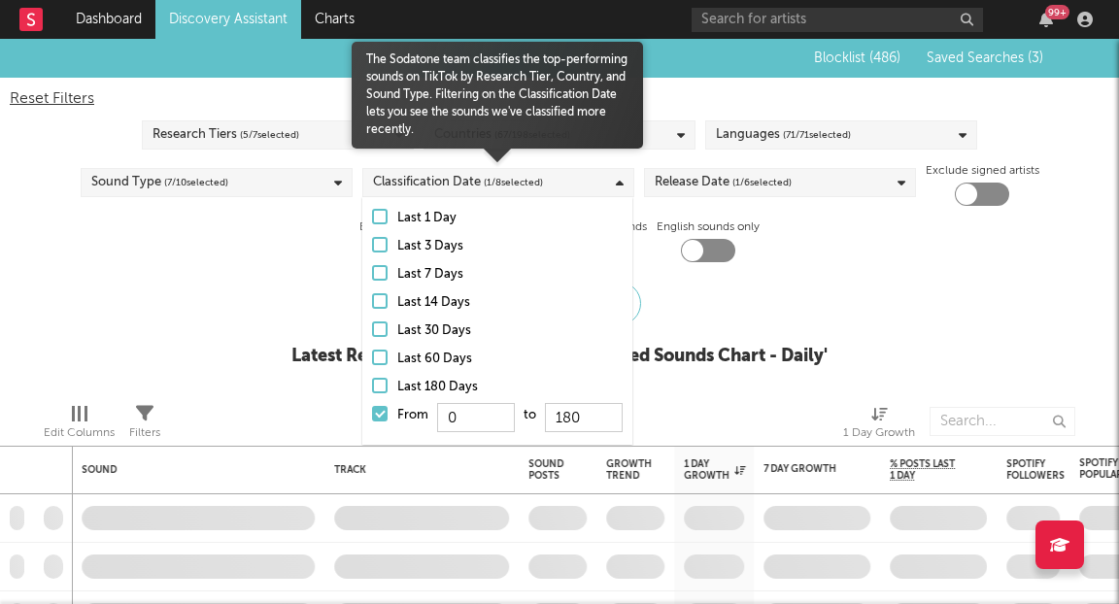
click at [558, 176] on div "Classification Date ( 1 / 8 selected)" at bounding box center [498, 182] width 272 height 29
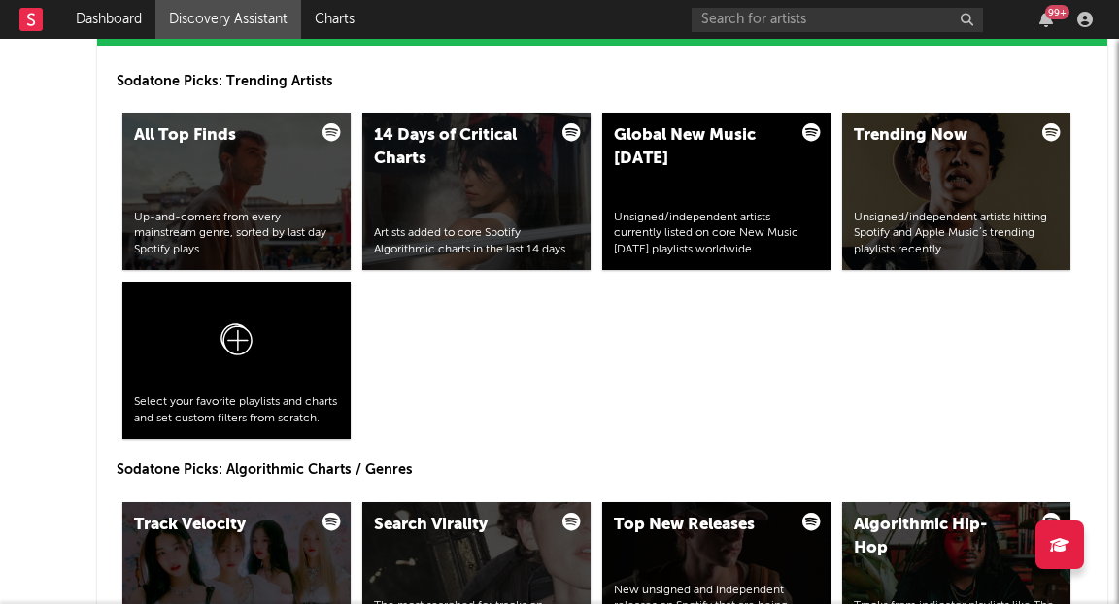
scroll to position [2080, 0]
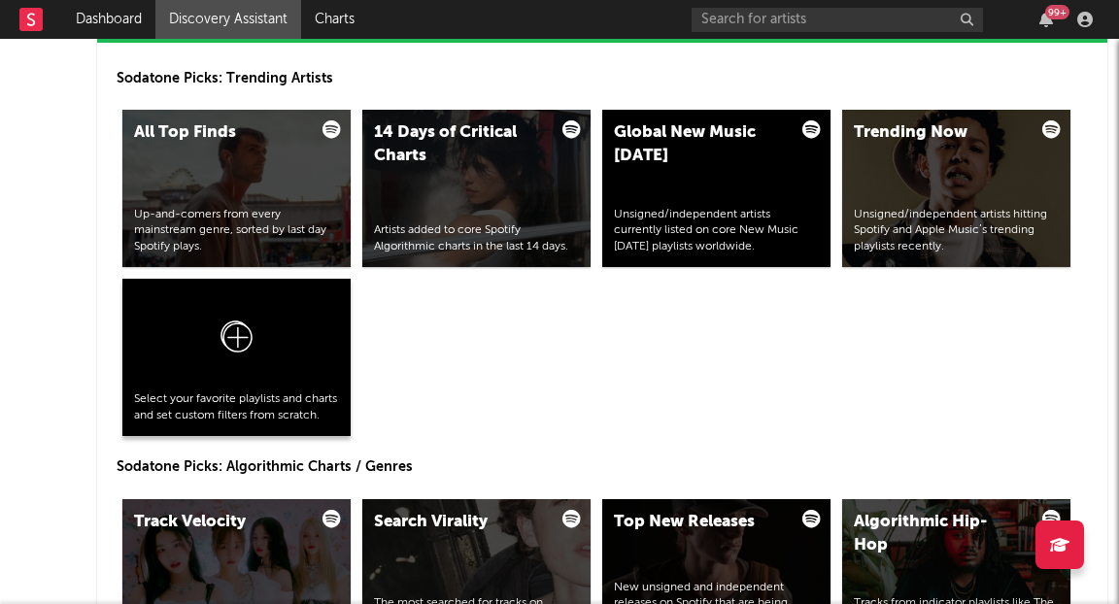
click at [240, 329] on icon at bounding box center [236, 341] width 37 height 46
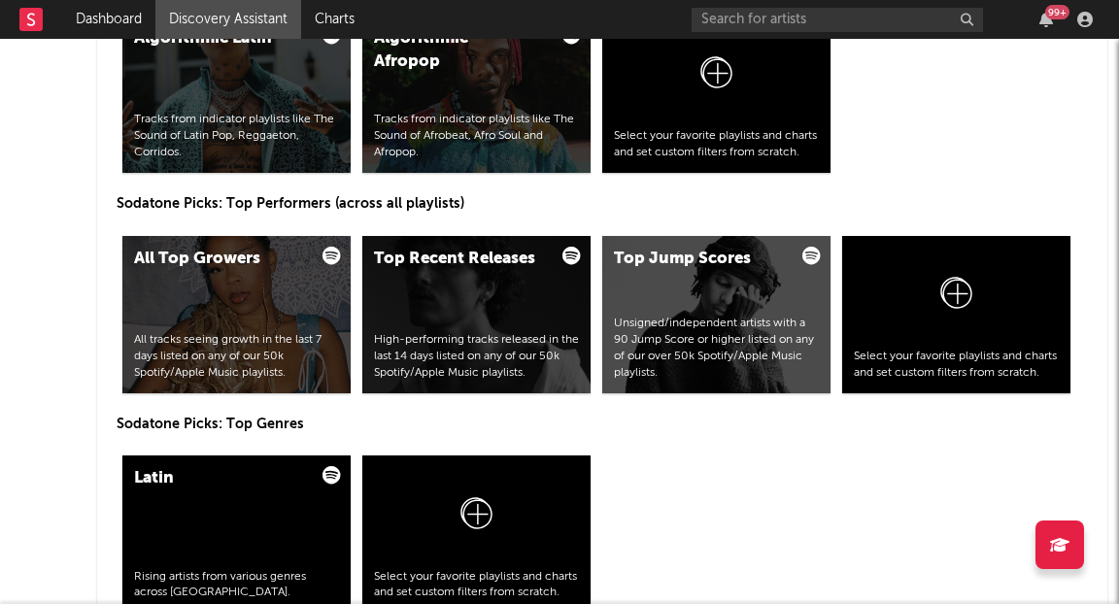
scroll to position [2902, 0]
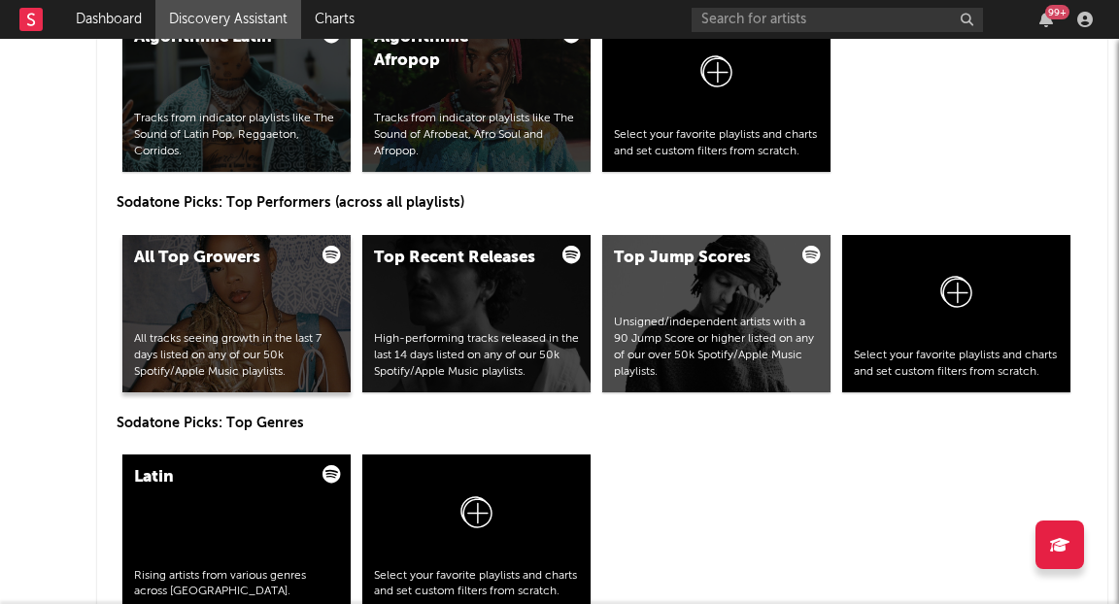
click at [278, 322] on div "All Top Growers All tracks seeing growth in the last 7 days listed on any of ou…" at bounding box center [236, 313] width 228 height 157
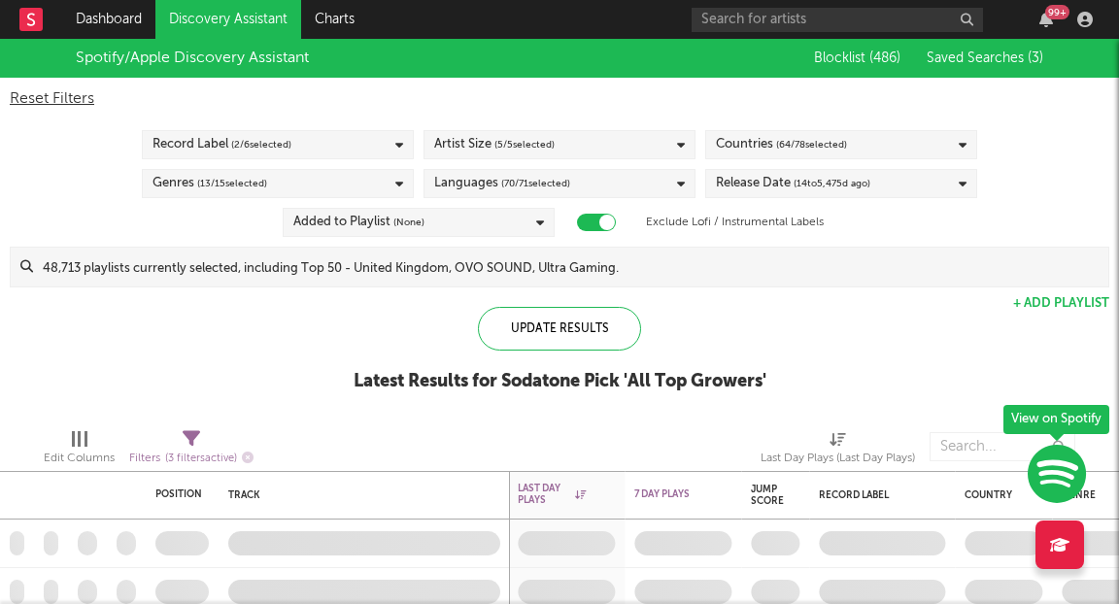
checkbox input "true"
click at [384, 143] on div "Record Label ( 2 / 6 selected)" at bounding box center [278, 144] width 272 height 29
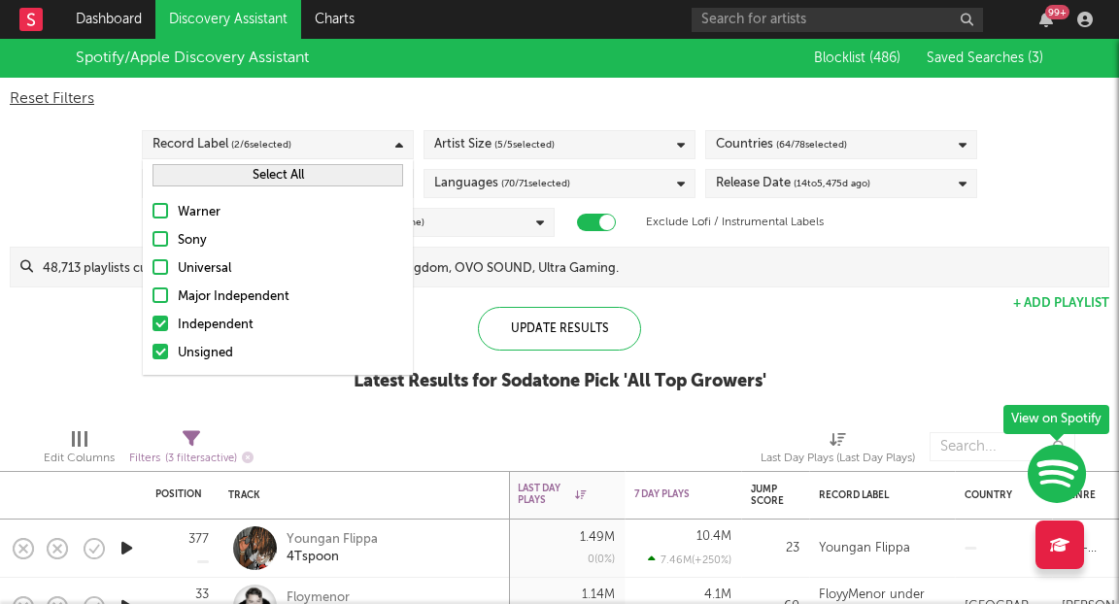
click at [160, 323] on div at bounding box center [160, 324] width 16 height 16
click at [152, 323] on input "Independent" at bounding box center [152, 325] width 0 height 23
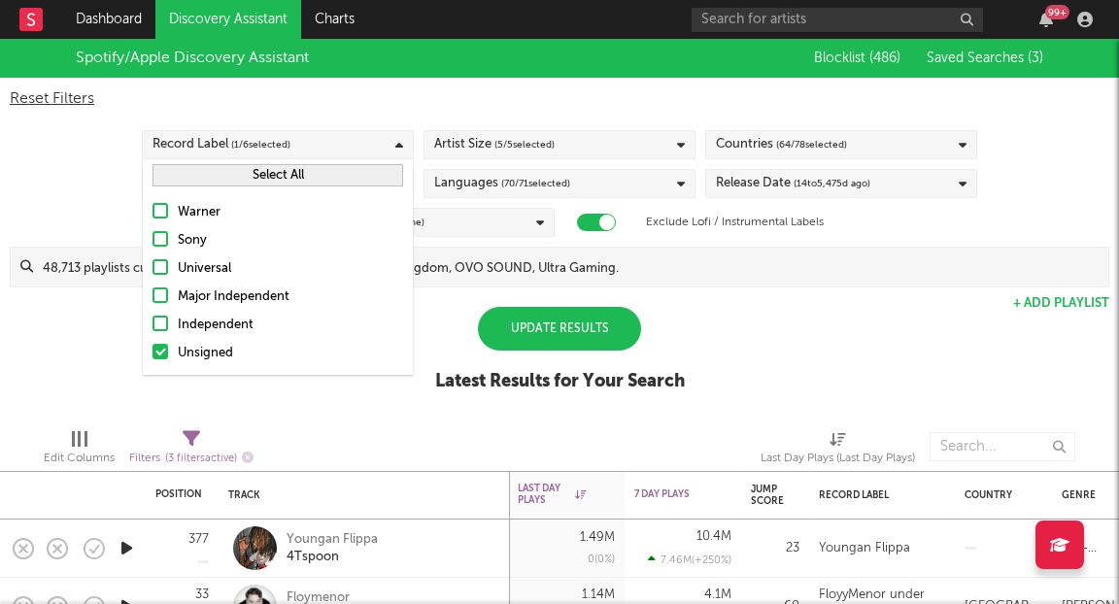
click at [160, 354] on div at bounding box center [160, 352] width 16 height 16
click at [152, 354] on input "Unsigned" at bounding box center [152, 353] width 0 height 23
drag, startPoint x: 157, startPoint y: 208, endPoint x: 292, endPoint y: 191, distance: 136.0
click at [157, 208] on div at bounding box center [160, 211] width 16 height 16
click at [152, 208] on input "Warner" at bounding box center [152, 212] width 0 height 23
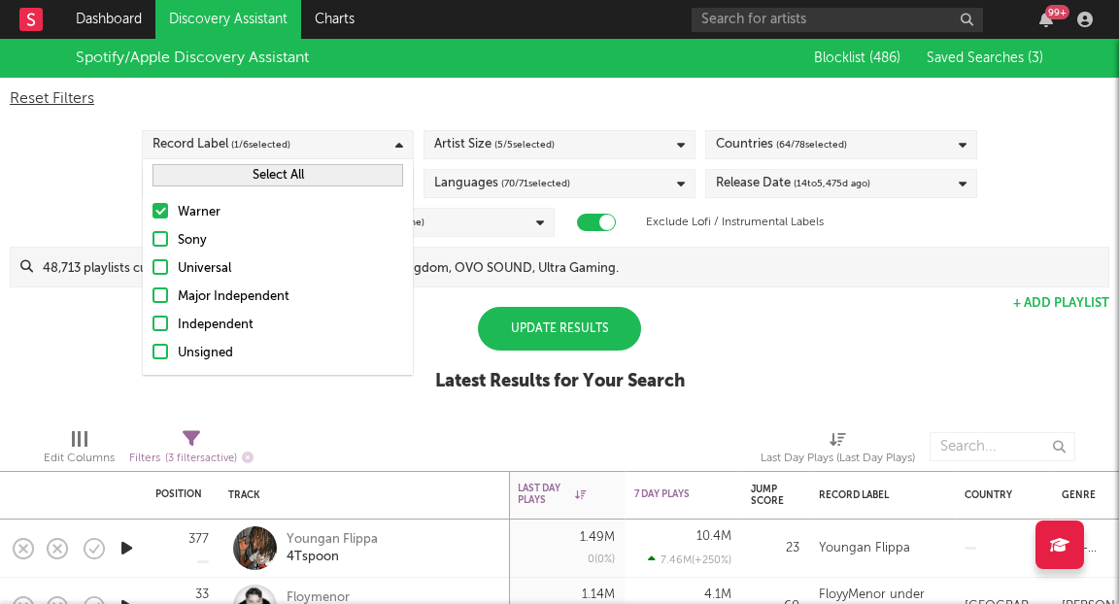
click at [533, 337] on div "Update Results" at bounding box center [559, 329] width 163 height 44
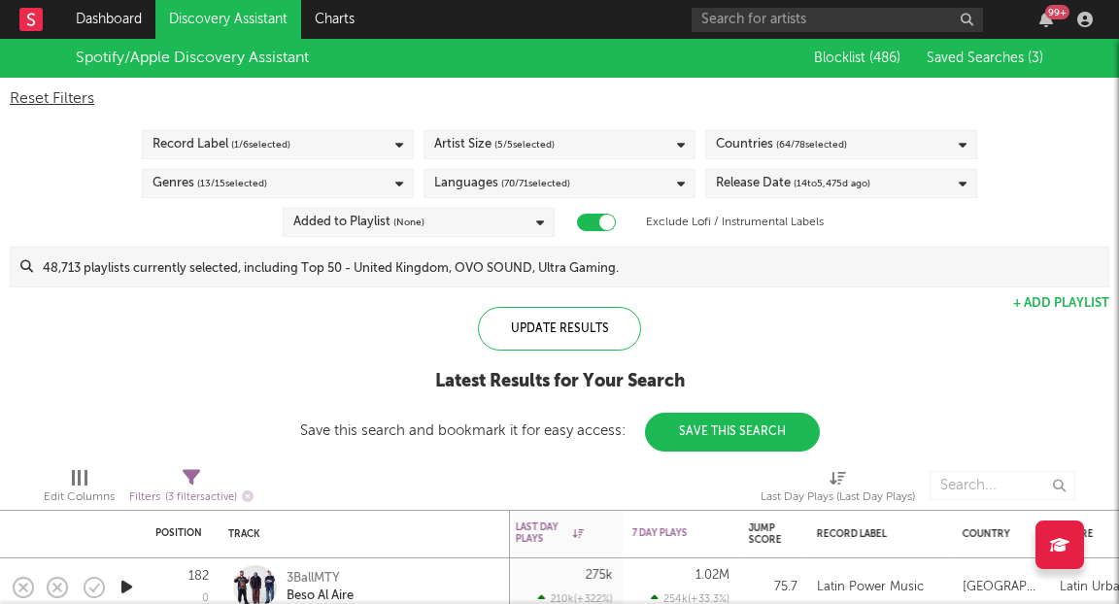
click at [360, 149] on div "Record Label ( 1 / 6 selected)" at bounding box center [278, 144] width 272 height 29
click at [761, 322] on div "Update Results Latest Results for Your Search Save this search and bookmark it …" at bounding box center [559, 379] width 519 height 145
click at [221, 26] on link "Discovery Assistant" at bounding box center [228, 19] width 146 height 39
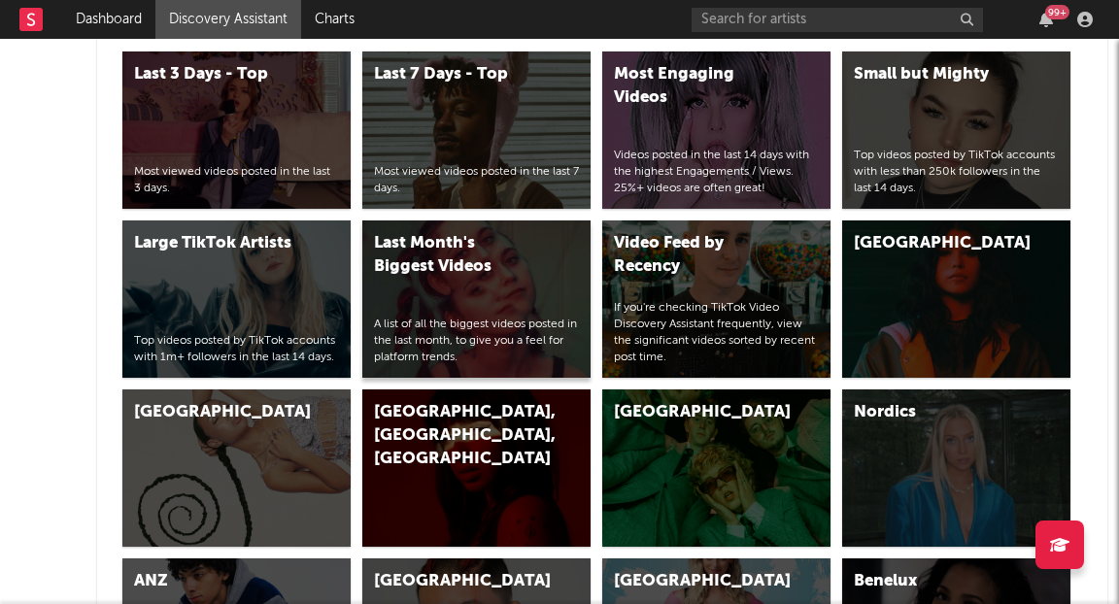
scroll to position [4784, 0]
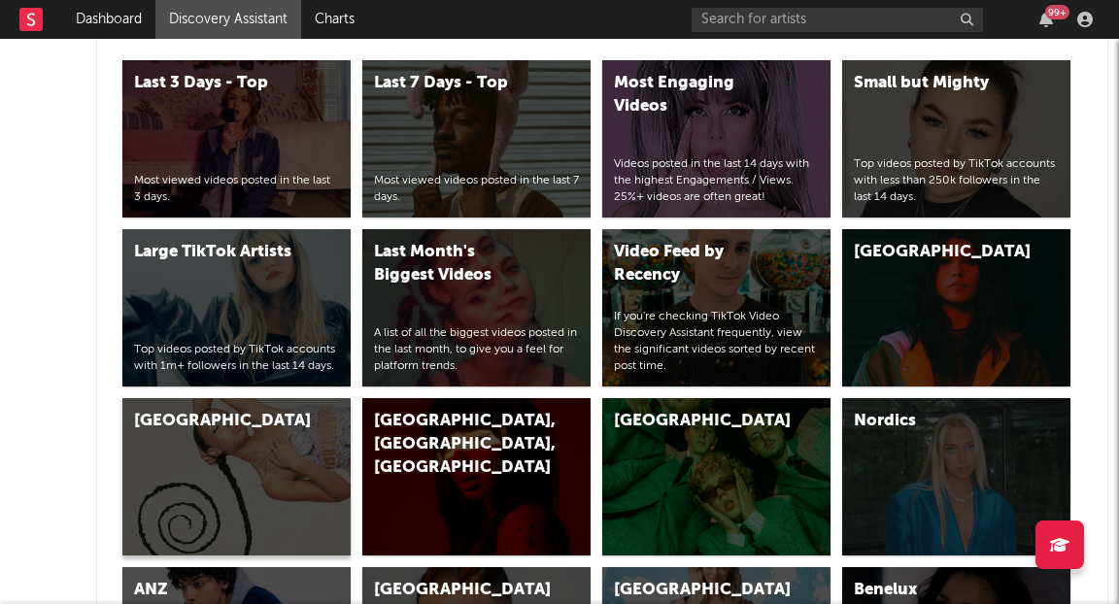
click at [284, 480] on div "[GEOGRAPHIC_DATA]" at bounding box center [236, 476] width 228 height 157
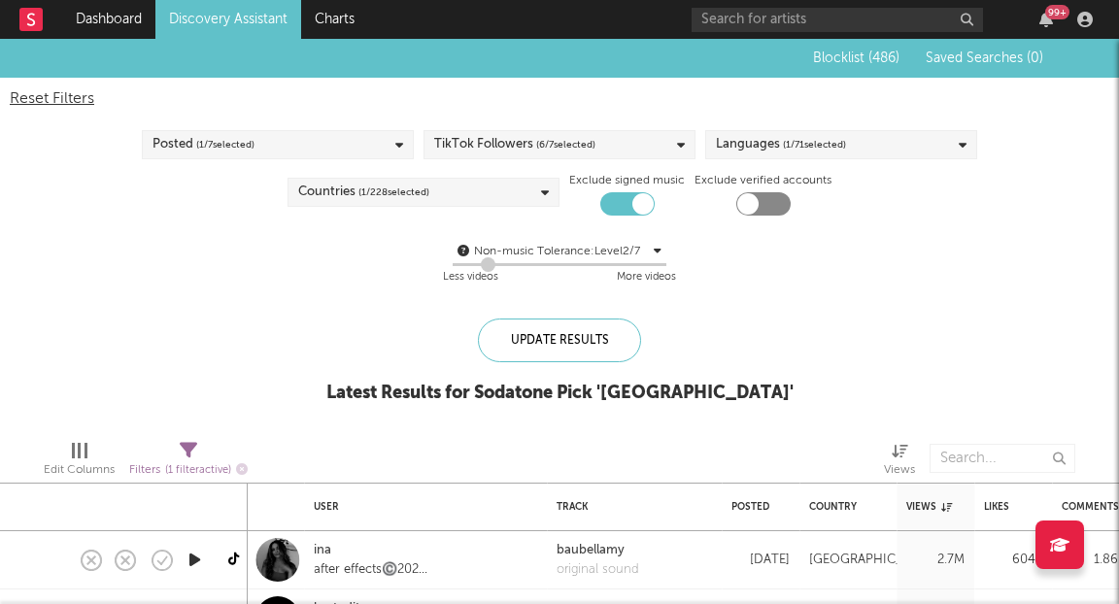
click at [628, 202] on div at bounding box center [627, 203] width 54 height 23
checkbox input "false"
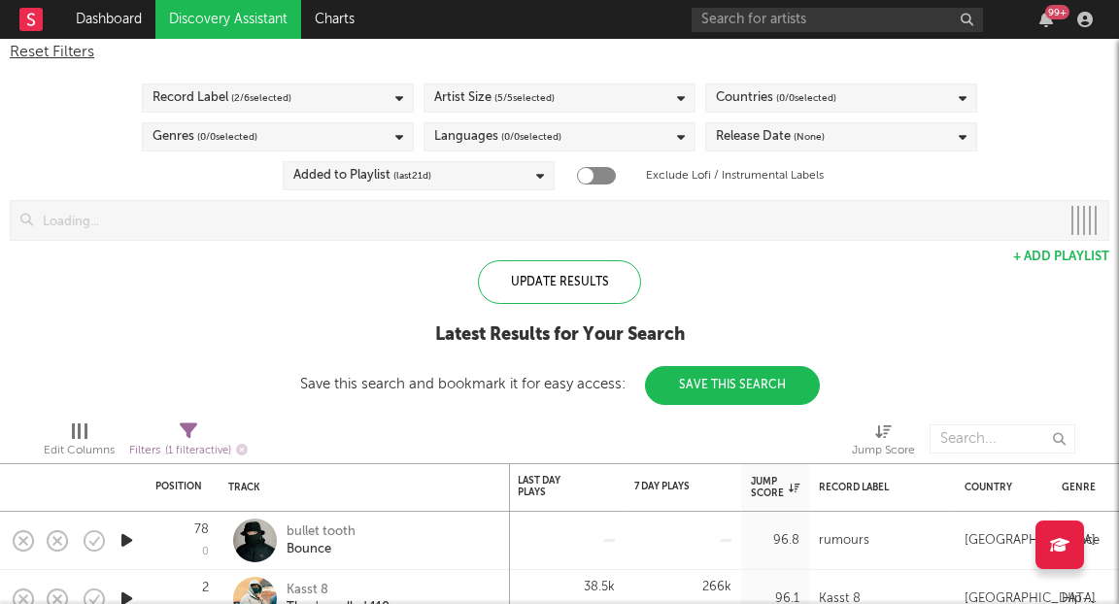
click at [375, 100] on div "Record Label ( 2 / 6 selected)" at bounding box center [278, 98] width 272 height 29
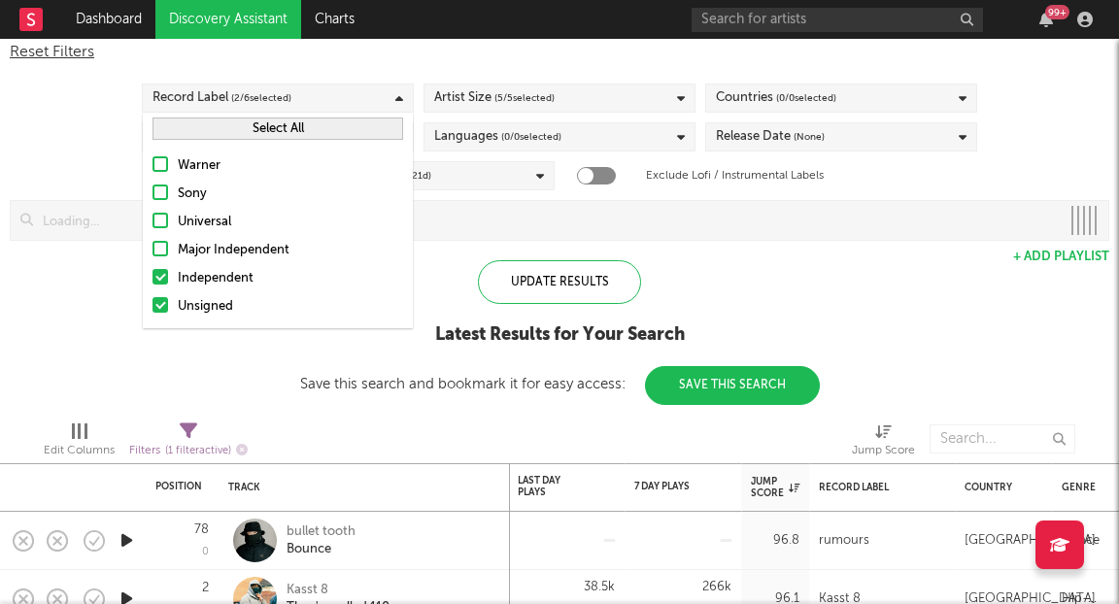
click at [163, 277] on div at bounding box center [160, 277] width 16 height 16
click at [152, 277] on input "Independent" at bounding box center [152, 278] width 0 height 23
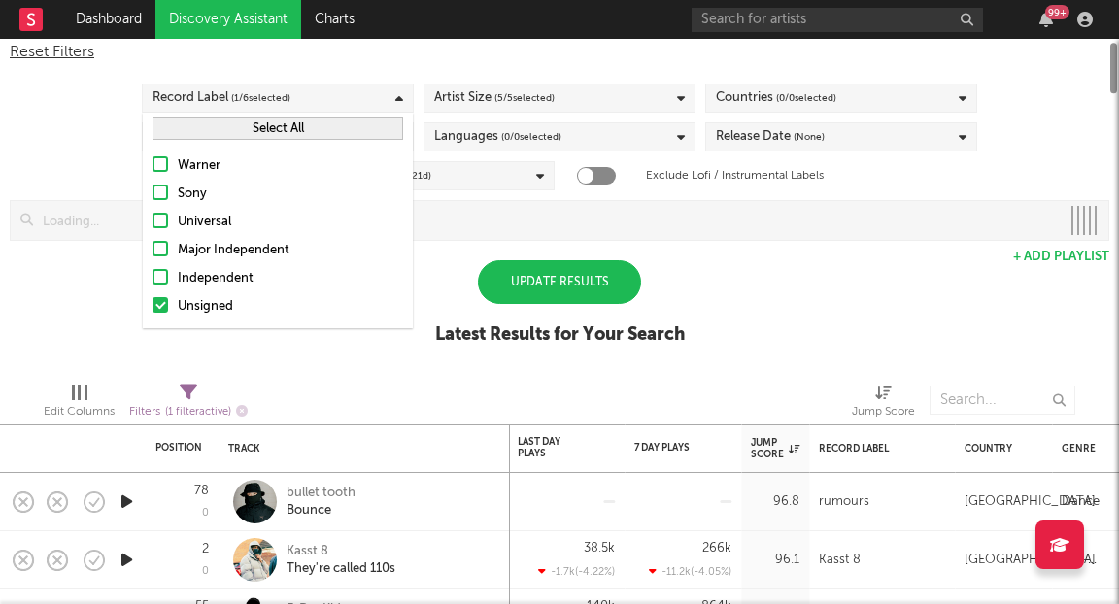
click at [166, 299] on div at bounding box center [160, 305] width 16 height 16
click at [152, 299] on input "Unsigned" at bounding box center [152, 306] width 0 height 23
click at [159, 160] on div at bounding box center [160, 164] width 16 height 16
click at [152, 160] on input "Warner" at bounding box center [152, 165] width 0 height 23
click at [527, 277] on div "Update Results" at bounding box center [559, 282] width 163 height 44
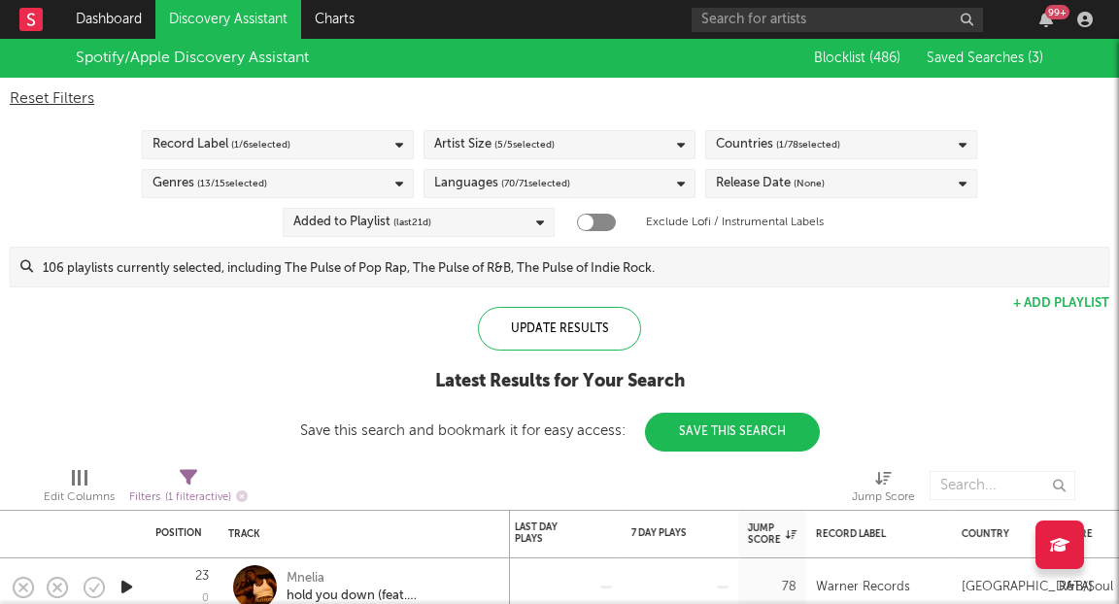
click at [660, 139] on div "Artist Size ( 5 / 5 selected)" at bounding box center [559, 144] width 272 height 29
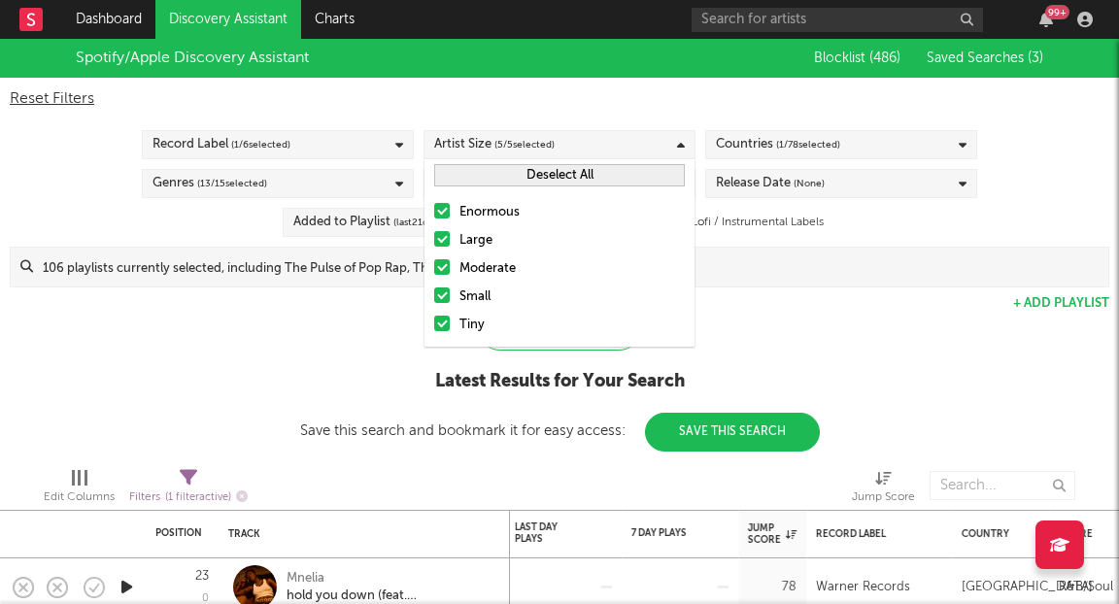
click at [774, 155] on div "Countries ( 1 / 78 selected)" at bounding box center [778, 144] width 124 height 23
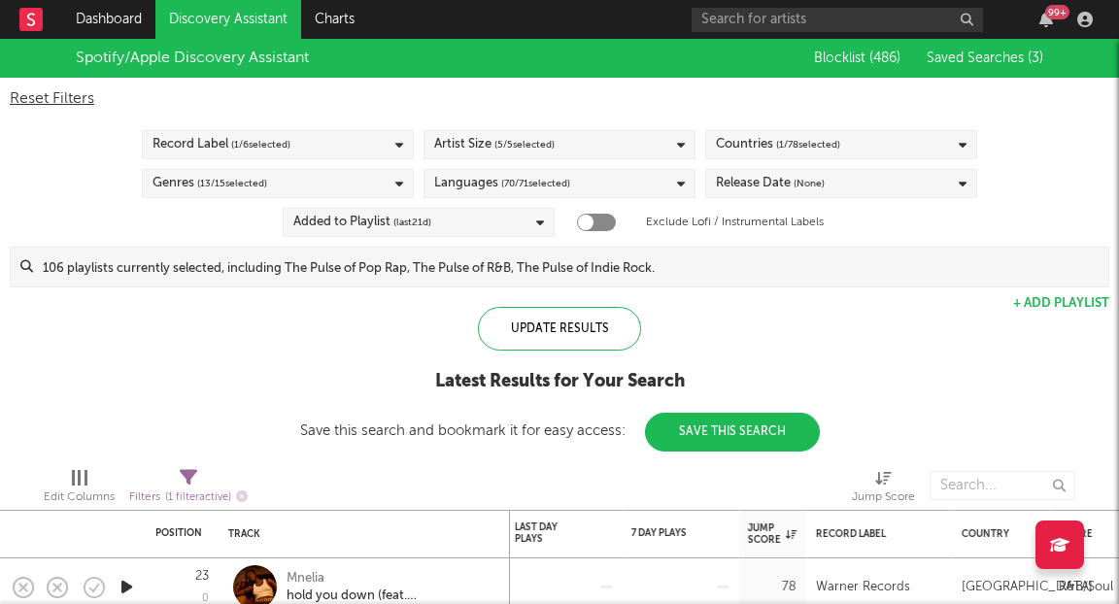
click at [258, 362] on div "Spotify/Apple Discovery Assistant Blocklist ( 486 ) Saved Searches ( 3 ) Reset …" at bounding box center [559, 245] width 1119 height 413
click at [286, 183] on div "Genres ( 13 / 15 selected)" at bounding box center [278, 183] width 272 height 29
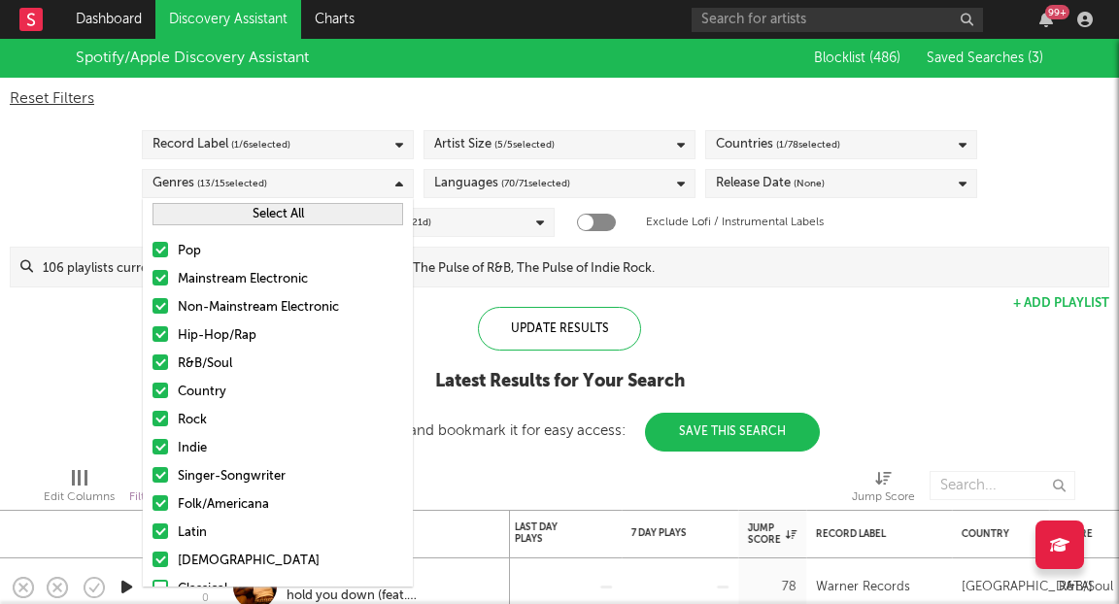
click at [286, 183] on div "Genres ( 13 / 15 selected)" at bounding box center [278, 183] width 272 height 29
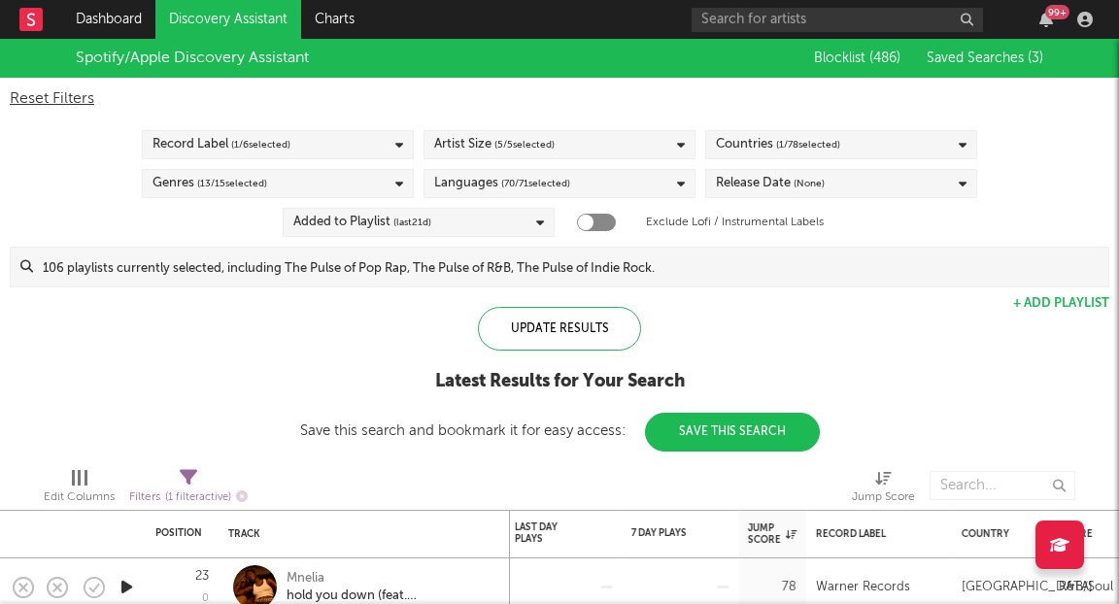
click at [802, 186] on span "(None)" at bounding box center [808, 183] width 31 height 23
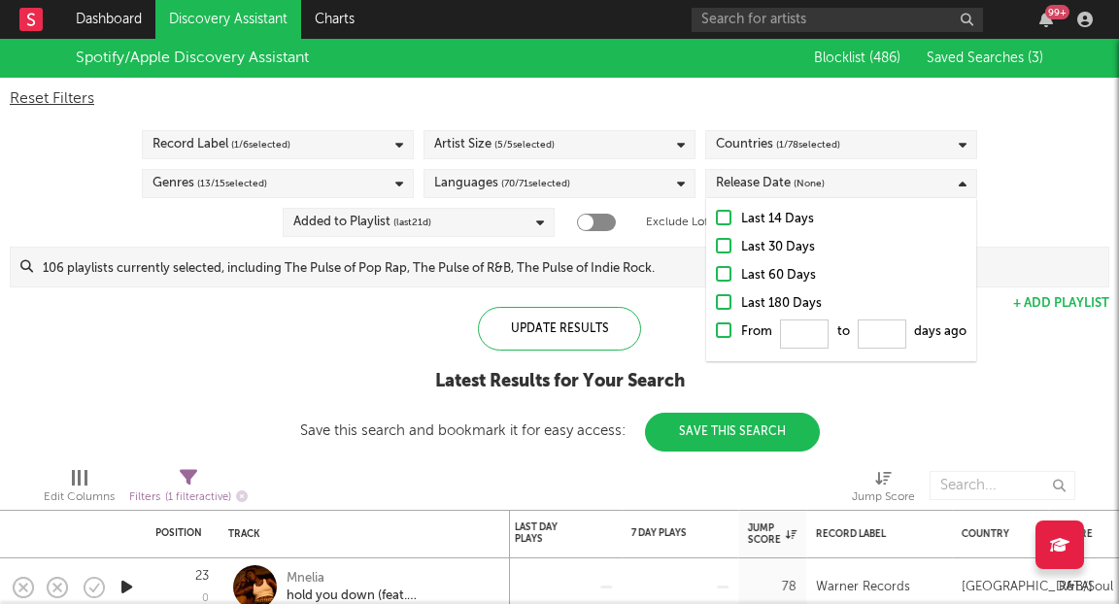
click at [723, 328] on div at bounding box center [724, 330] width 16 height 16
click at [716, 328] on input "From to days ago" at bounding box center [716, 335] width 0 height 31
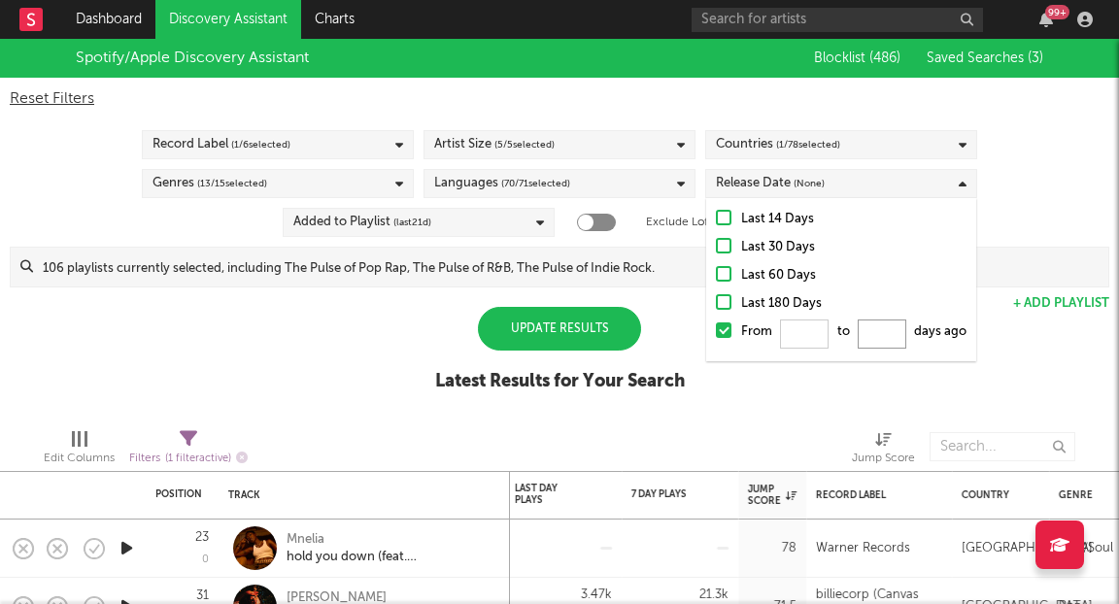
click at [886, 331] on input "From to days ago" at bounding box center [881, 333] width 49 height 29
type input "500"
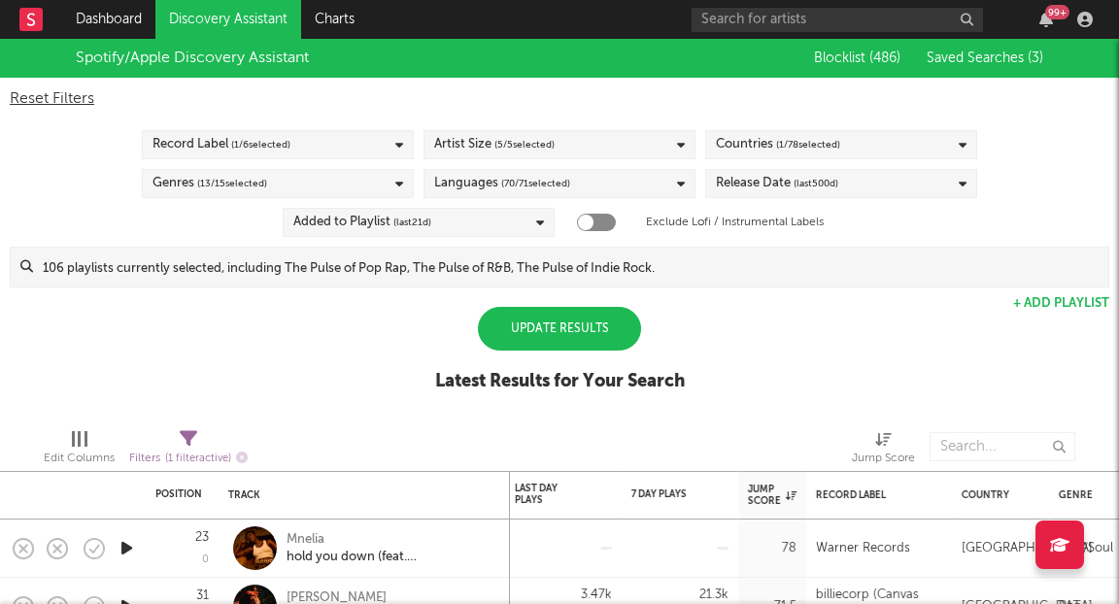
click at [598, 337] on div "Update Results" at bounding box center [559, 329] width 163 height 44
